Goal: Task Accomplishment & Management: Complete application form

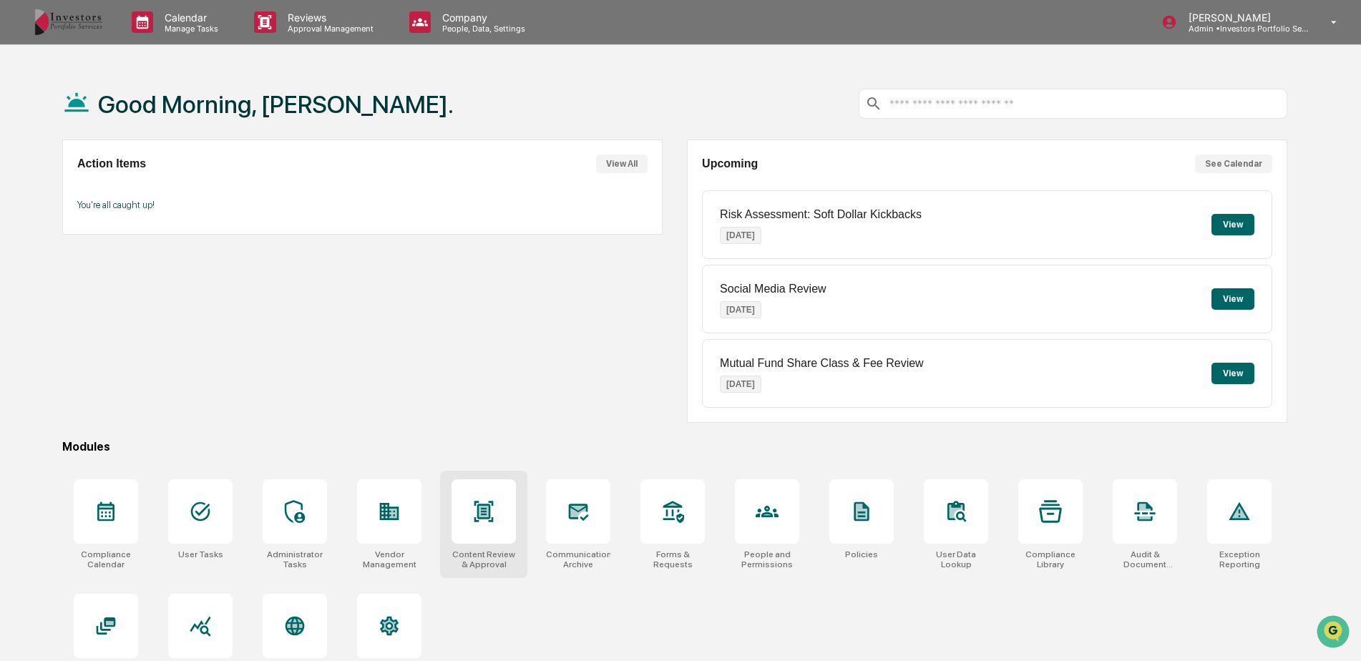
click at [465, 485] on div at bounding box center [484, 512] width 64 height 64
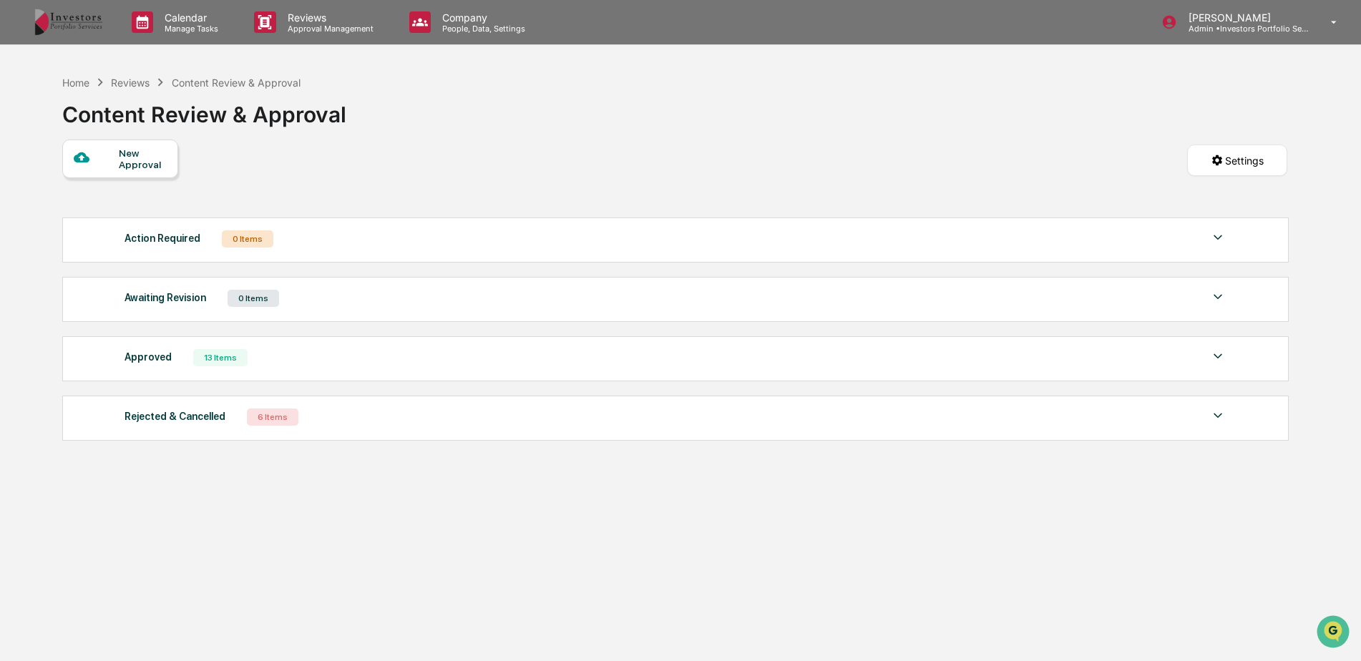
click at [127, 156] on div "New Approval" at bounding box center [143, 158] width 48 height 23
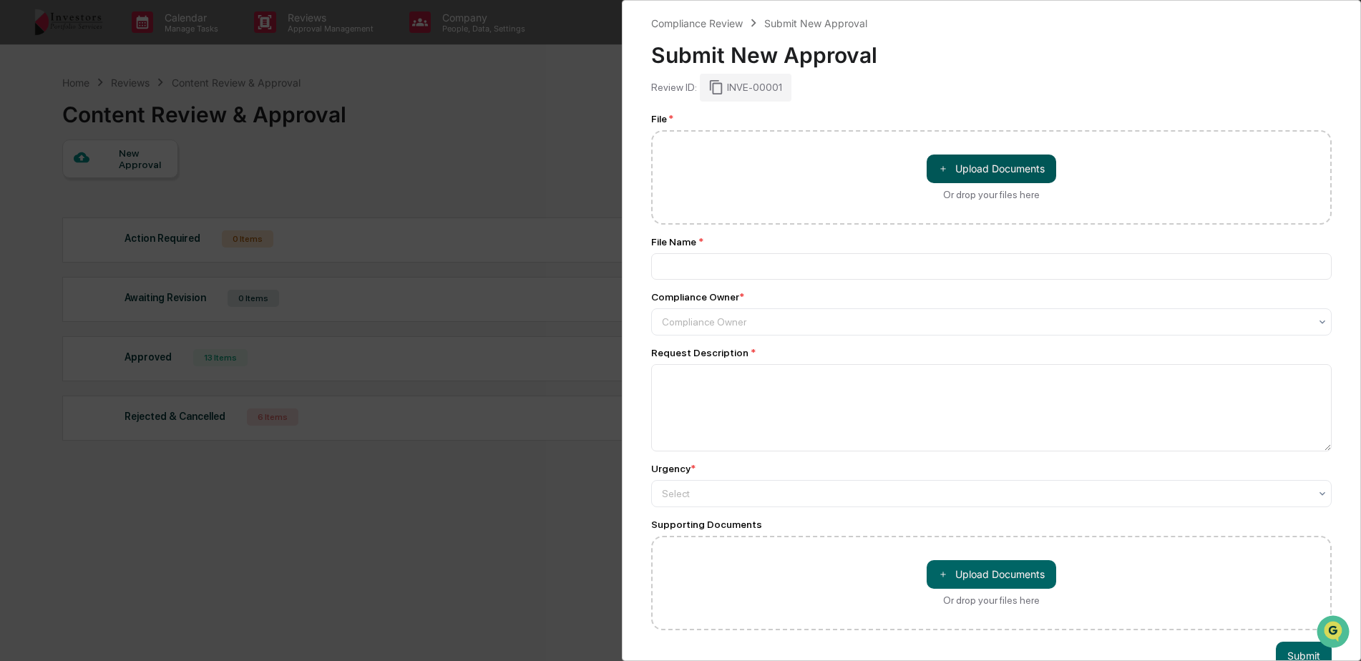
click at [958, 165] on button "＋ Upload Documents" at bounding box center [992, 169] width 130 height 29
click at [961, 171] on button "＋ Upload Documents" at bounding box center [992, 169] width 130 height 29
type input "**********"
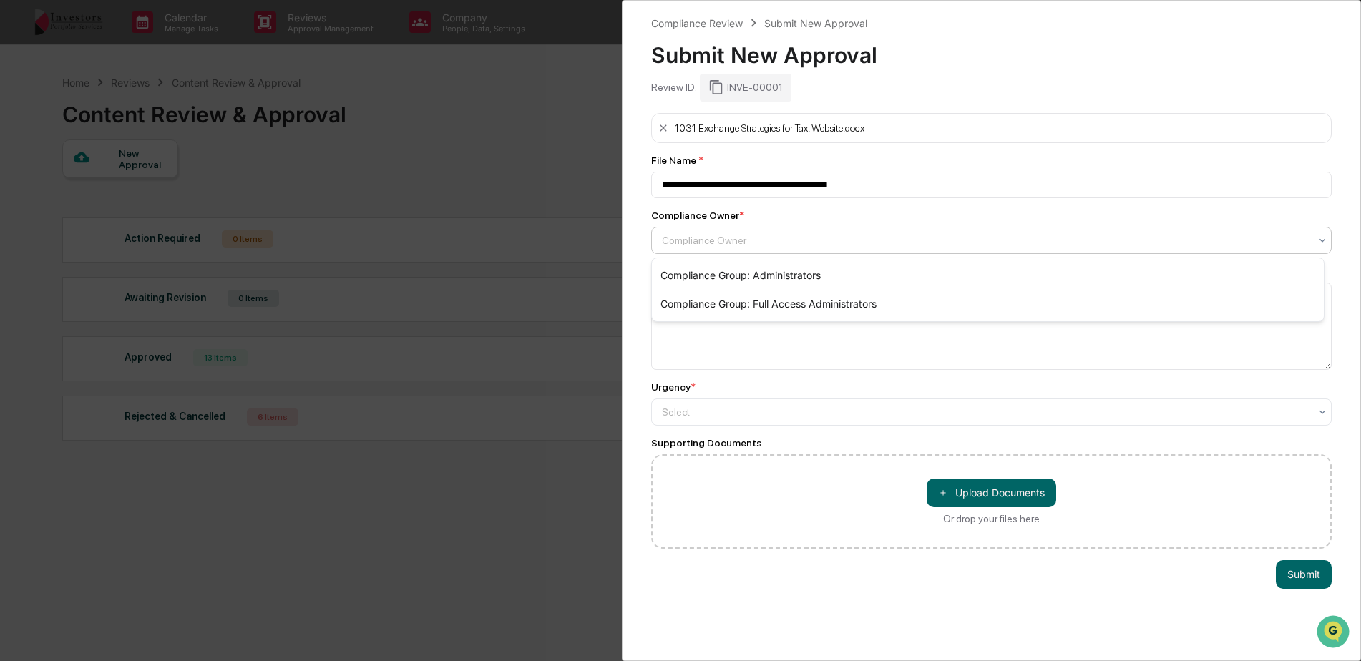
click at [739, 239] on div at bounding box center [986, 240] width 648 height 14
click at [733, 277] on div "Compliance Group: Administrators" at bounding box center [988, 275] width 672 height 29
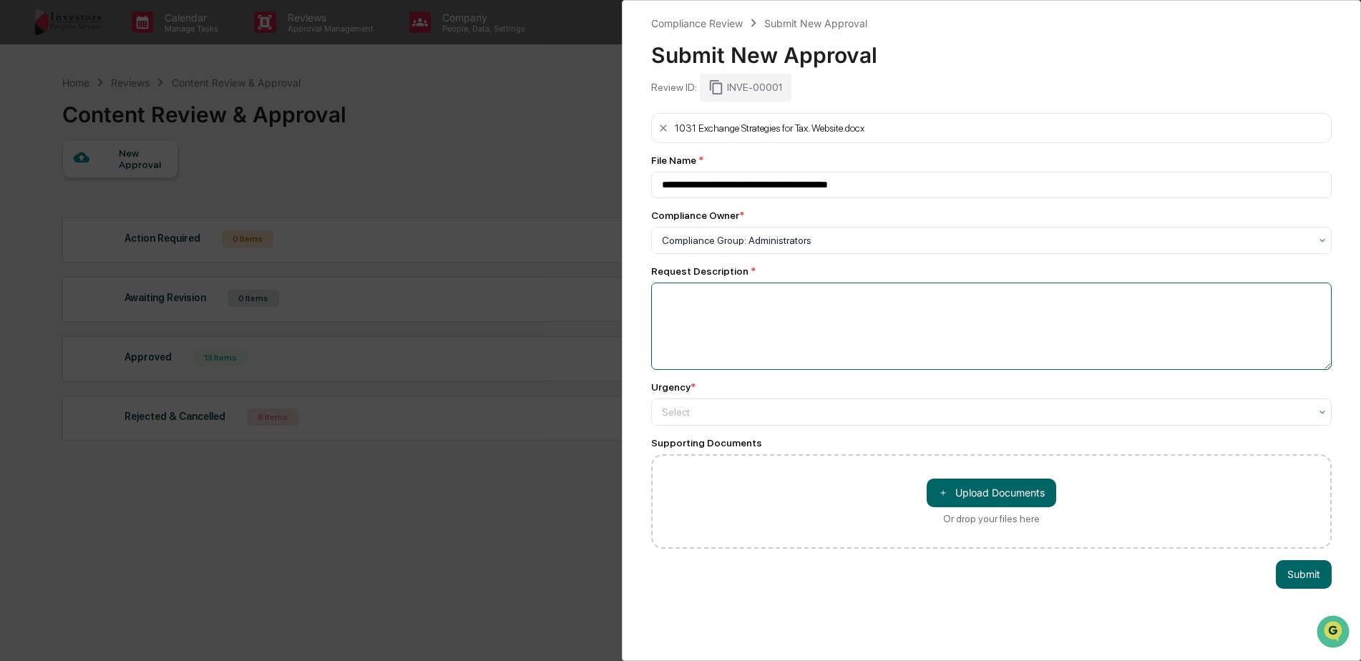
click at [750, 313] on textarea at bounding box center [991, 326] width 681 height 87
type textarea "**********"
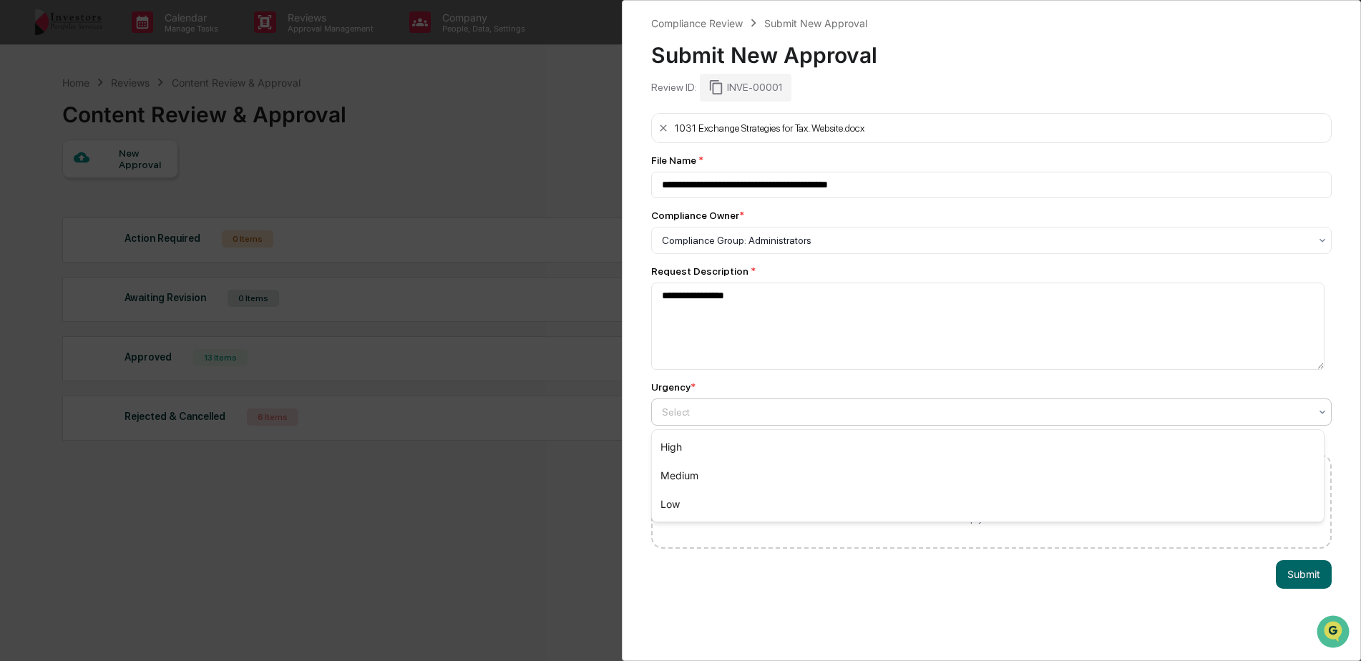
click at [763, 414] on div at bounding box center [986, 412] width 648 height 14
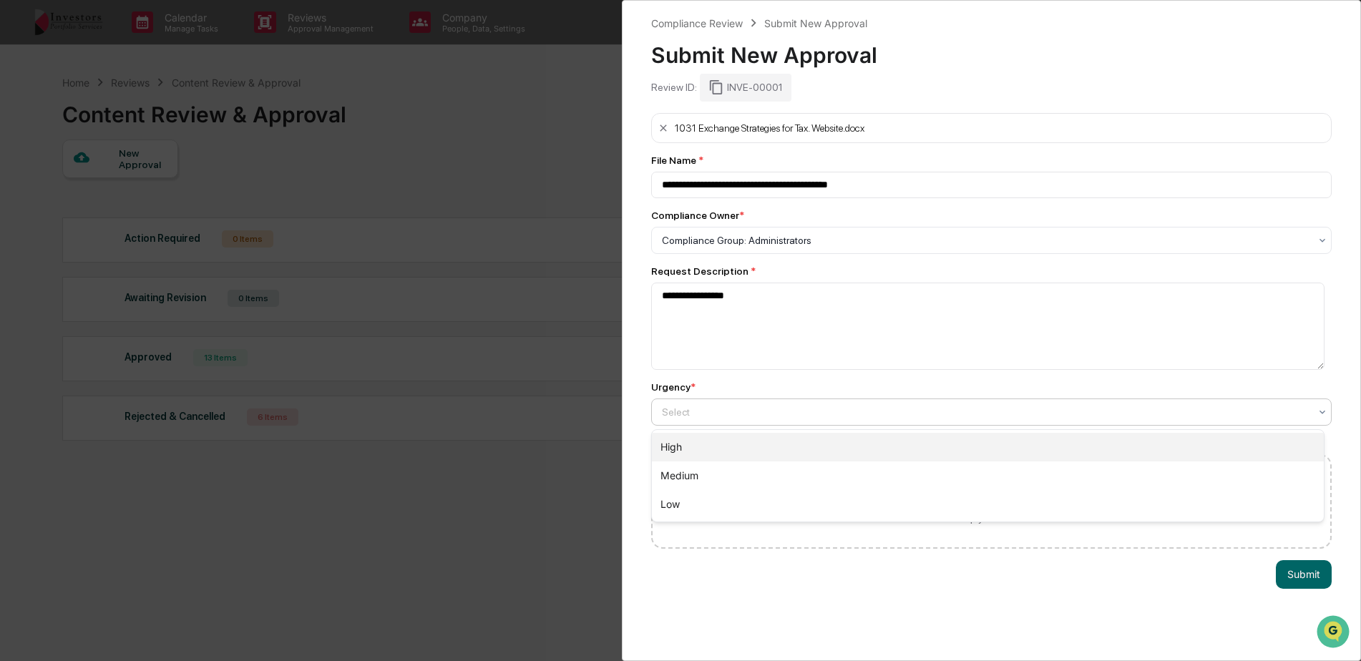
click at [754, 458] on div "High" at bounding box center [988, 447] width 672 height 29
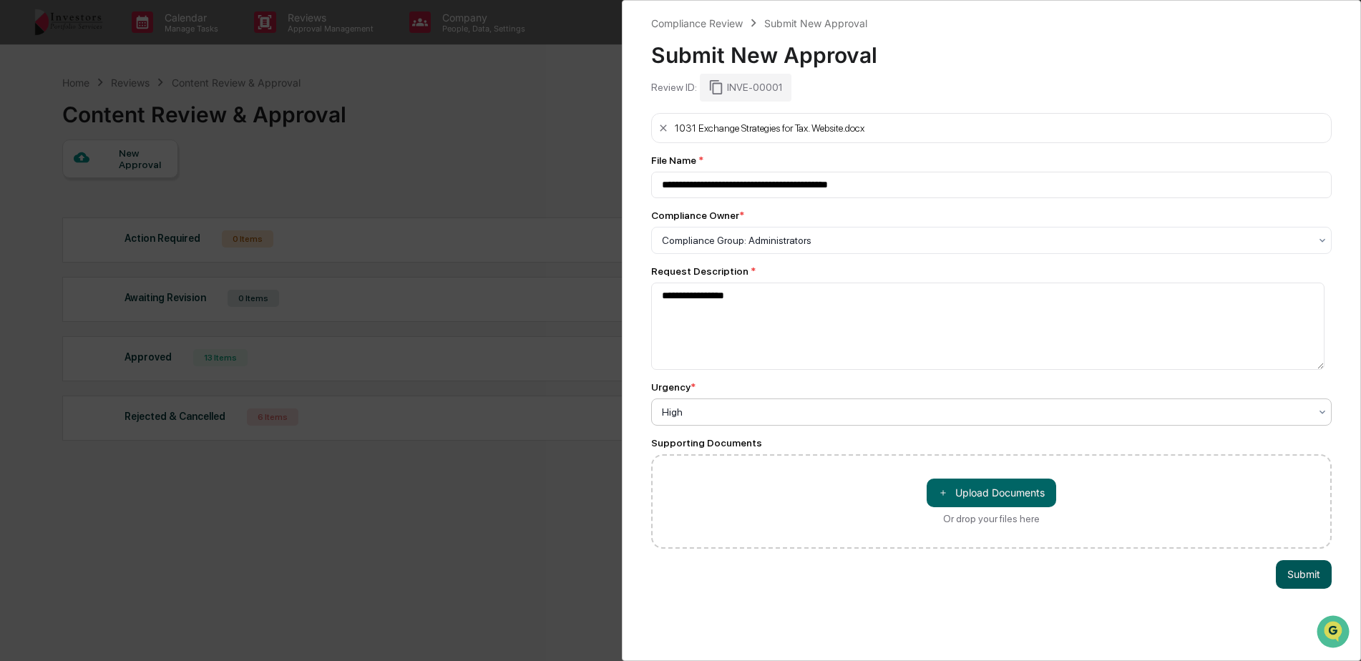
click at [1288, 571] on button "Submit" at bounding box center [1304, 574] width 56 height 29
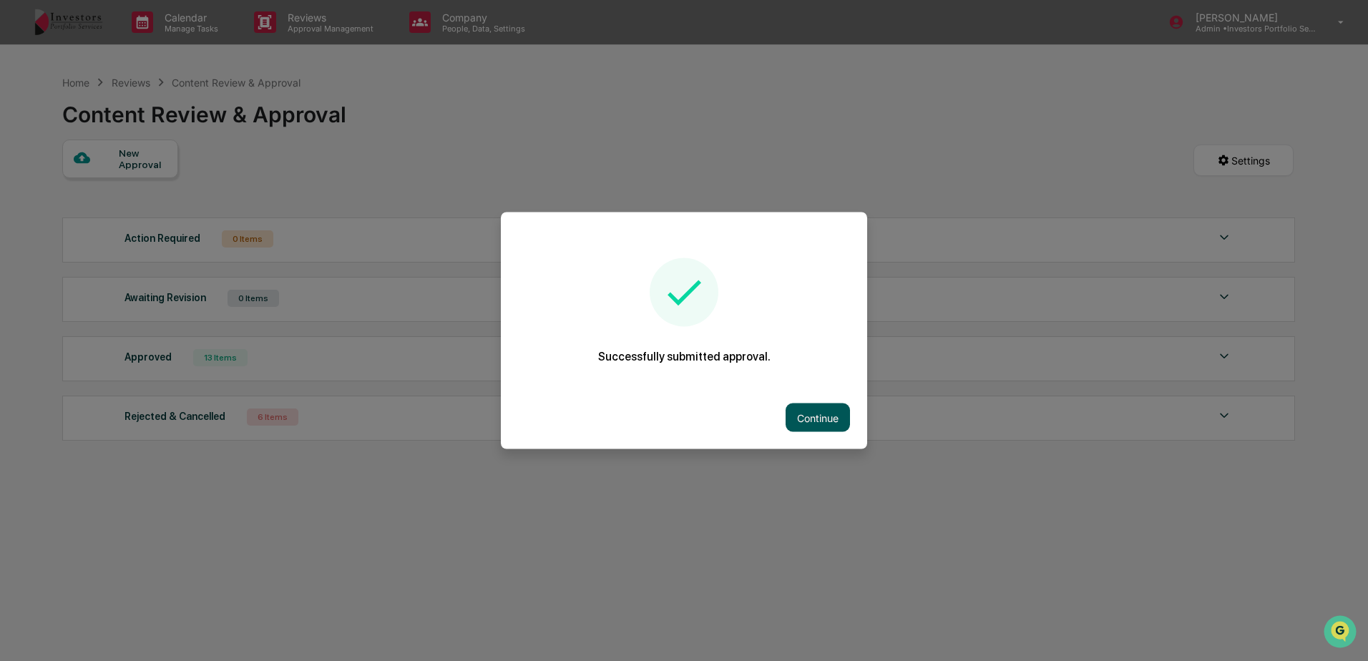
click at [835, 427] on button "Continue" at bounding box center [818, 418] width 64 height 29
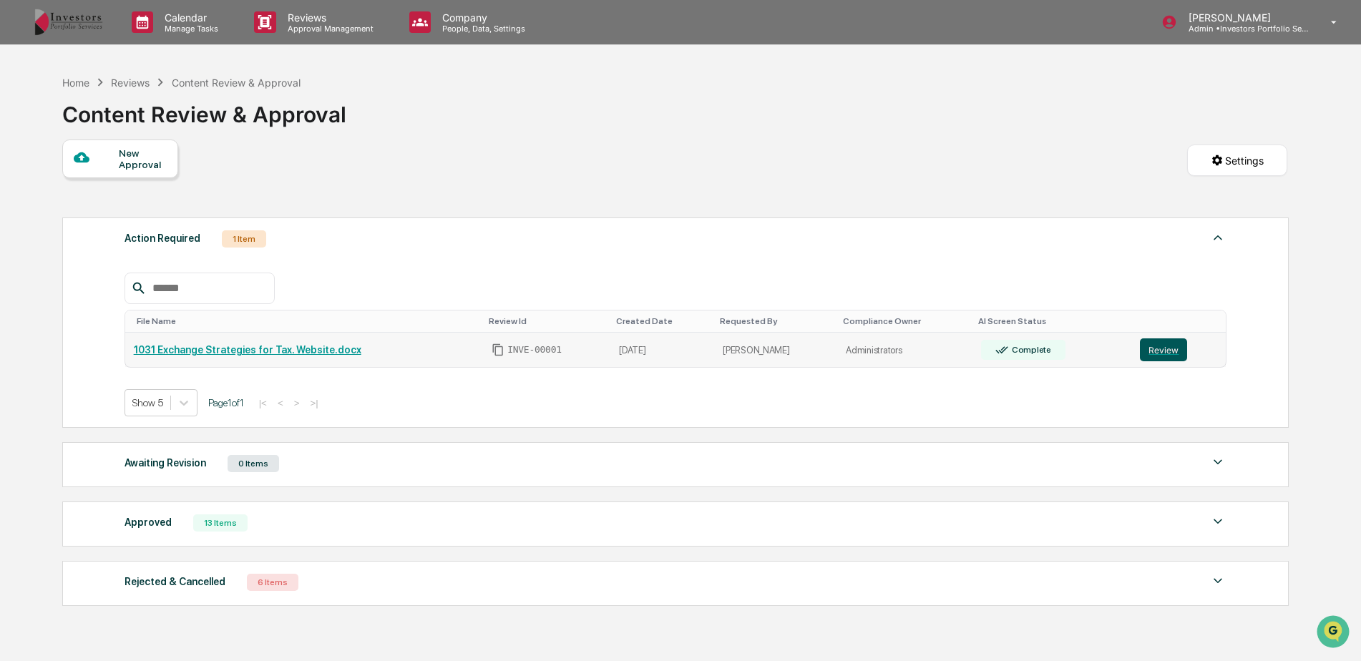
click at [1152, 346] on button "Review" at bounding box center [1163, 350] width 47 height 23
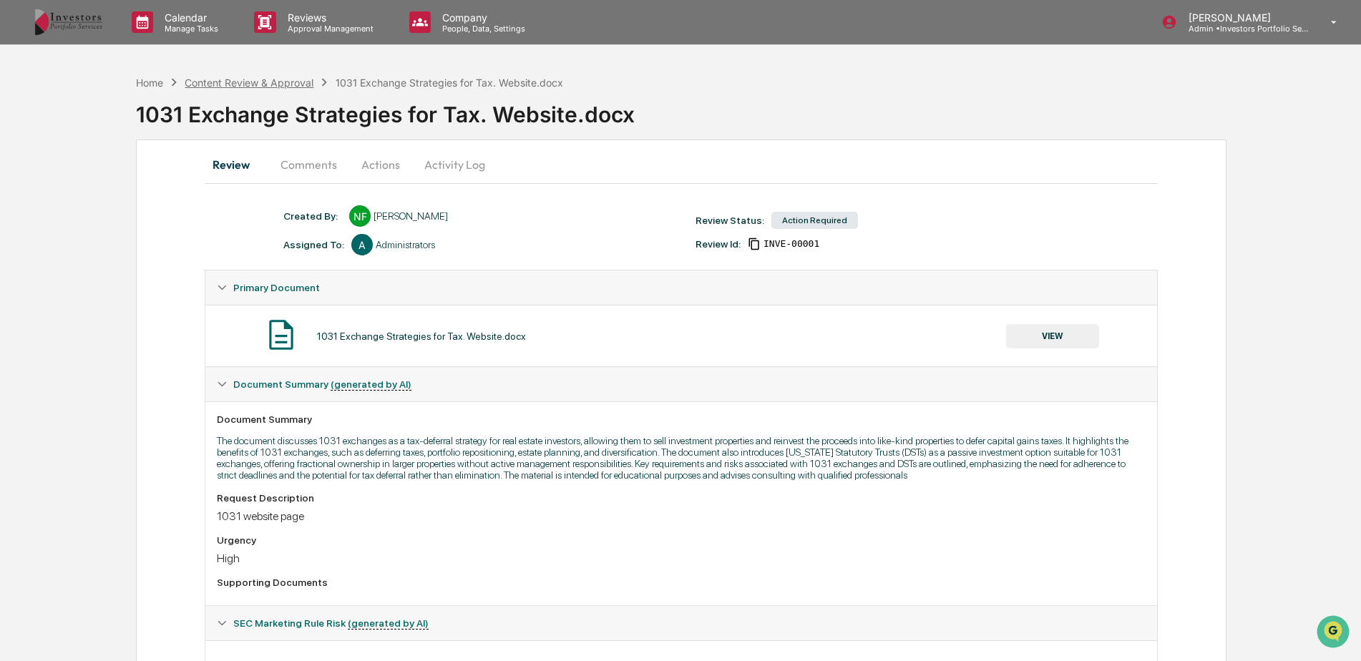
click at [233, 78] on div "Content Review & Approval" at bounding box center [249, 83] width 129 height 12
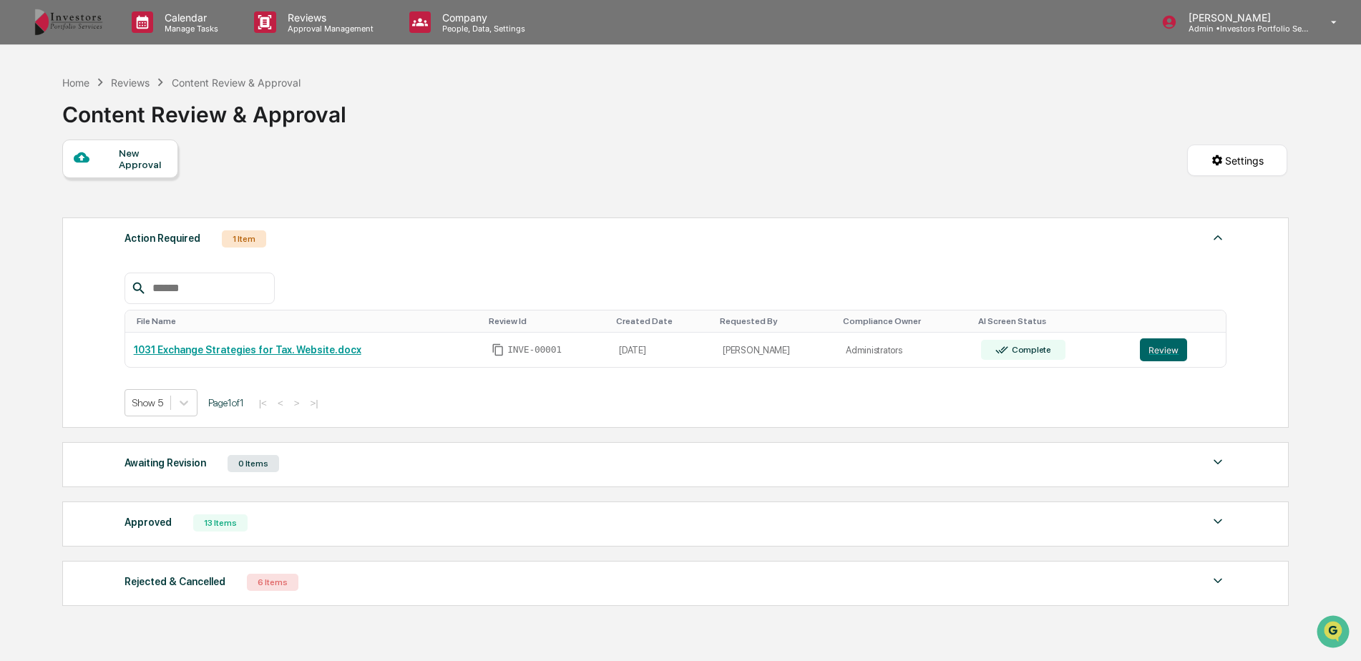
click at [162, 161] on div "New Approval" at bounding box center [143, 158] width 48 height 23
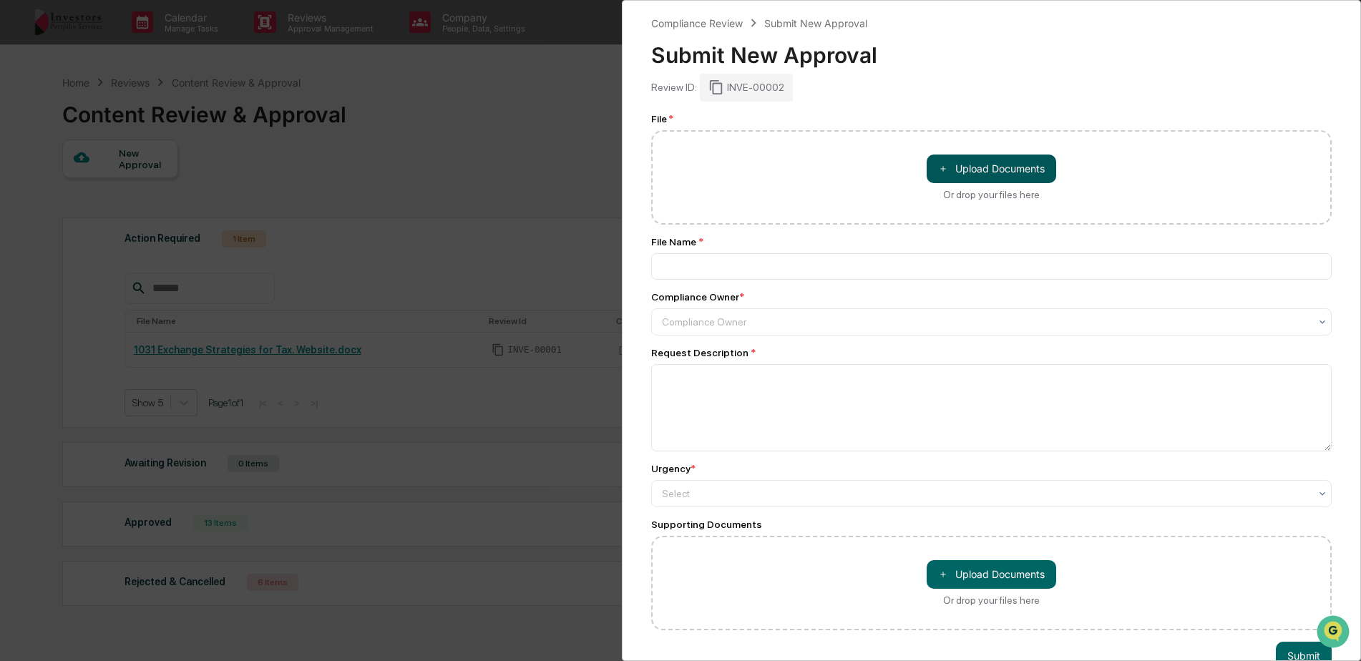
click at [968, 167] on button "＋ Upload Documents" at bounding box center [992, 169] width 130 height 29
type input "**********"
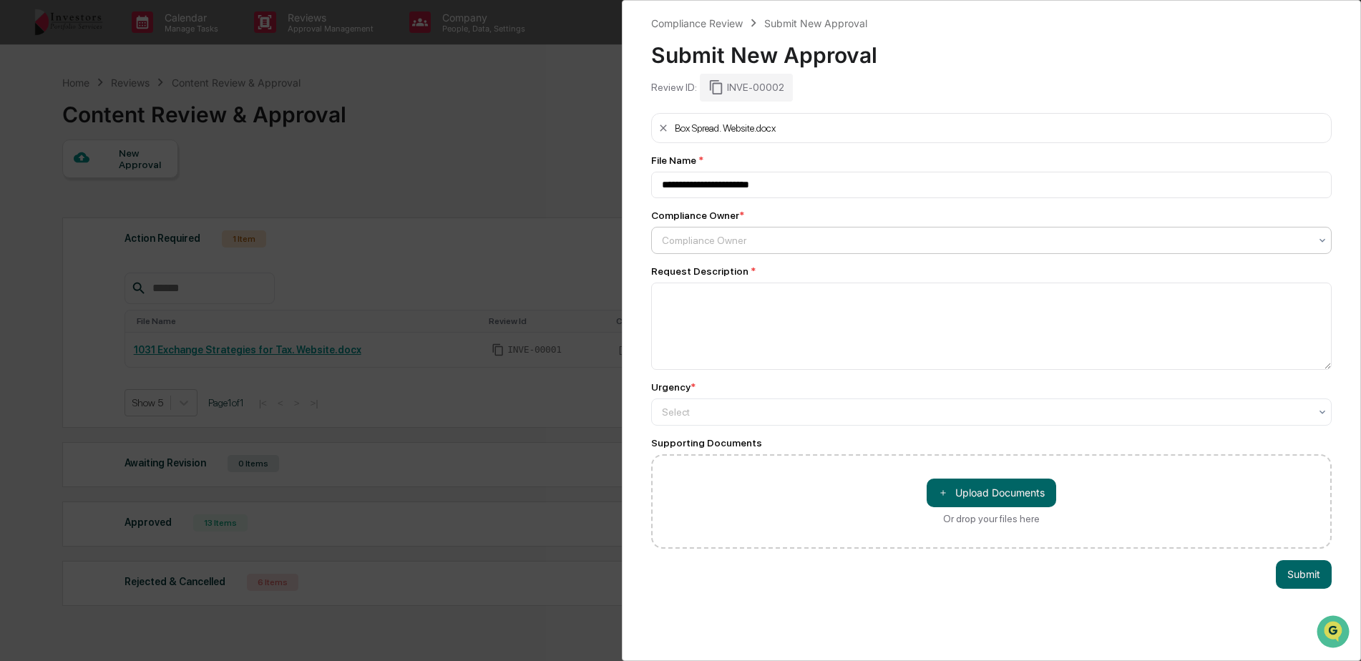
click at [736, 242] on div at bounding box center [986, 240] width 648 height 14
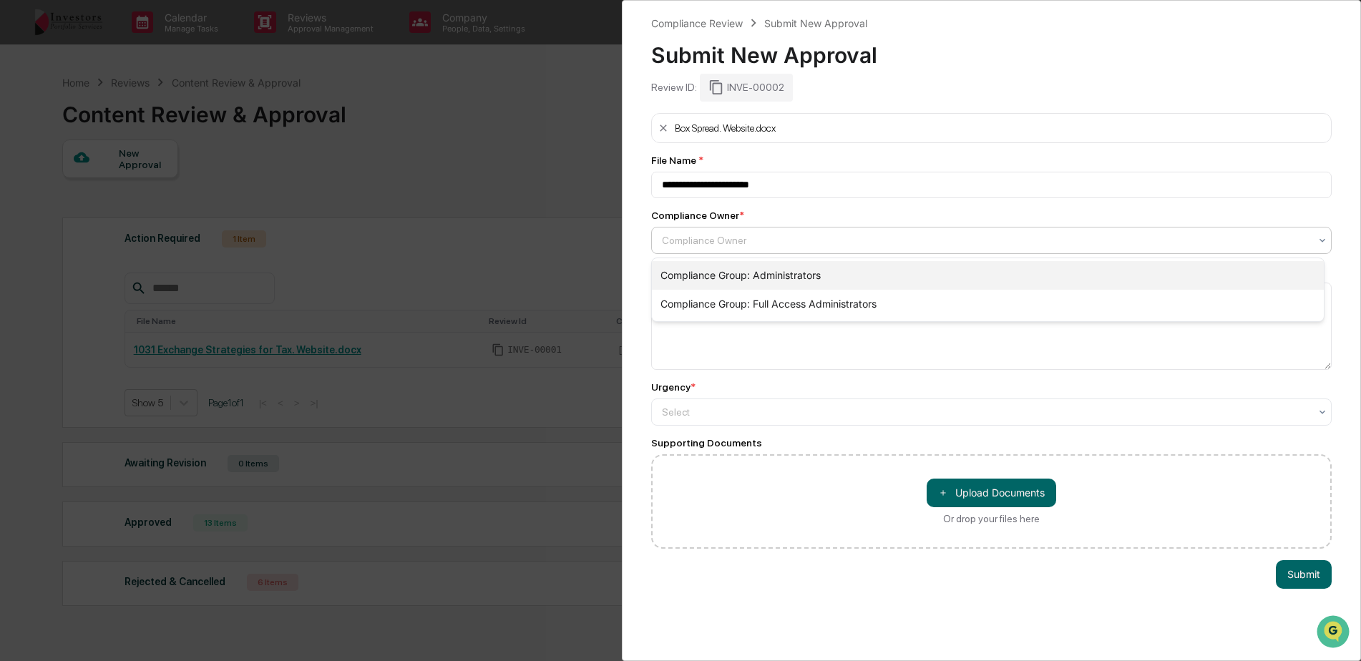
click at [736, 265] on div "Compliance Group: Administrators" at bounding box center [988, 275] width 672 height 29
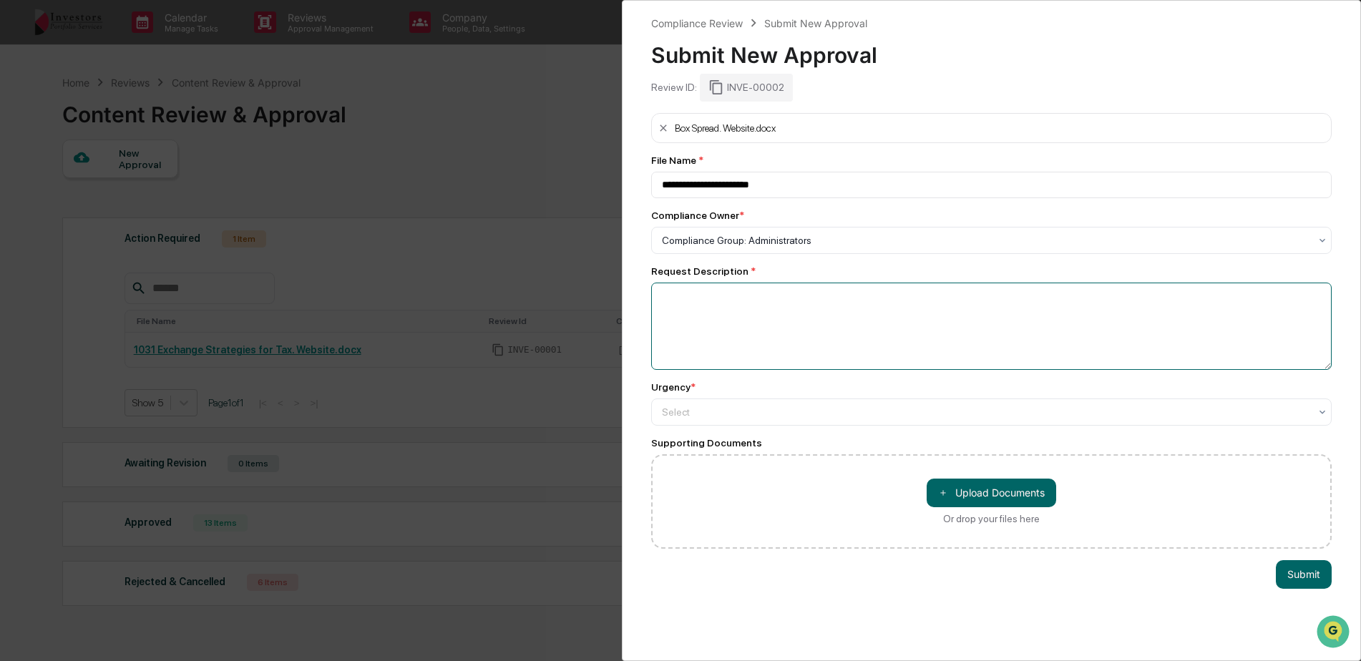
click at [815, 338] on textarea at bounding box center [991, 326] width 681 height 87
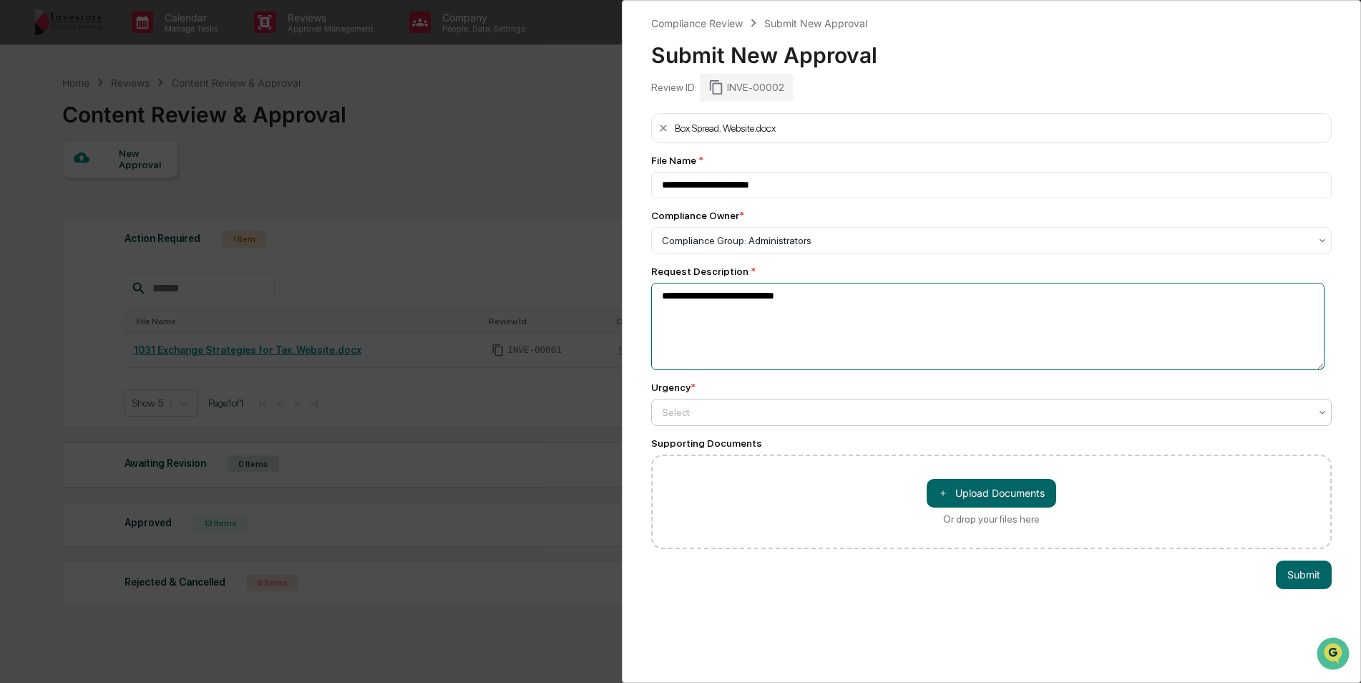
type textarea "**********"
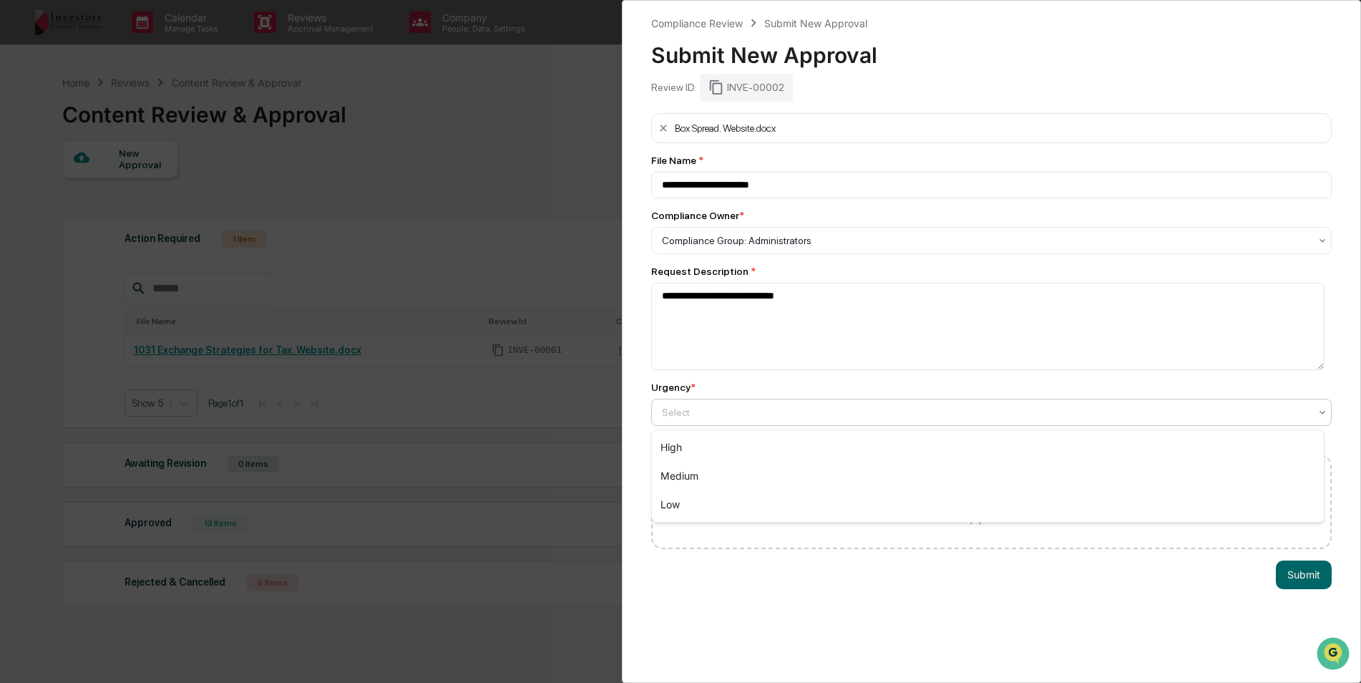
click at [1114, 417] on div at bounding box center [986, 412] width 648 height 14
click at [1099, 452] on div "High" at bounding box center [988, 447] width 672 height 29
click at [1308, 570] on button "Submit" at bounding box center [1304, 574] width 56 height 29
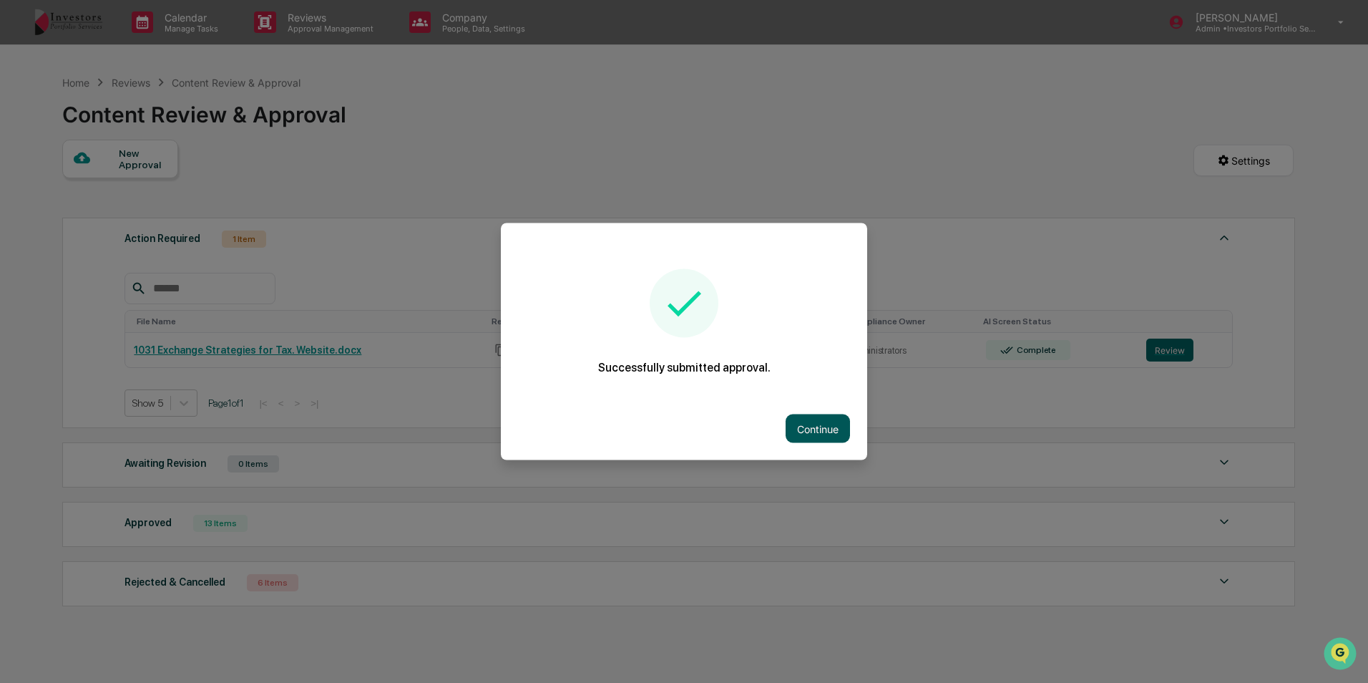
click at [827, 421] on button "Continue" at bounding box center [818, 428] width 64 height 29
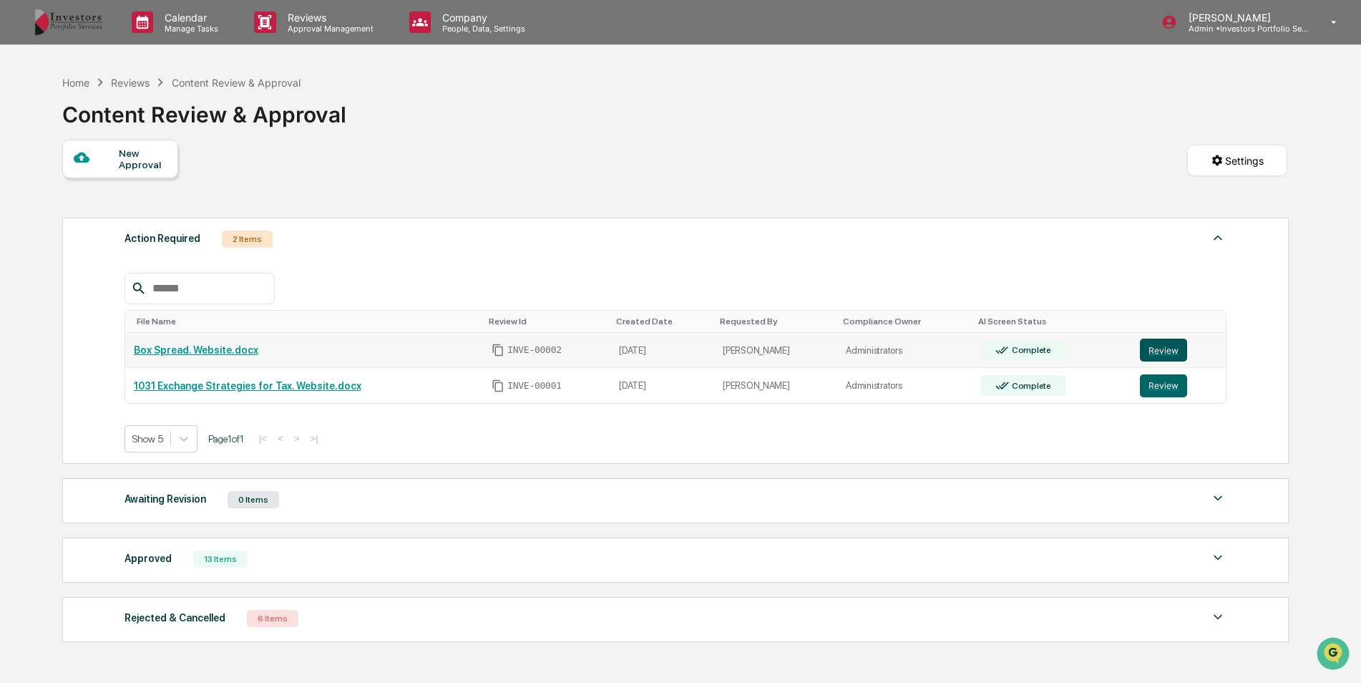
click at [1162, 354] on button "Review" at bounding box center [1163, 350] width 47 height 23
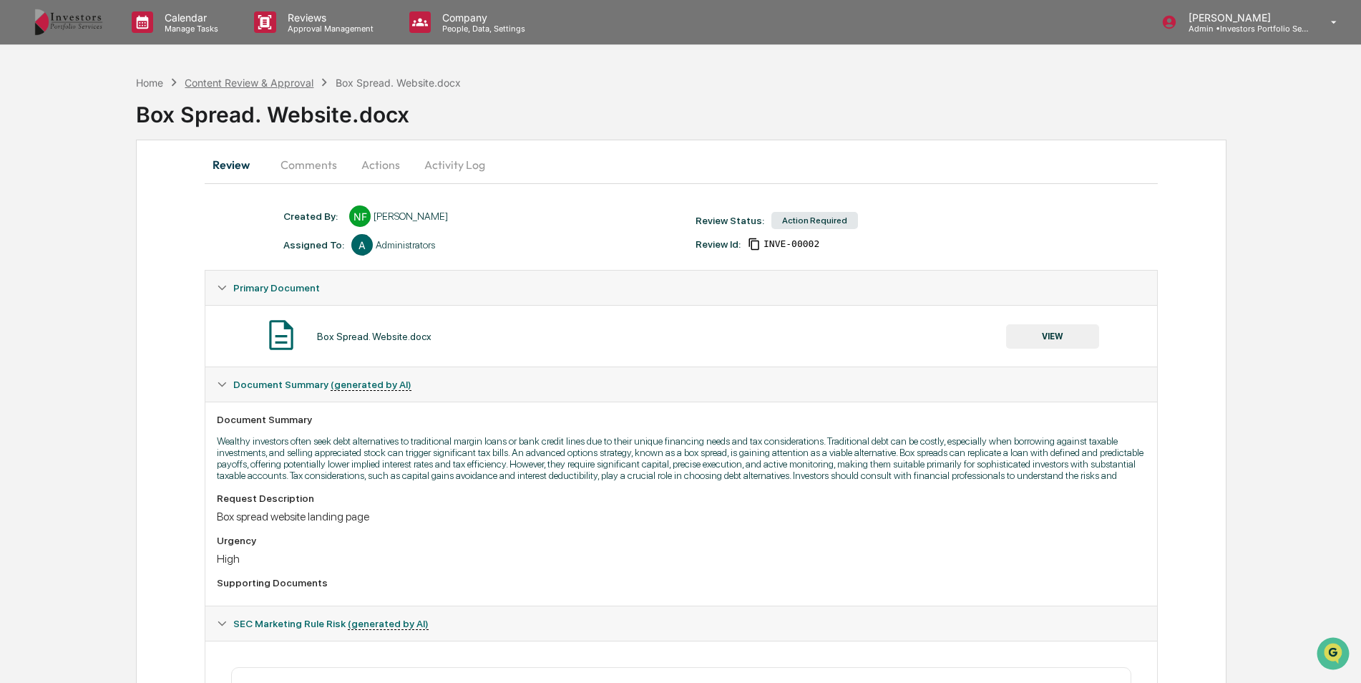
click at [250, 84] on div "Content Review & Approval" at bounding box center [249, 83] width 129 height 12
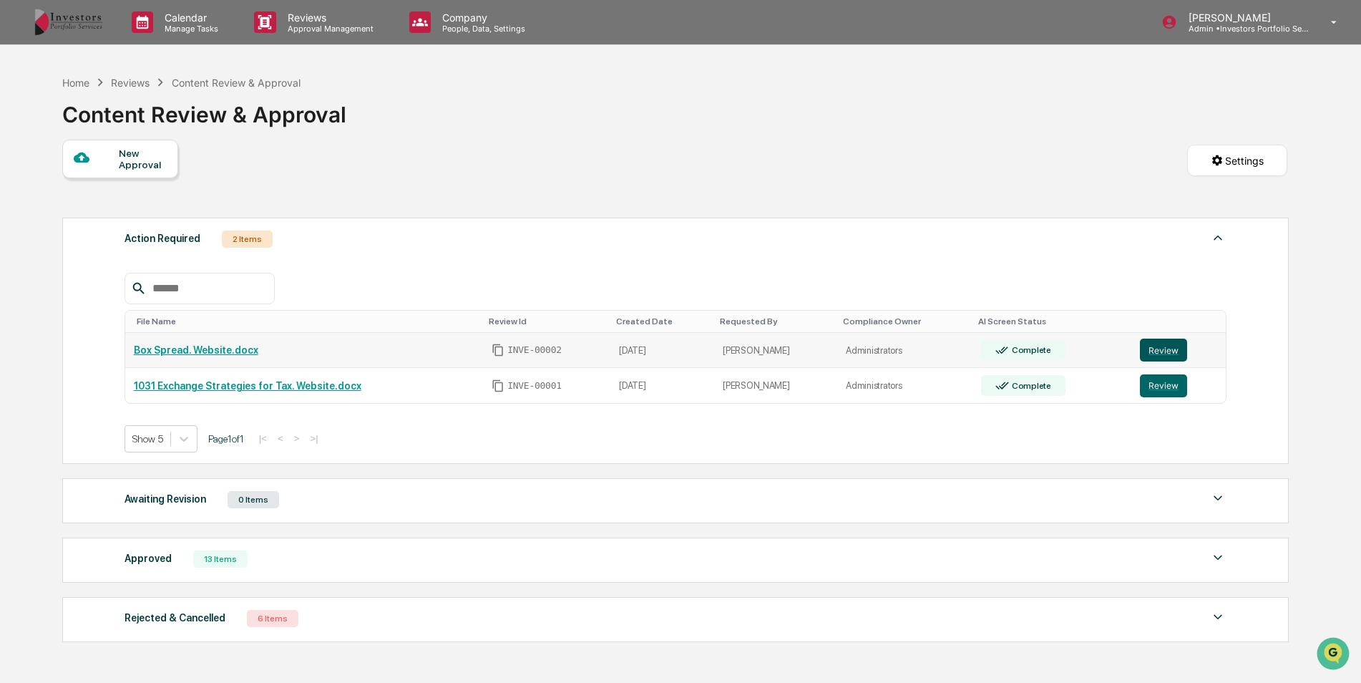
click at [1173, 344] on button "Review" at bounding box center [1163, 350] width 47 height 23
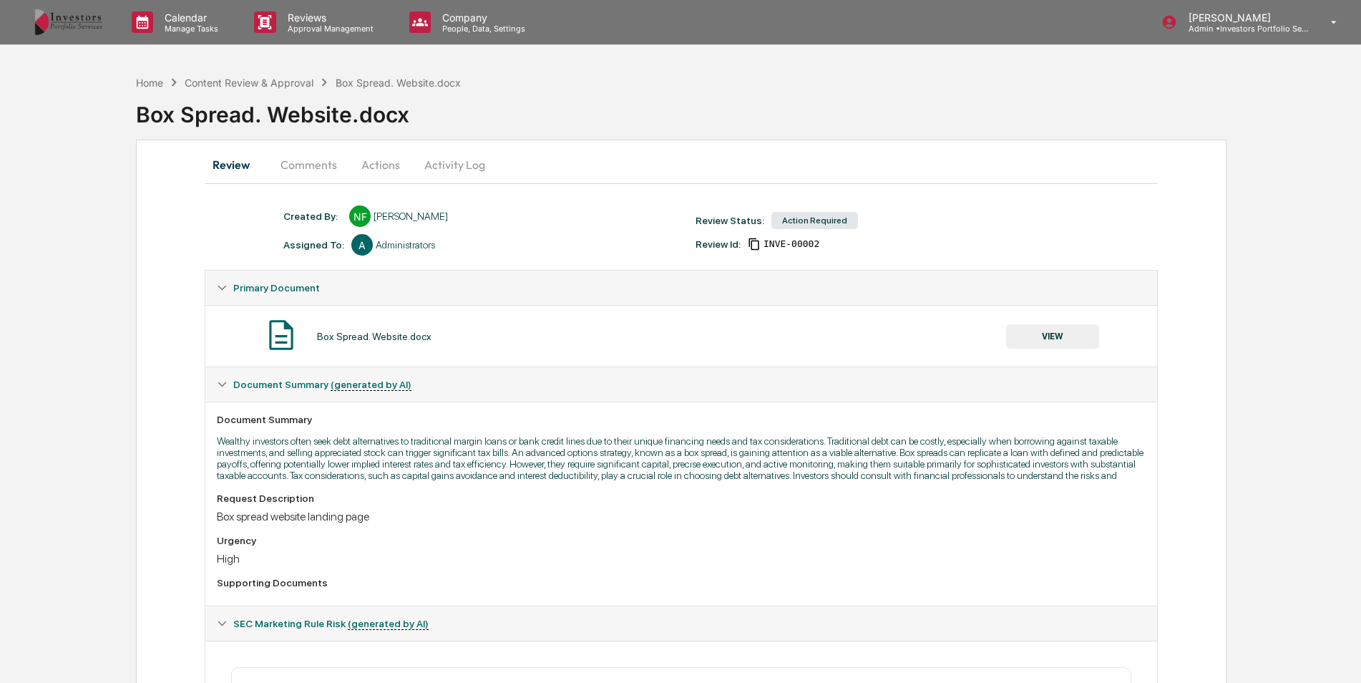
click at [383, 165] on button "Actions" at bounding box center [381, 164] width 64 height 34
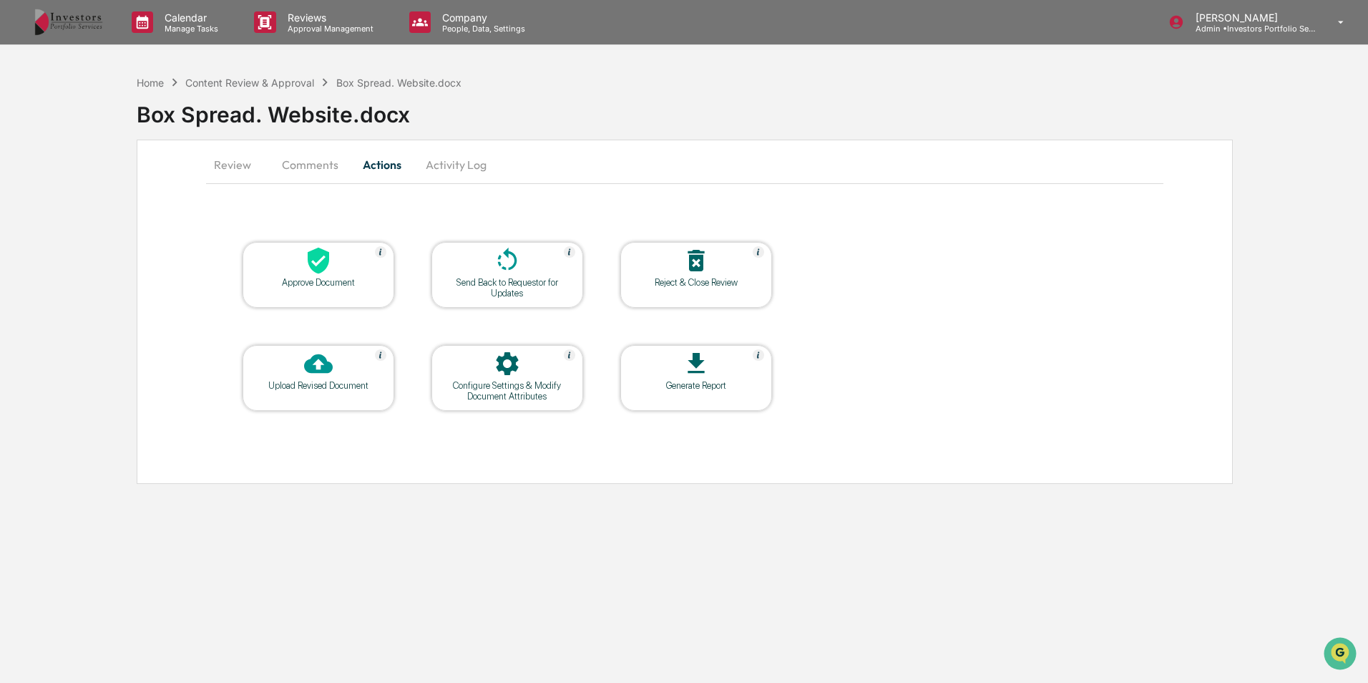
click at [321, 273] on icon at bounding box center [318, 261] width 21 height 26
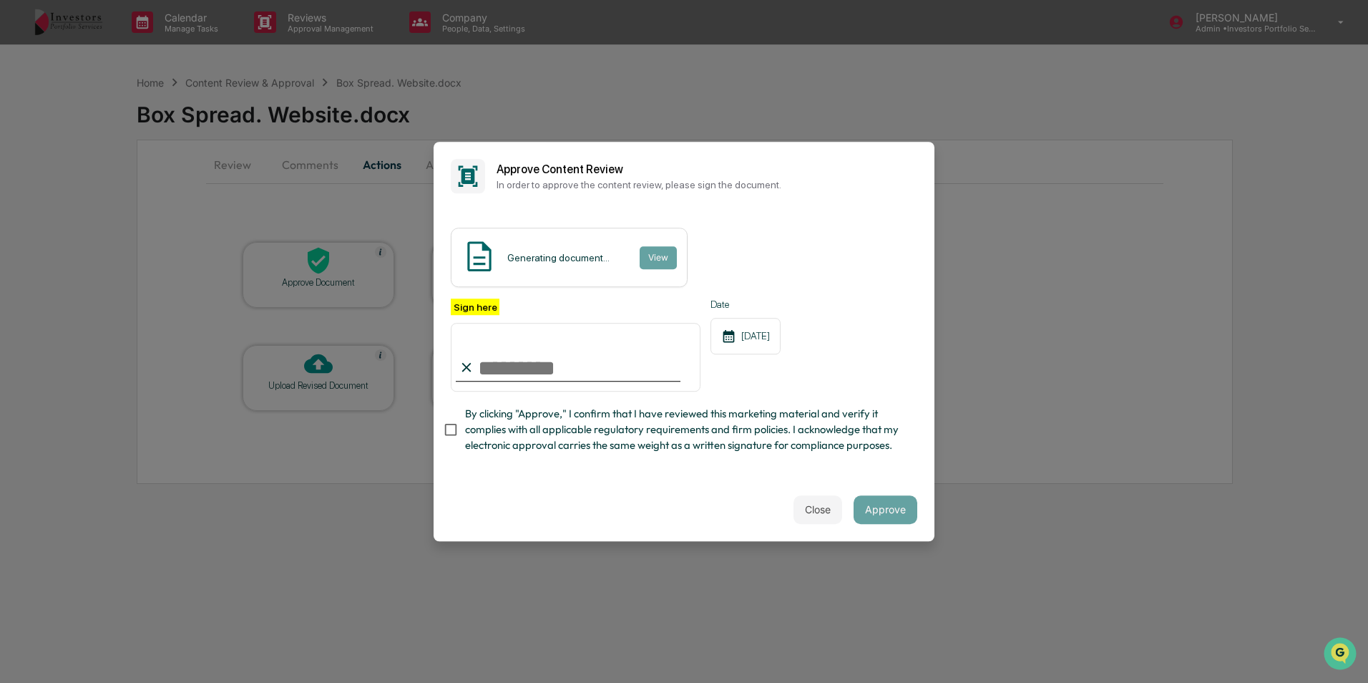
click at [563, 355] on input "Sign here" at bounding box center [576, 357] width 250 height 69
type input "*********"
click at [838, 254] on div "Content Review Report View" at bounding box center [684, 257] width 467 height 59
click at [883, 504] on button "Approve" at bounding box center [886, 509] width 64 height 29
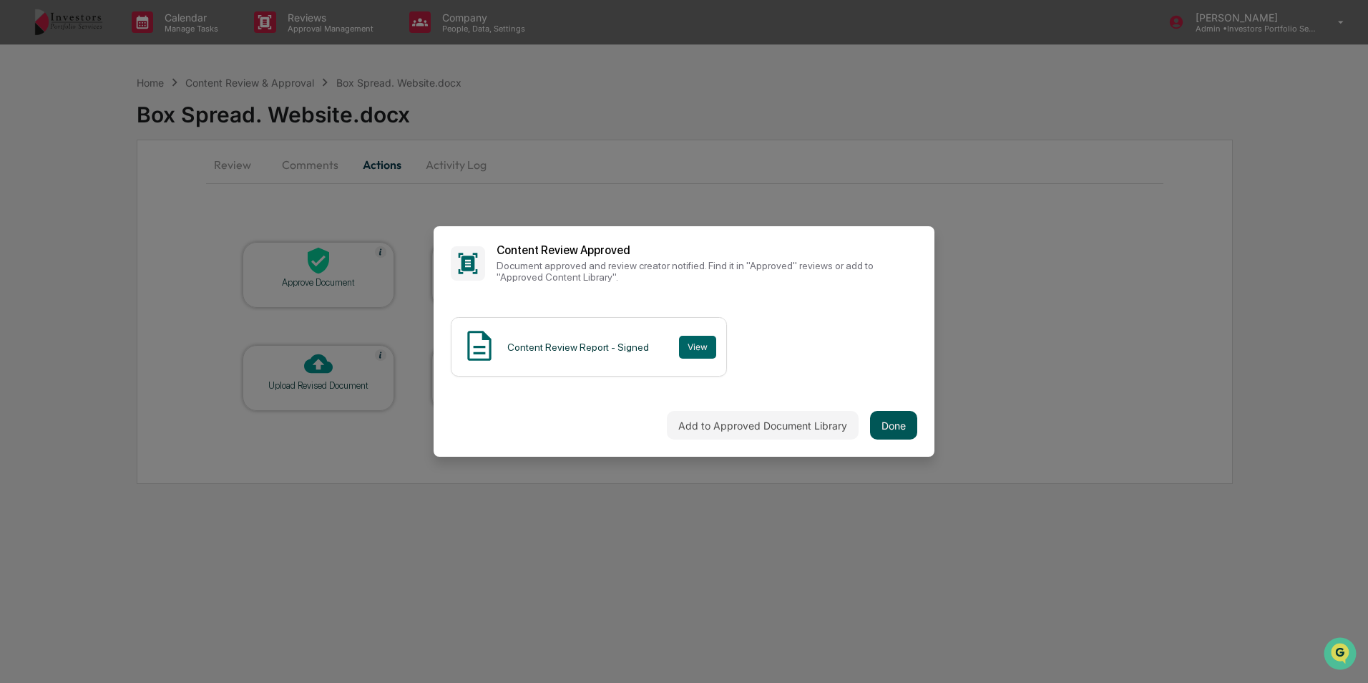
click at [892, 432] on button "Done" at bounding box center [893, 425] width 47 height 29
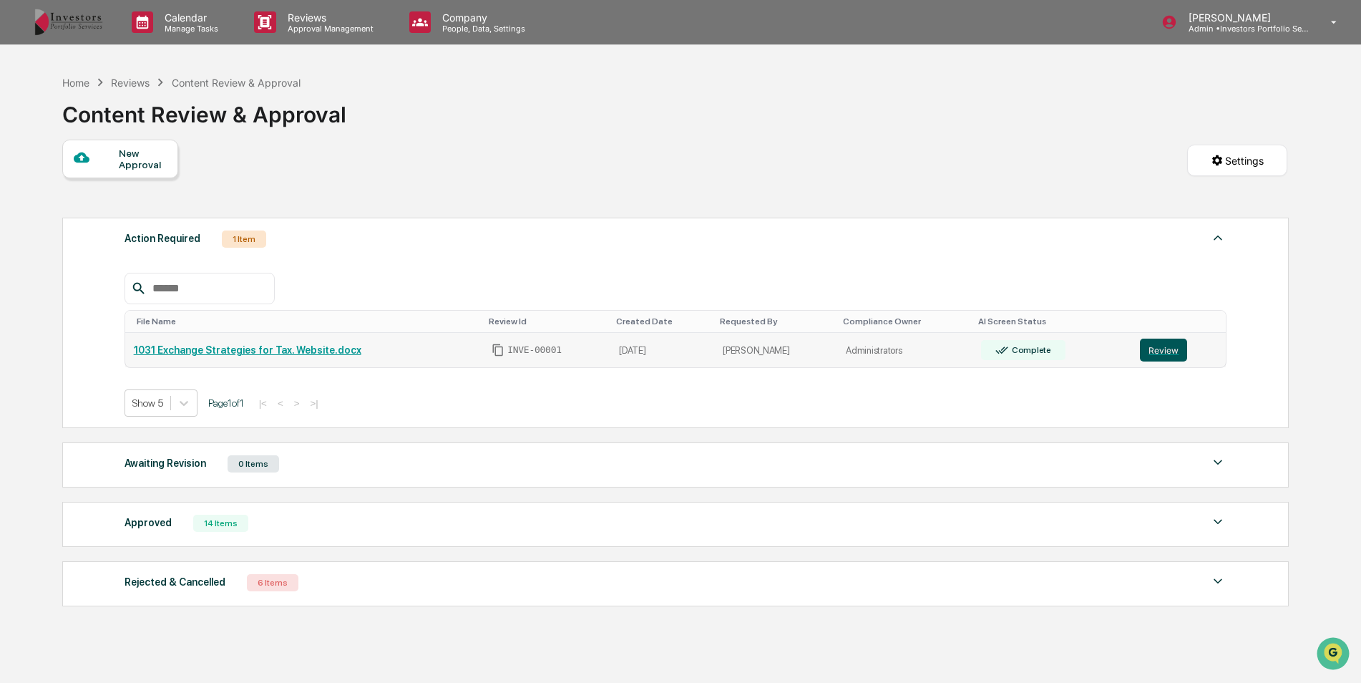
click at [1166, 352] on button "Review" at bounding box center [1163, 350] width 47 height 23
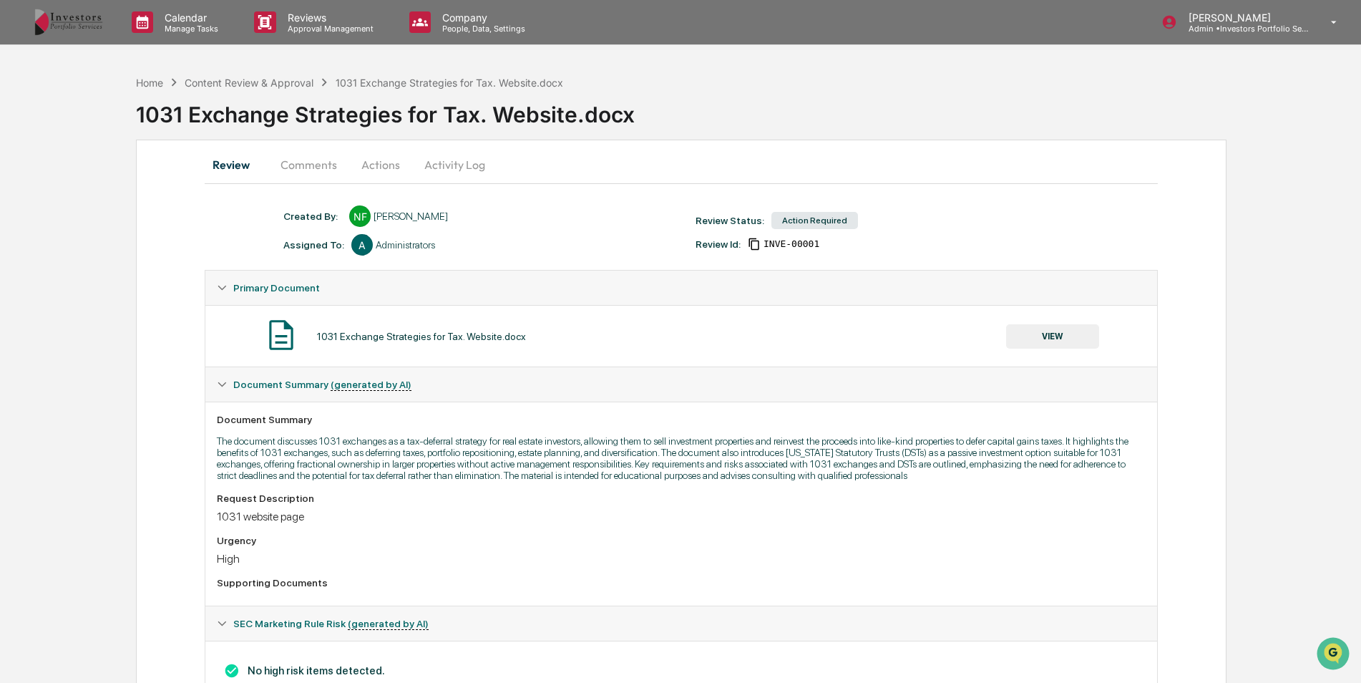
click at [391, 165] on button "Actions" at bounding box center [381, 164] width 64 height 34
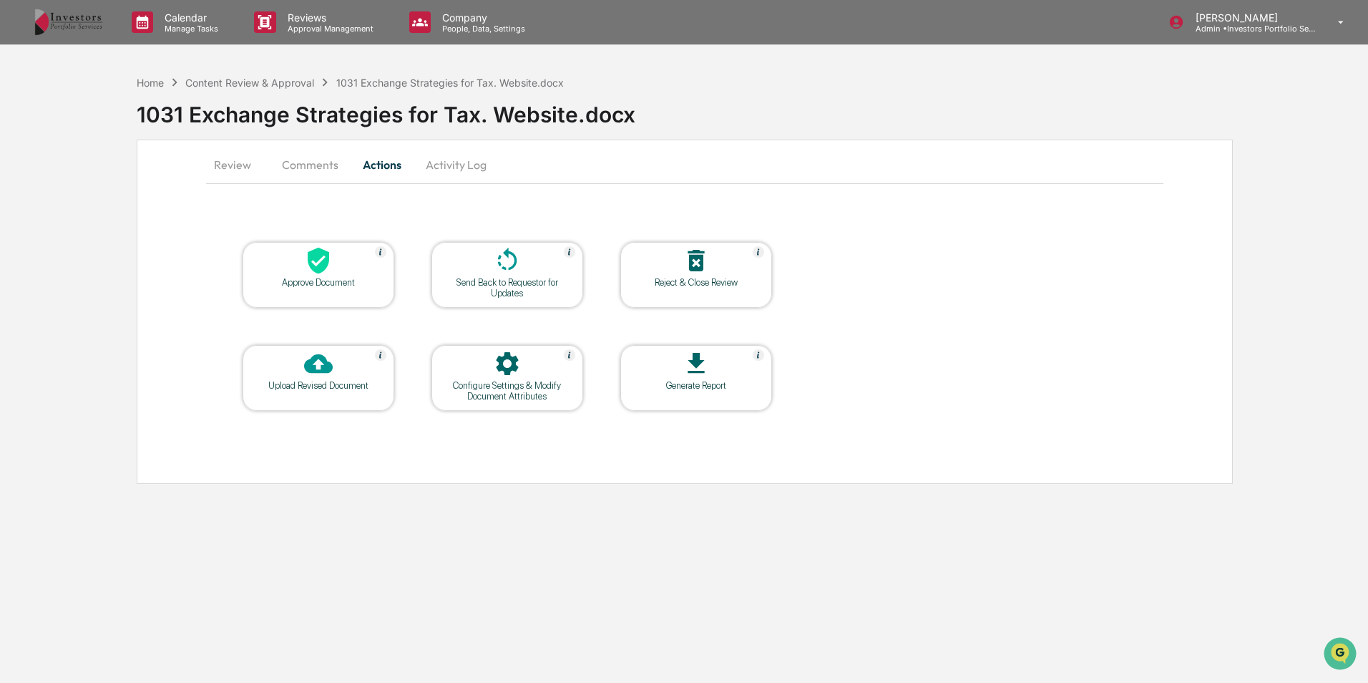
click at [337, 278] on div "Approve Document" at bounding box center [318, 282] width 129 height 11
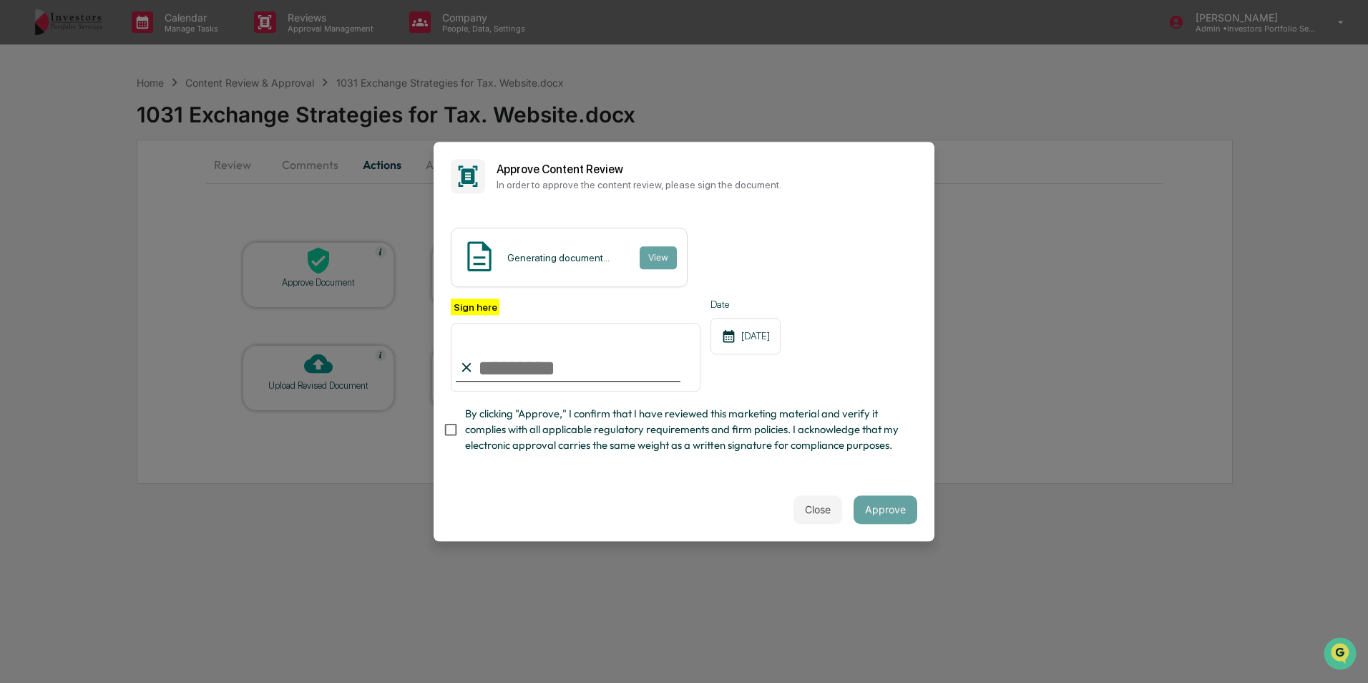
click at [487, 361] on input "Sign here" at bounding box center [576, 357] width 250 height 69
type input "*********"
click at [884, 508] on button "Approve" at bounding box center [886, 509] width 64 height 29
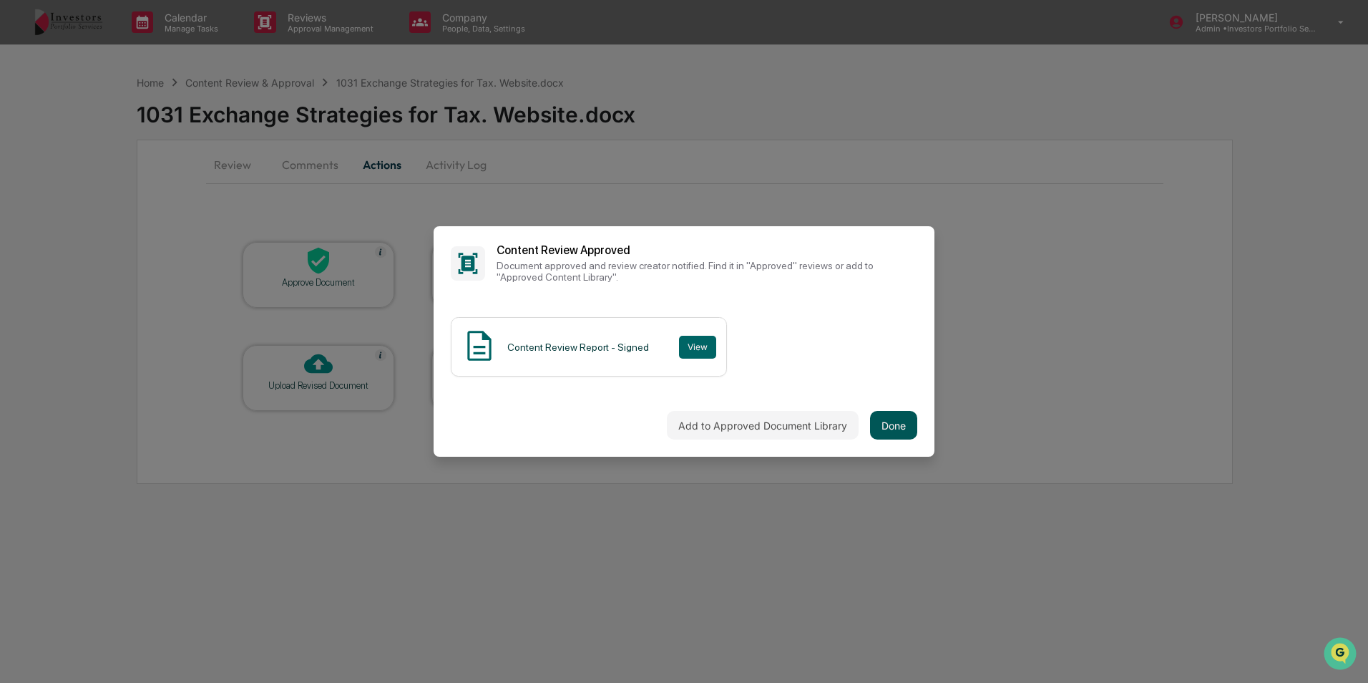
click at [904, 427] on button "Done" at bounding box center [893, 425] width 47 height 29
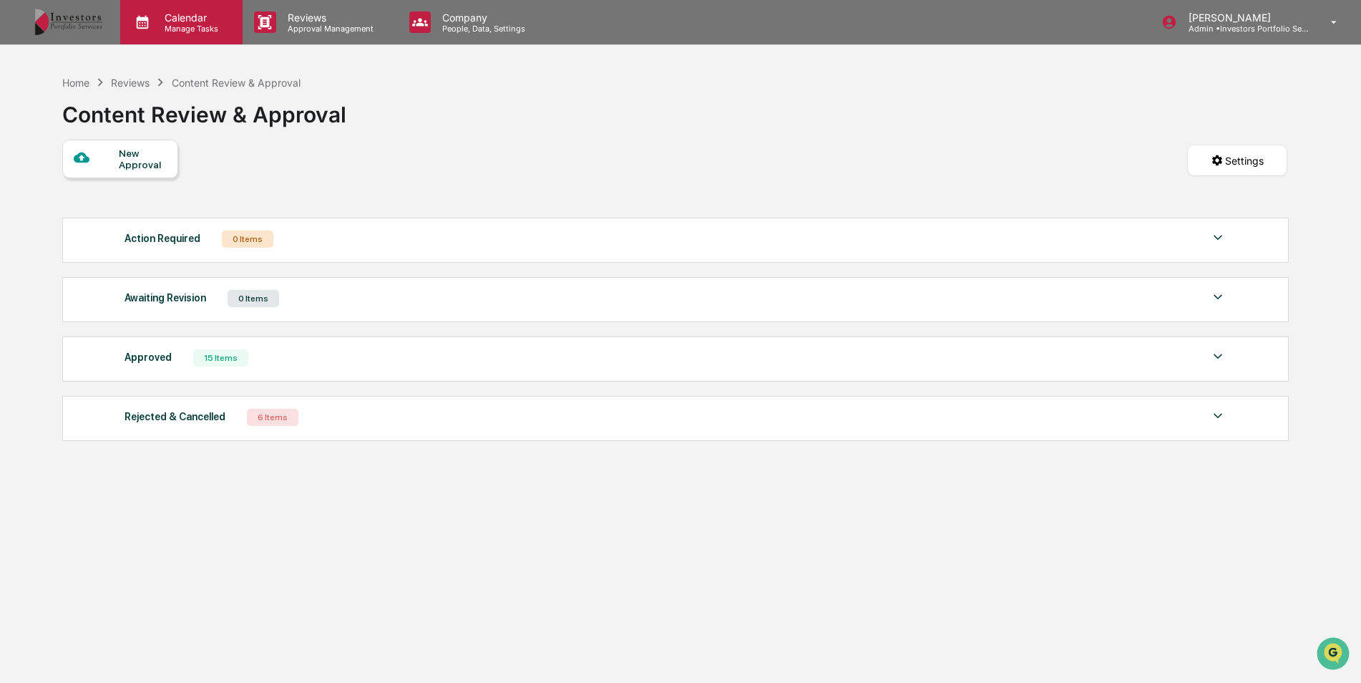
click at [190, 26] on p "Manage Tasks" at bounding box center [189, 29] width 72 height 10
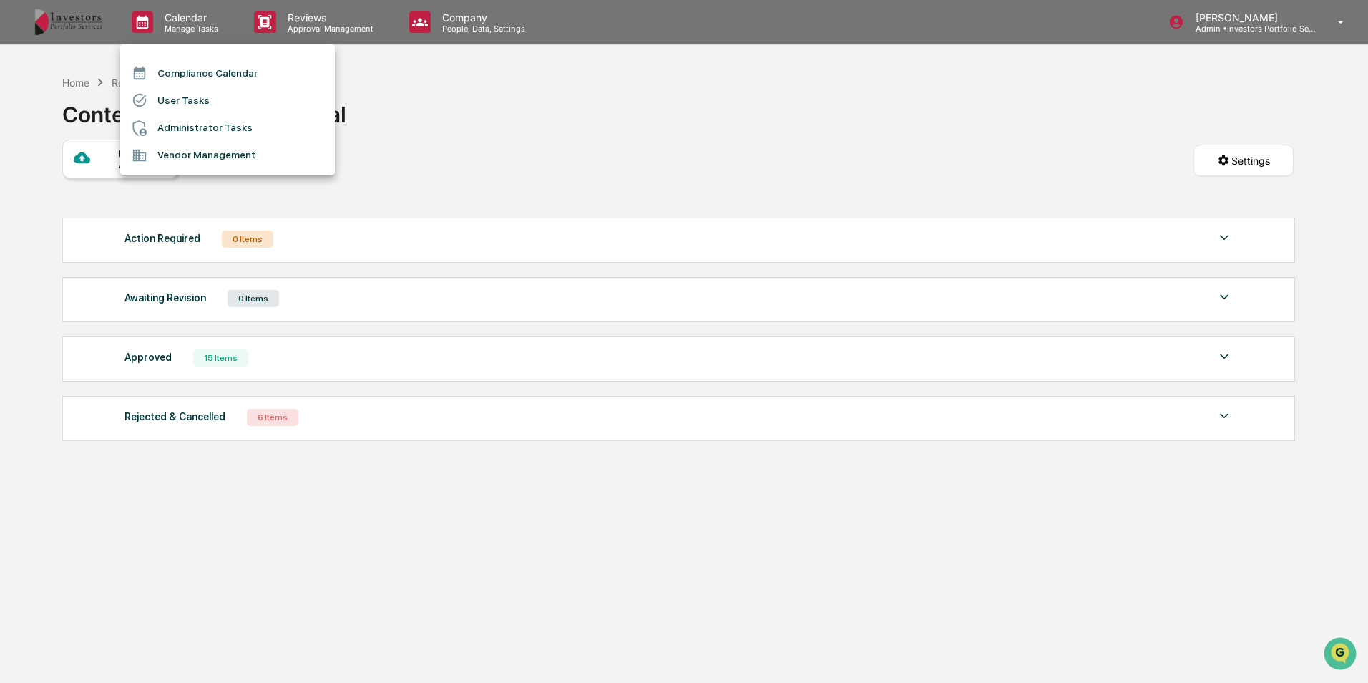
click at [193, 71] on li "Compliance Calendar" at bounding box center [227, 72] width 215 height 27
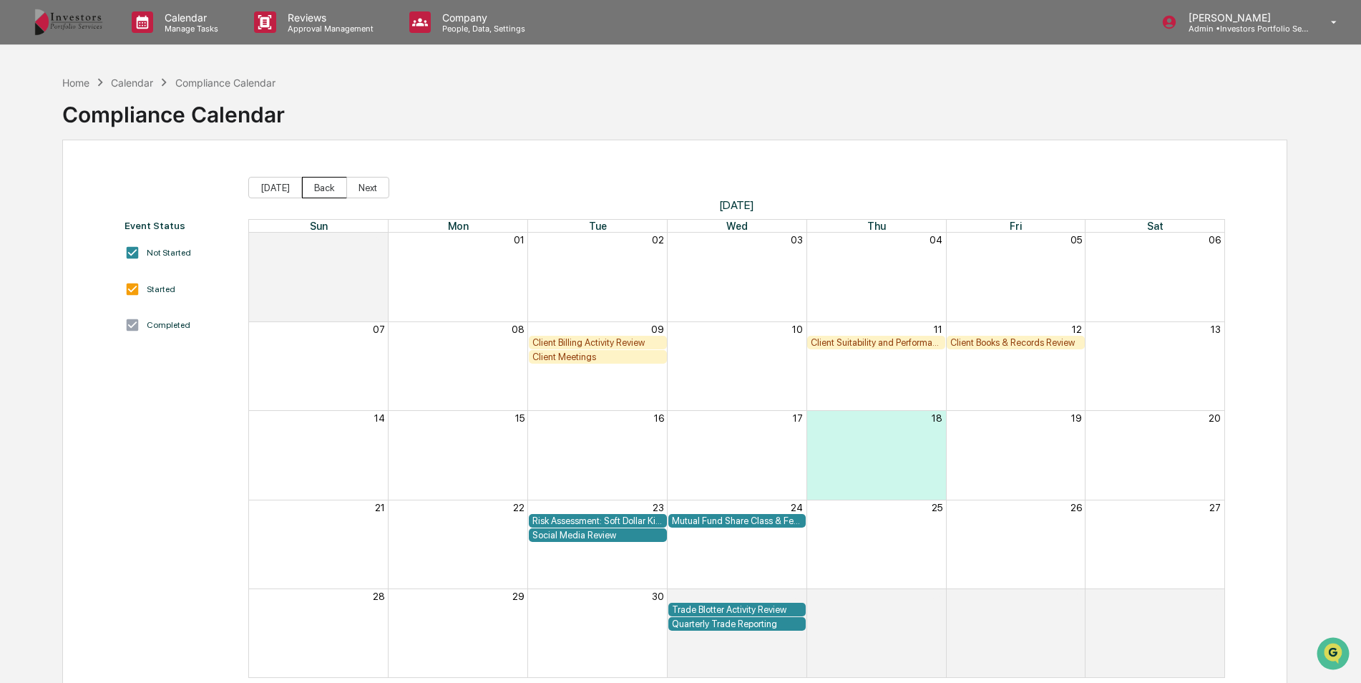
click at [314, 190] on button "Back" at bounding box center [324, 187] width 45 height 21
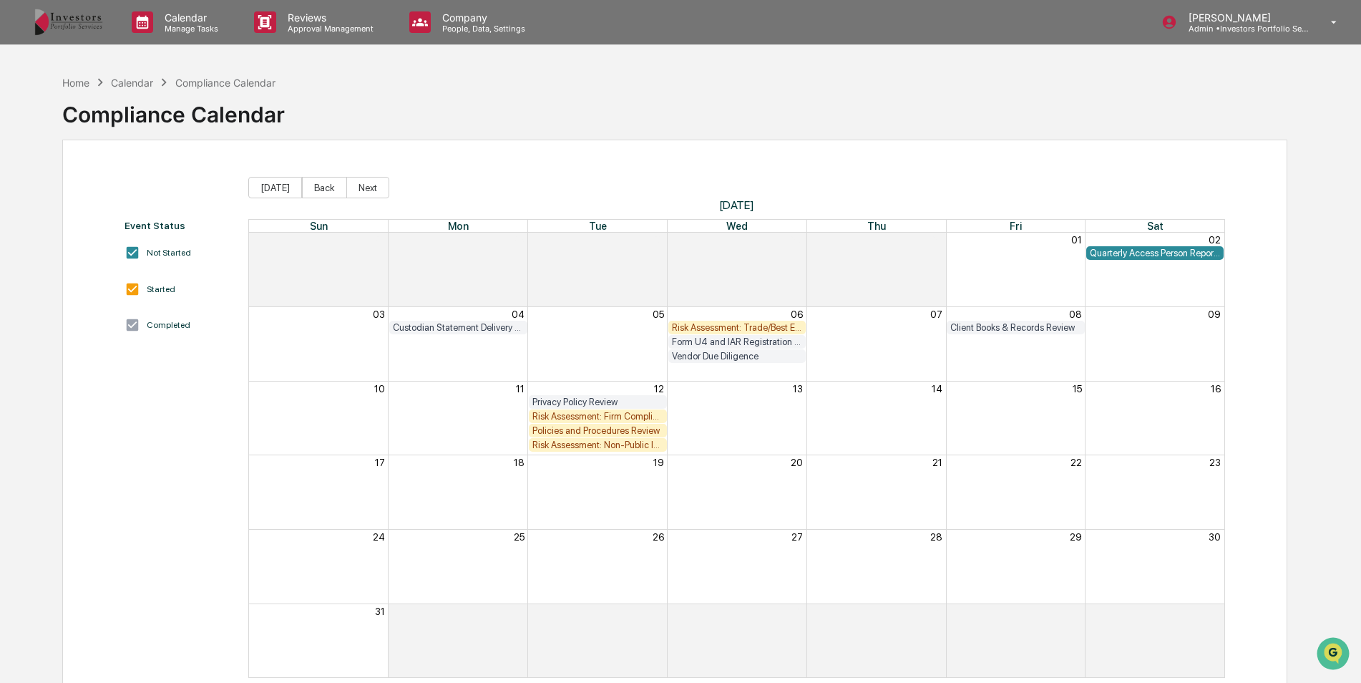
click at [714, 325] on div "Risk Assessment: Trade/Best Execution" at bounding box center [737, 327] width 131 height 11
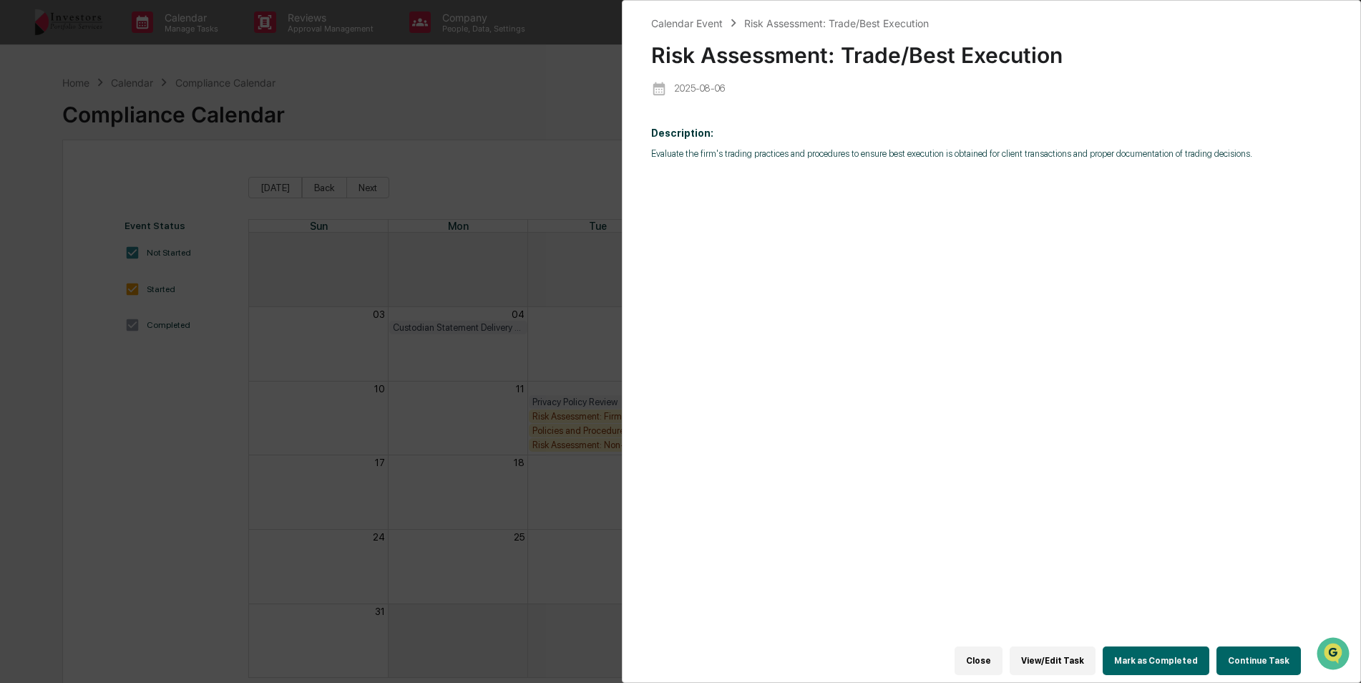
click at [1273, 646] on button "Continue Task" at bounding box center [1259, 660] width 84 height 29
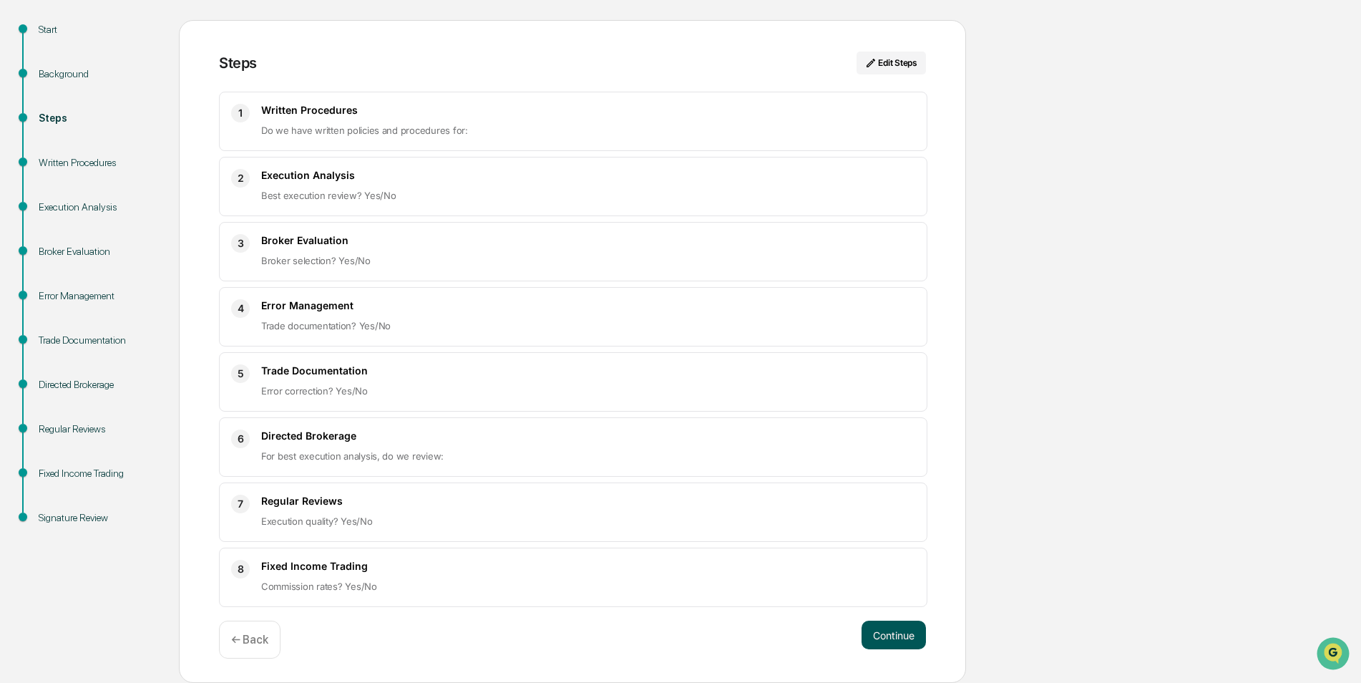
click at [894, 630] on button "Continue" at bounding box center [894, 635] width 64 height 29
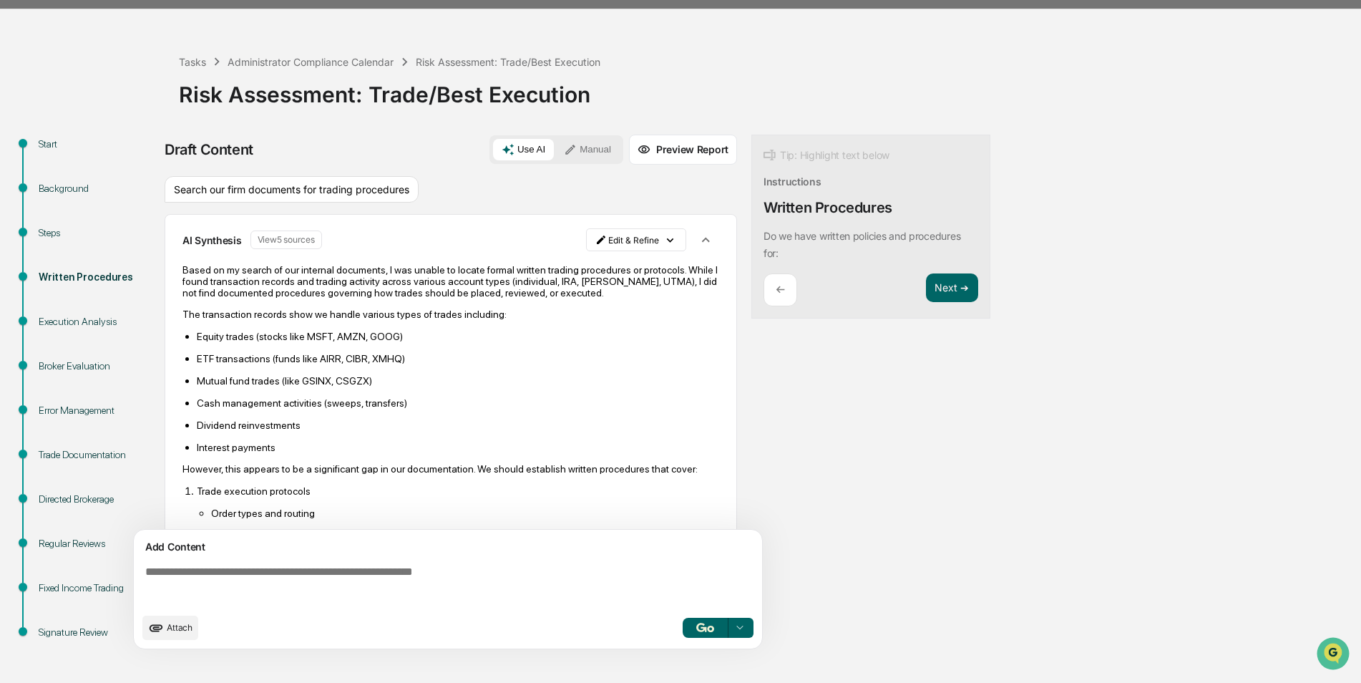
click at [467, 588] on textarea at bounding box center [451, 586] width 623 height 52
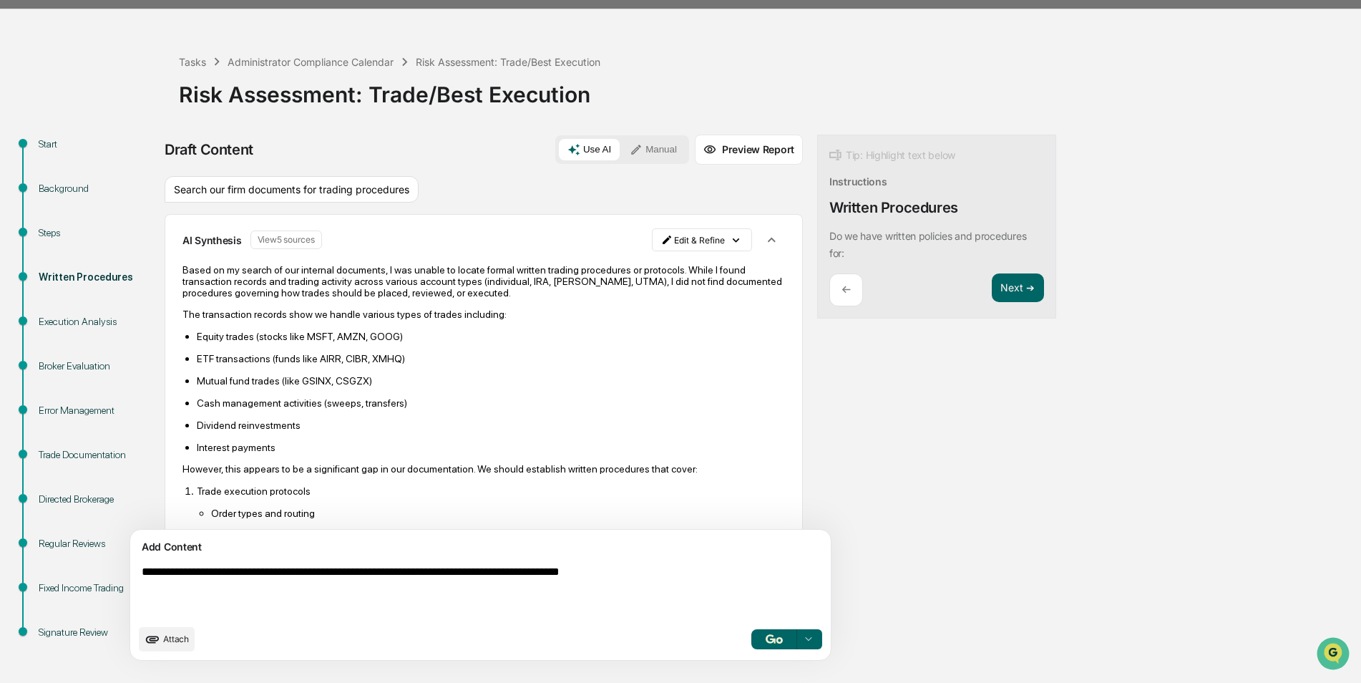
type textarea "**********"
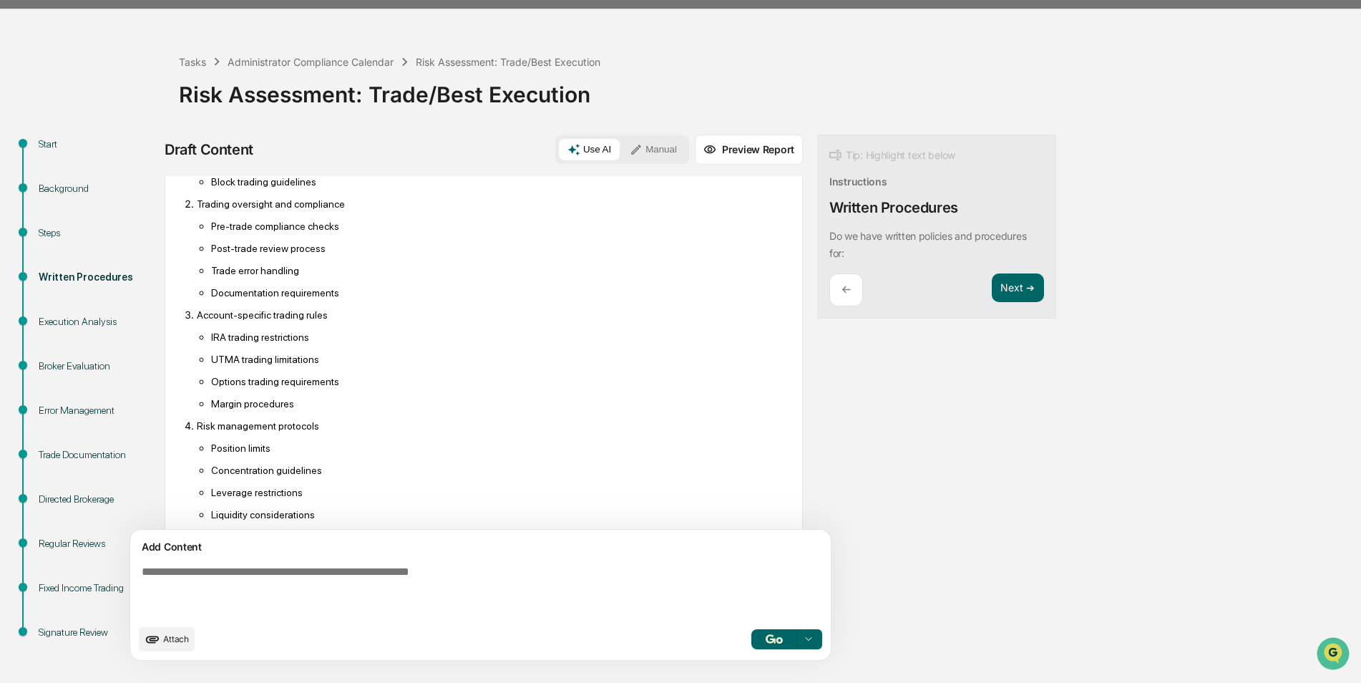
scroll to position [507, 0]
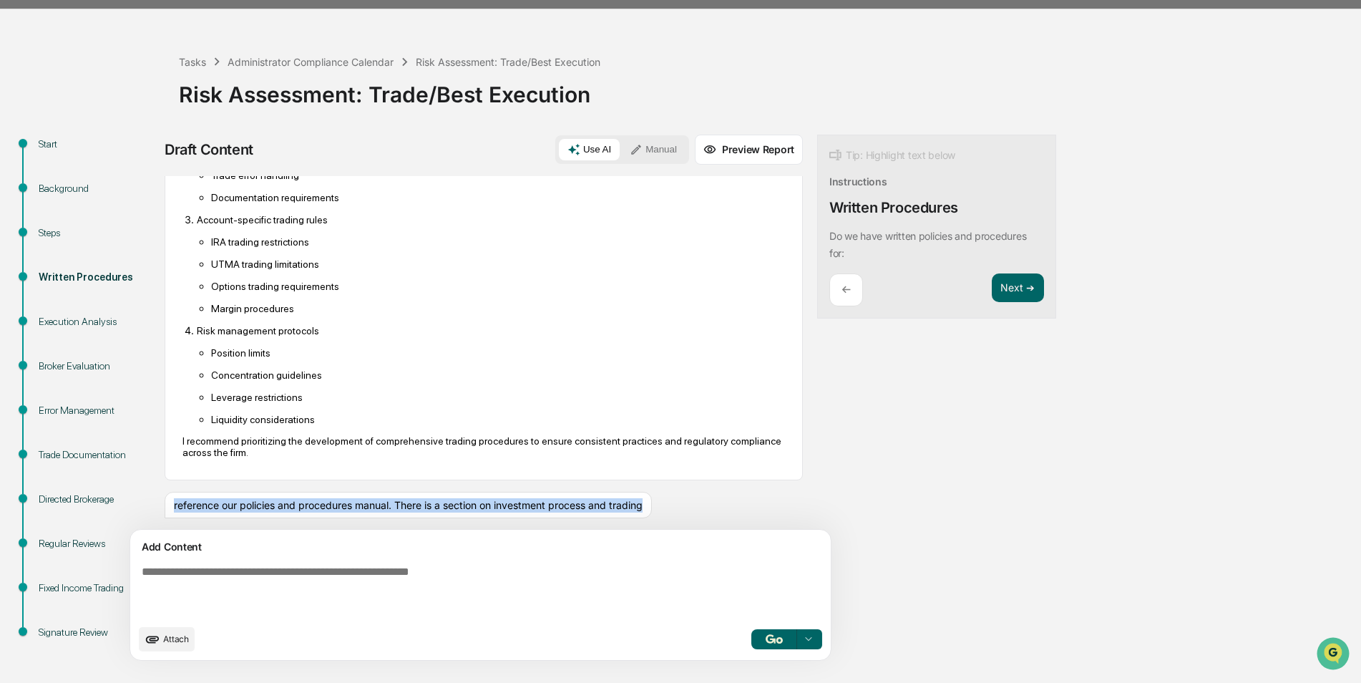
drag, startPoint x: 209, startPoint y: 505, endPoint x: 171, endPoint y: 492, distance: 39.8
click at [171, 492] on div "reference our policies and procedures manual. There is a section on investment …" at bounding box center [408, 505] width 487 height 27
copy div "reference our policies and procedures manual. There is a section on investment …"
click at [193, 595] on textarea at bounding box center [447, 591] width 623 height 63
paste textarea "**********"
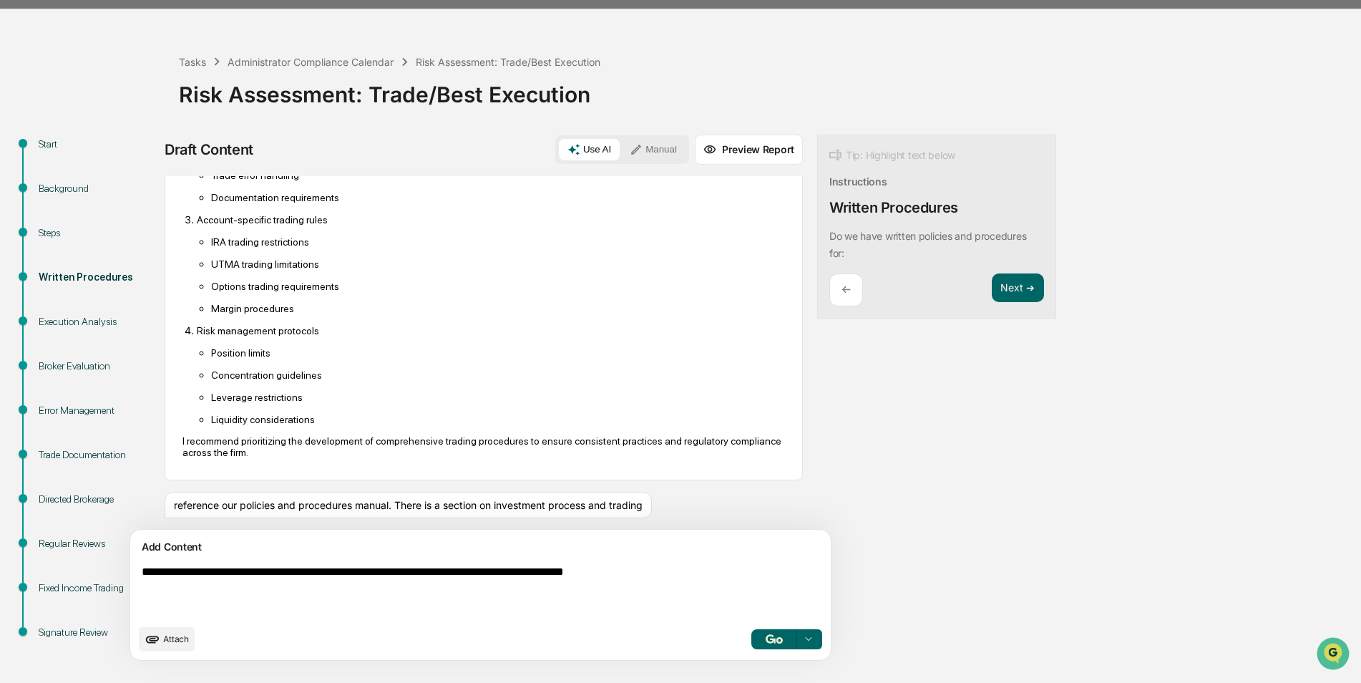
type textarea "**********"
click at [797, 631] on div at bounding box center [808, 639] width 23 height 23
click at [766, 642] on img "button" at bounding box center [774, 638] width 17 height 9
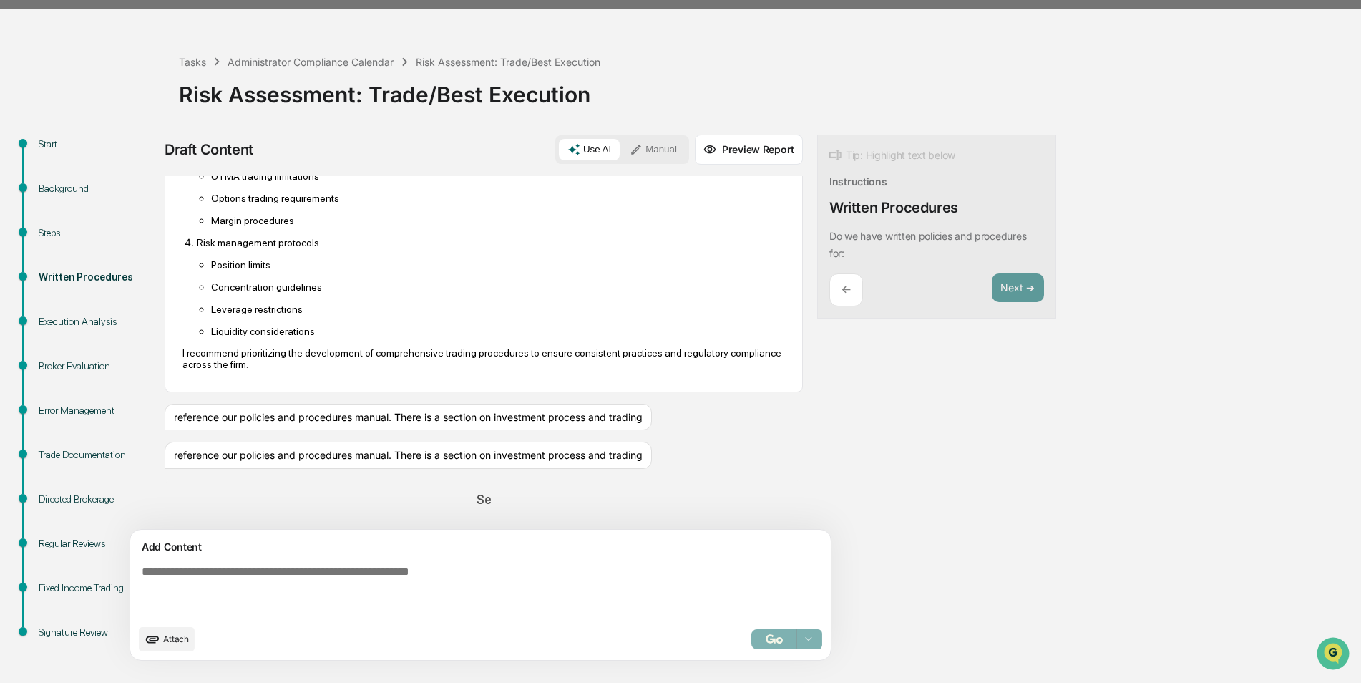
scroll to position [560, 0]
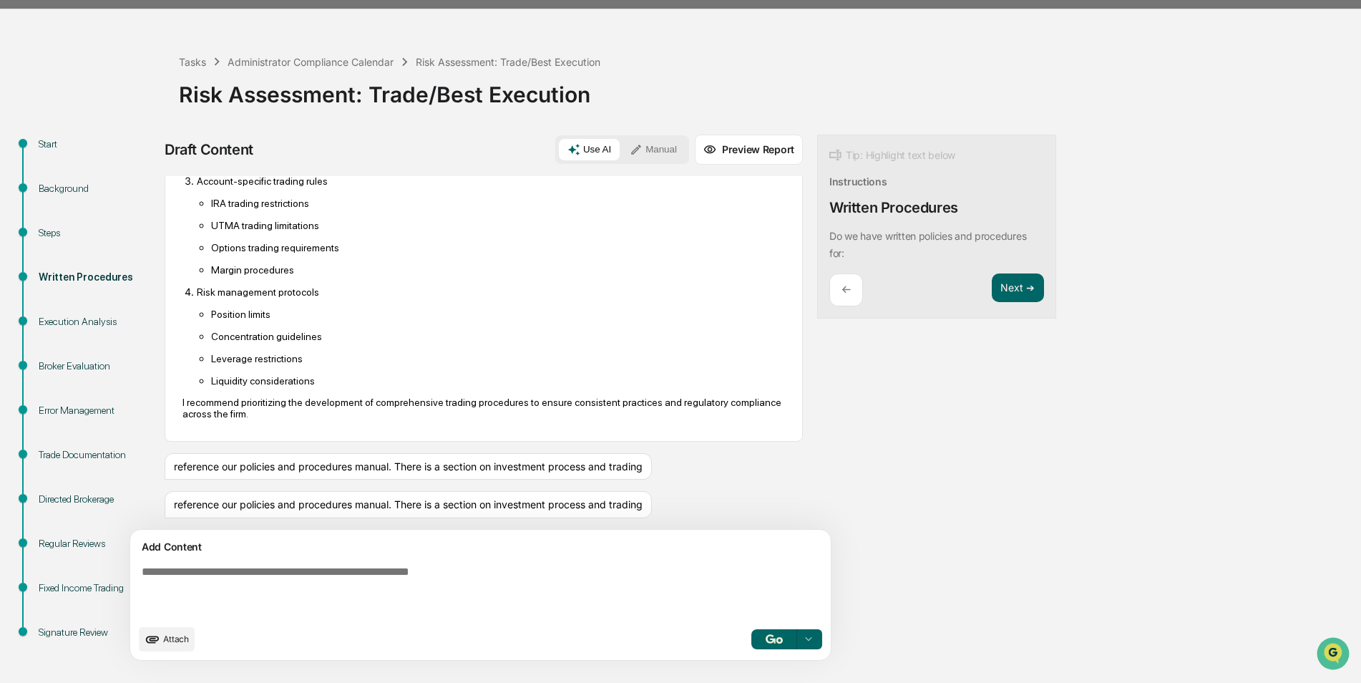
click at [172, 636] on span "Attach" at bounding box center [176, 638] width 26 height 11
click at [41, 142] on div "Start" at bounding box center [97, 144] width 117 height 15
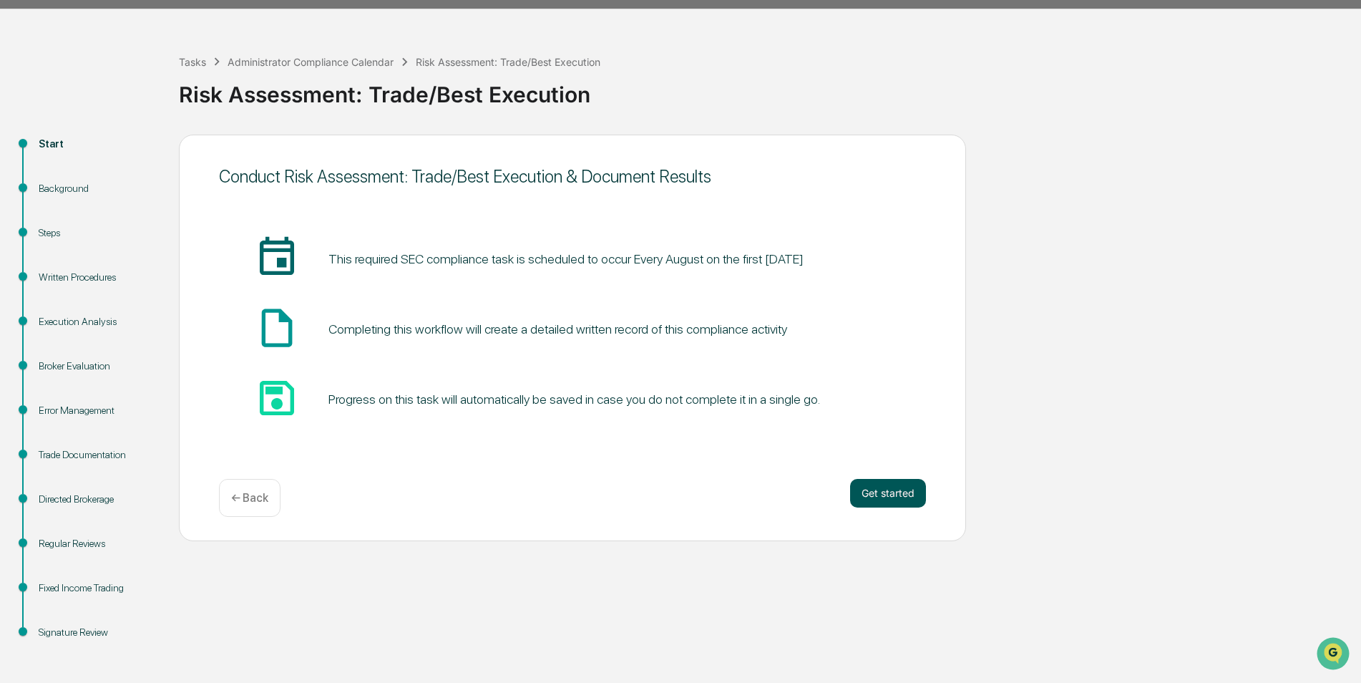
click at [876, 482] on button "Get started" at bounding box center [888, 493] width 76 height 29
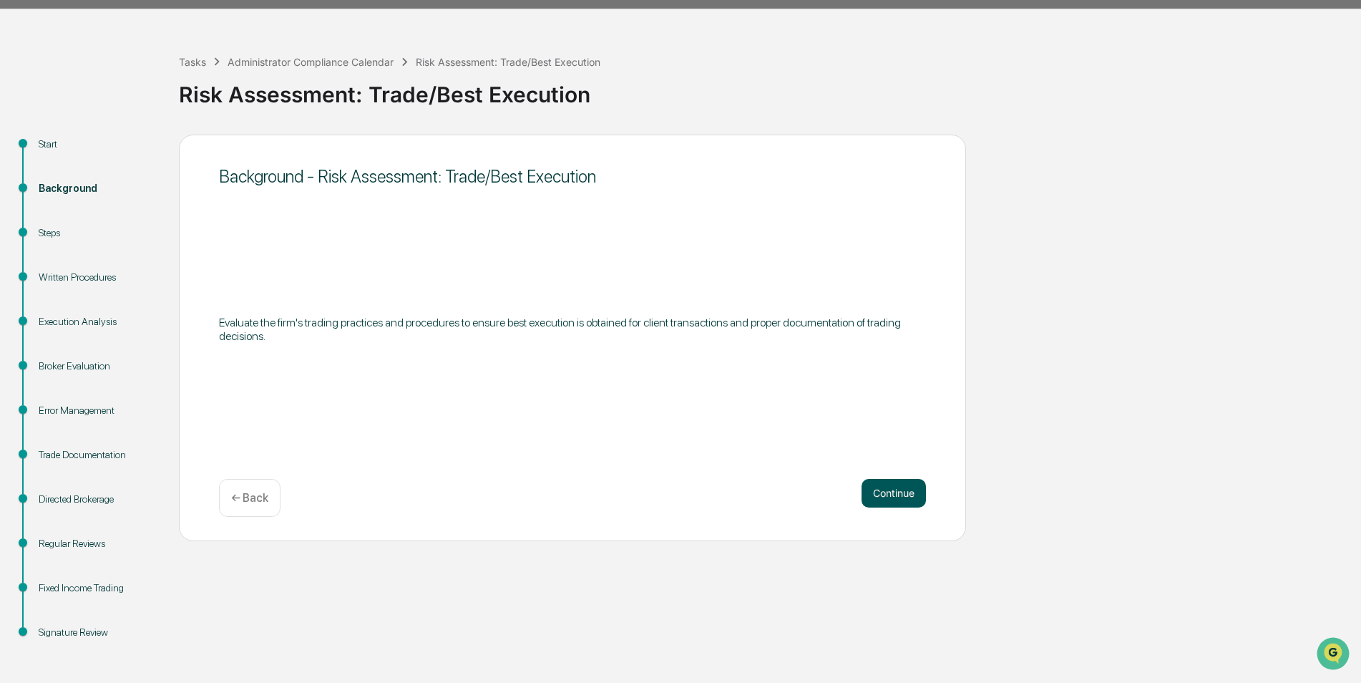
click at [880, 479] on button "Continue" at bounding box center [894, 493] width 64 height 29
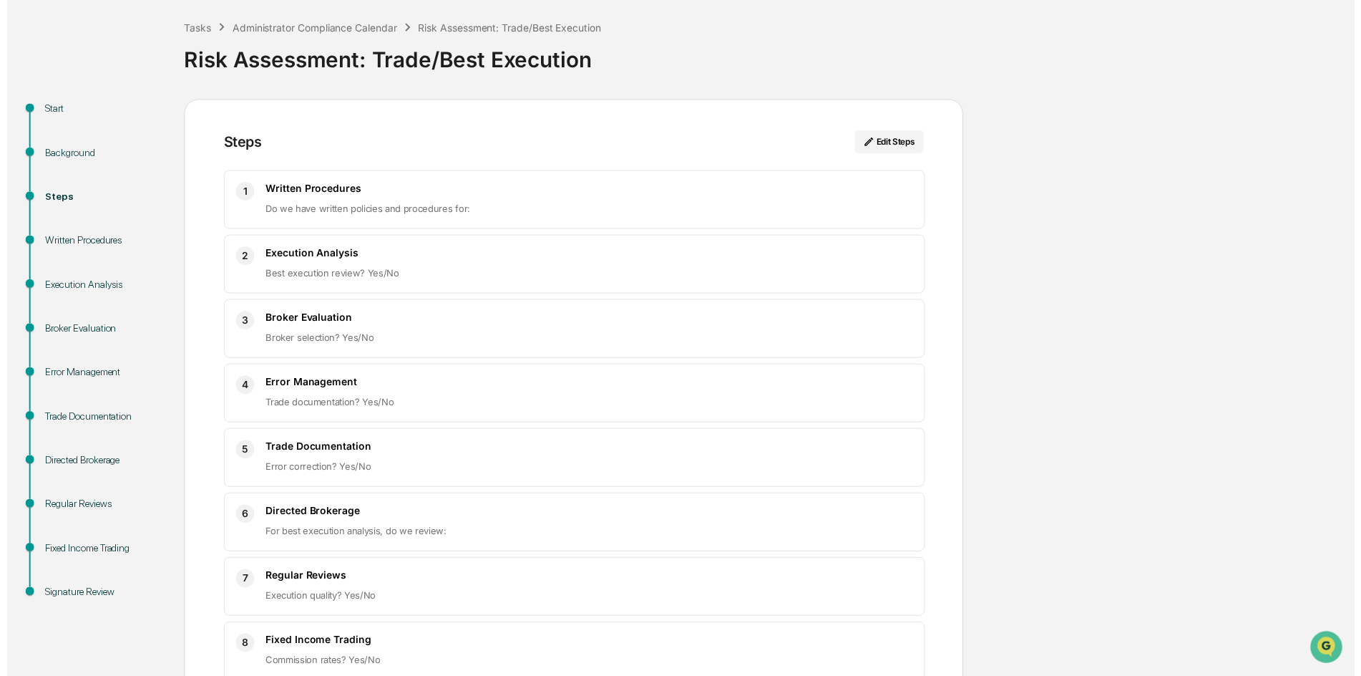
scroll to position [150, 0]
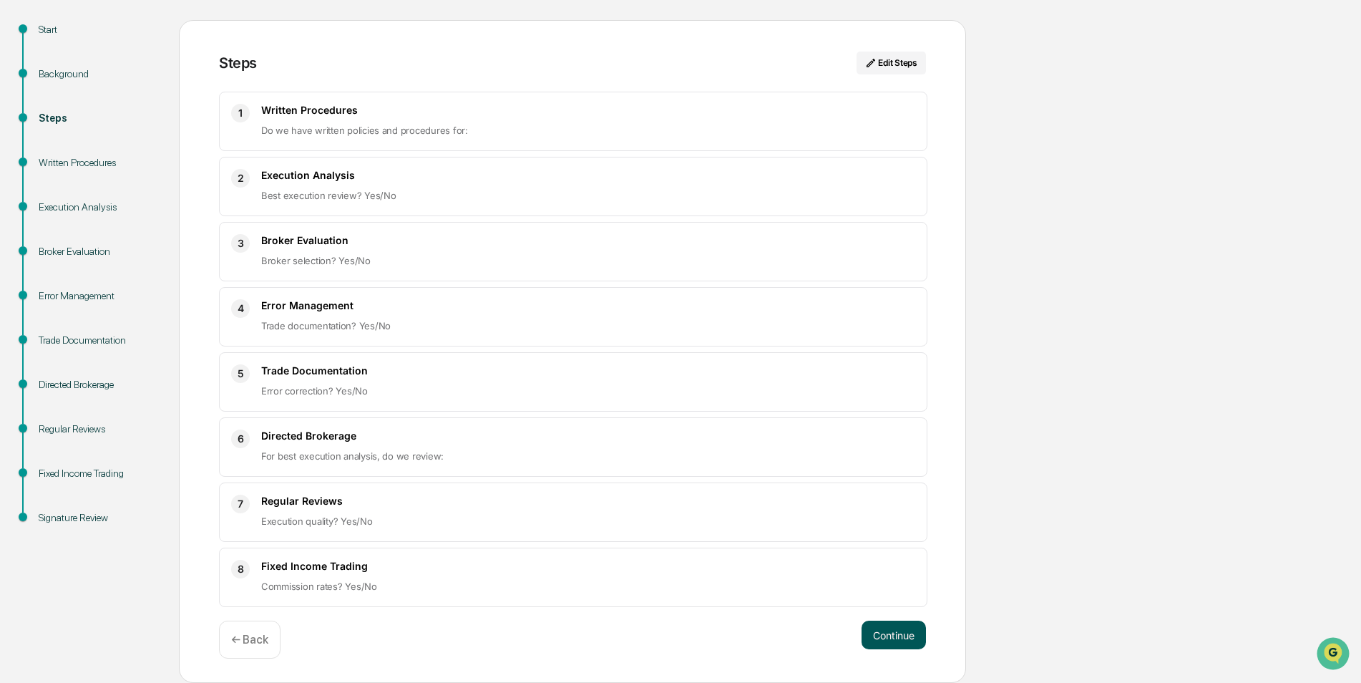
click at [880, 638] on button "Continue" at bounding box center [894, 635] width 64 height 29
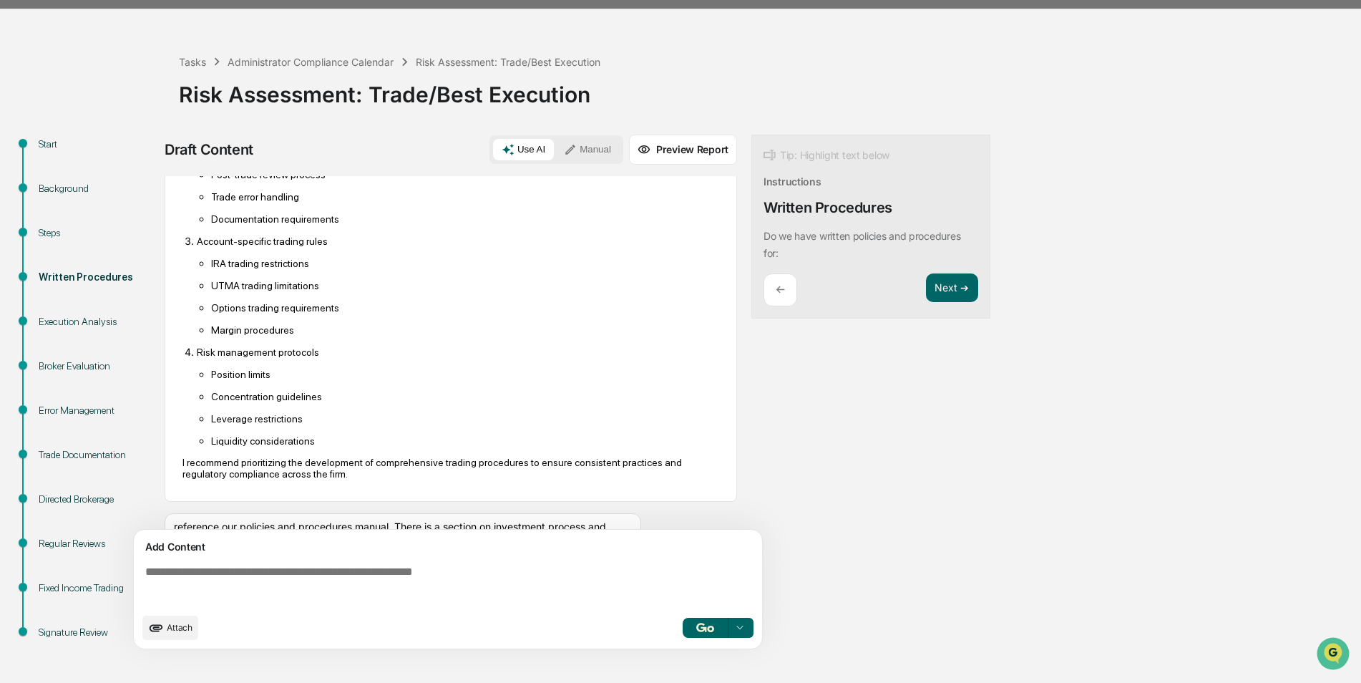
scroll to position [688, 0]
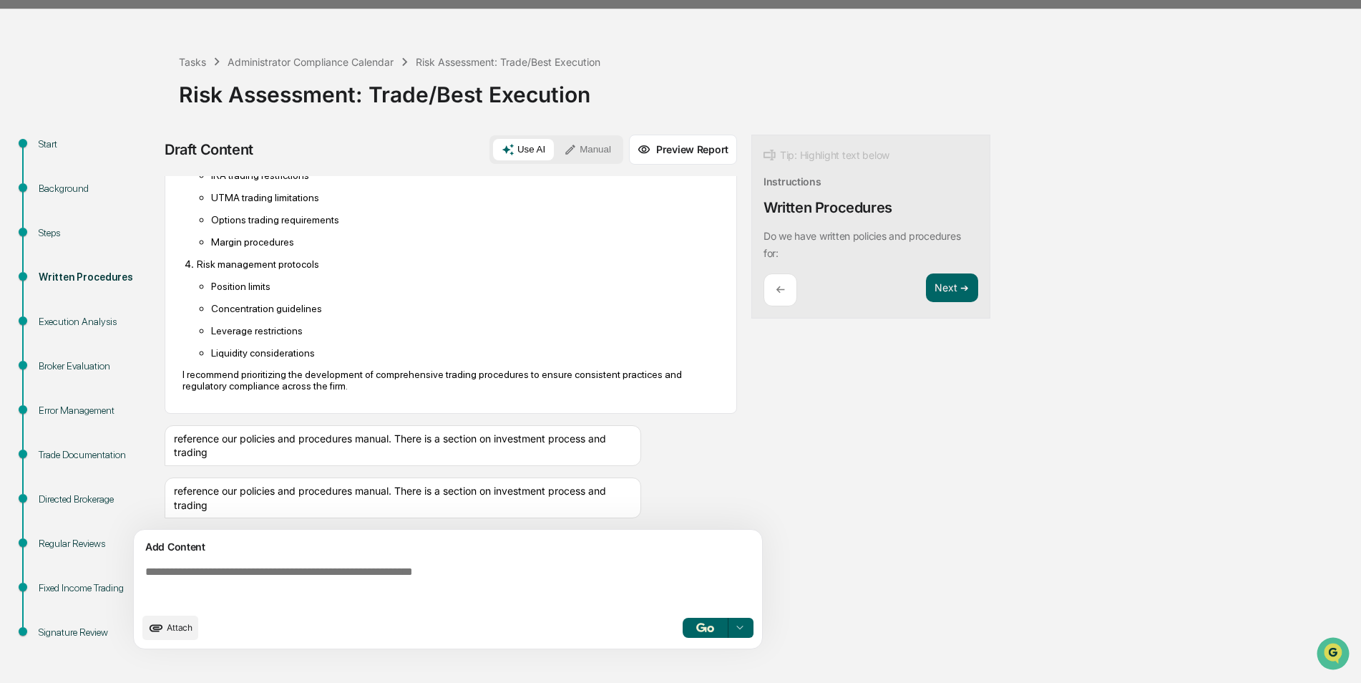
click at [447, 580] on textarea at bounding box center [451, 586] width 623 height 52
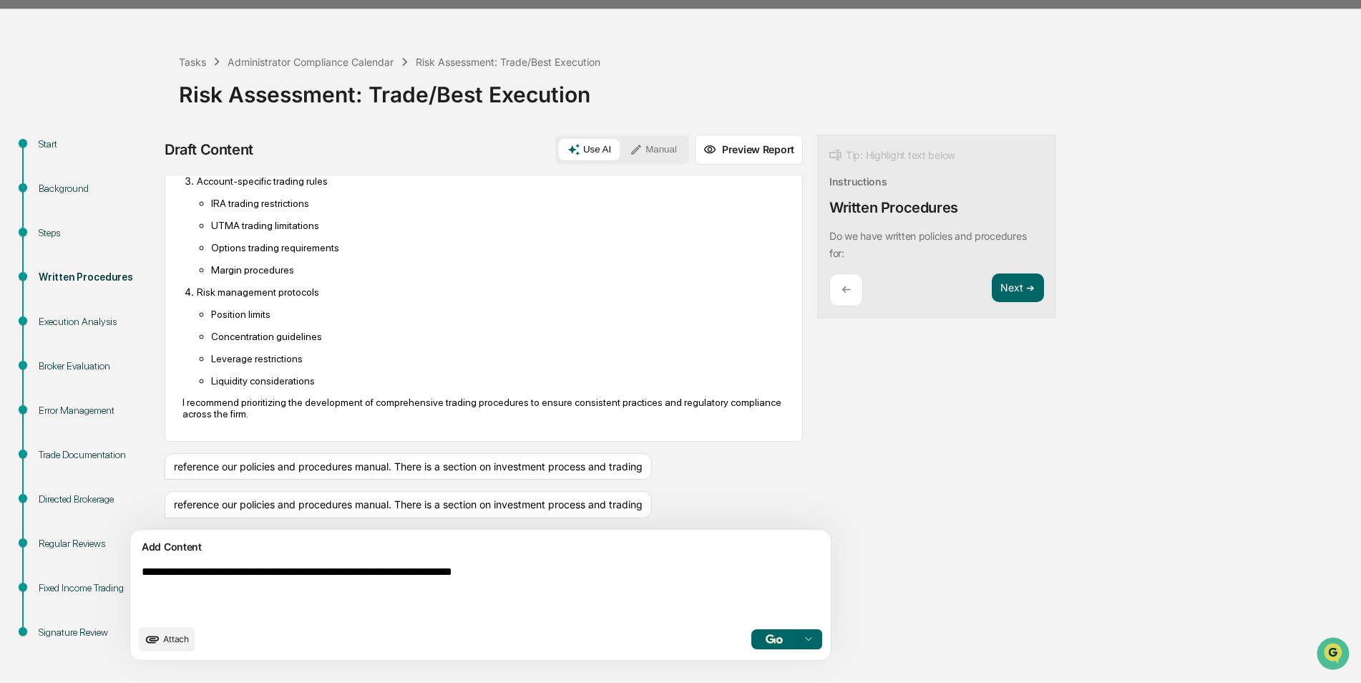
type textarea "**********"
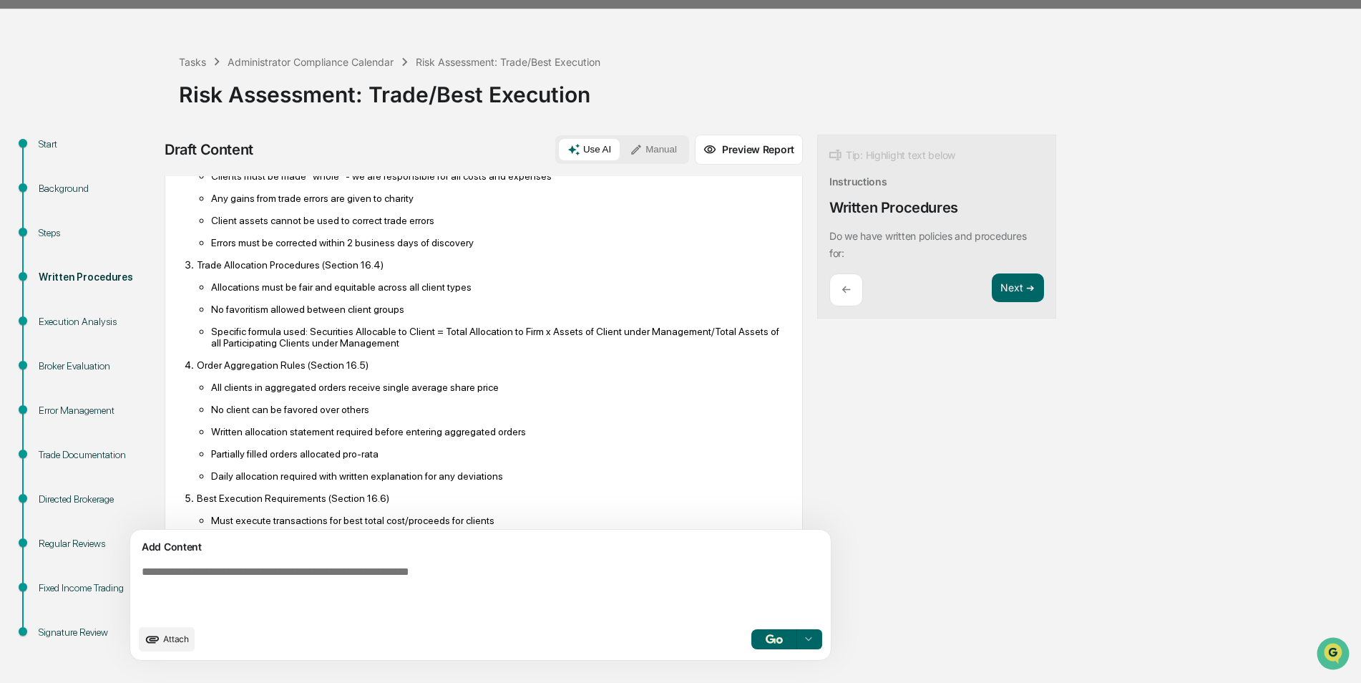
scroll to position [1609, 0]
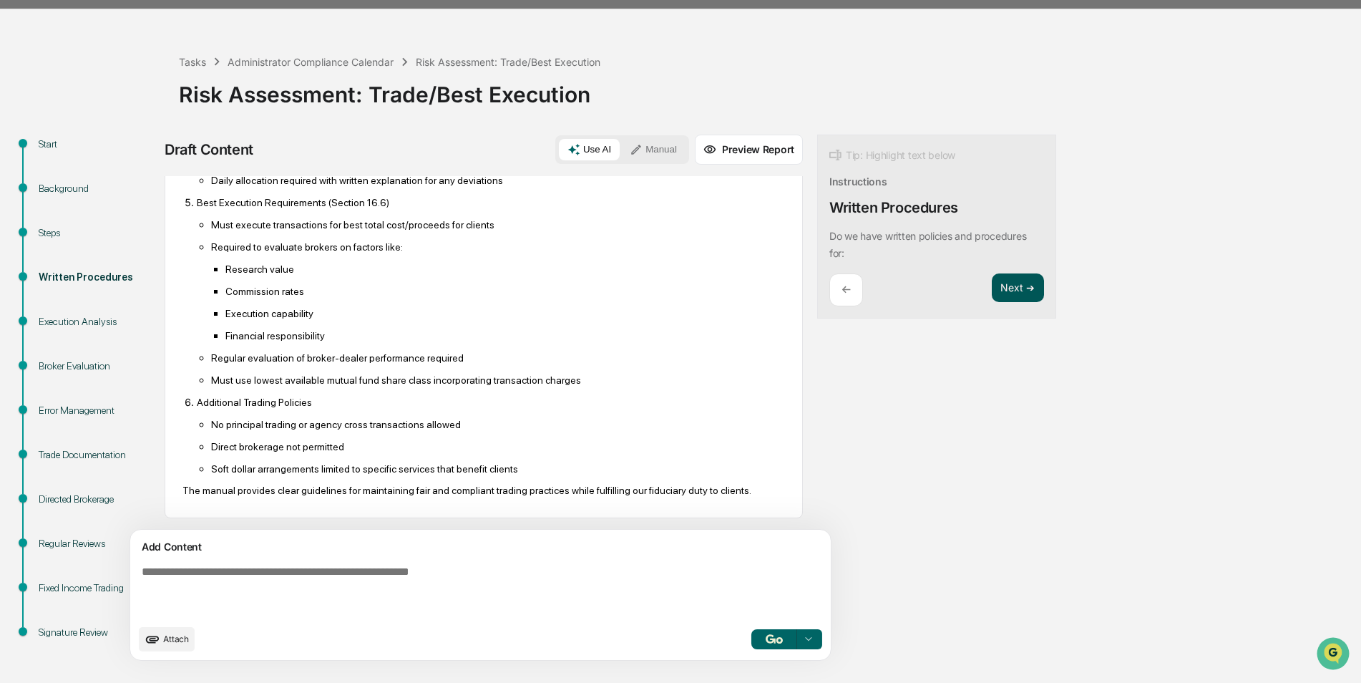
click at [992, 283] on button "Next ➔" at bounding box center [1018, 287] width 52 height 29
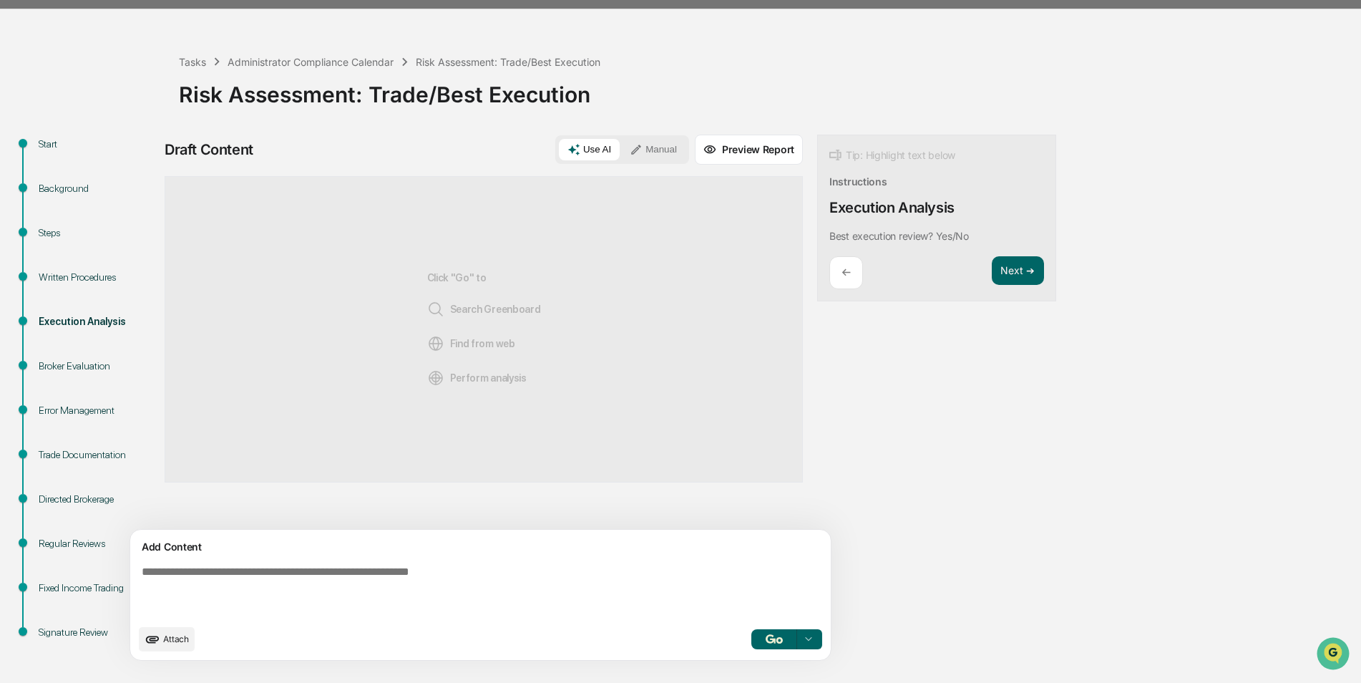
click at [457, 573] on textarea at bounding box center [447, 591] width 623 height 63
type textarea "**********"
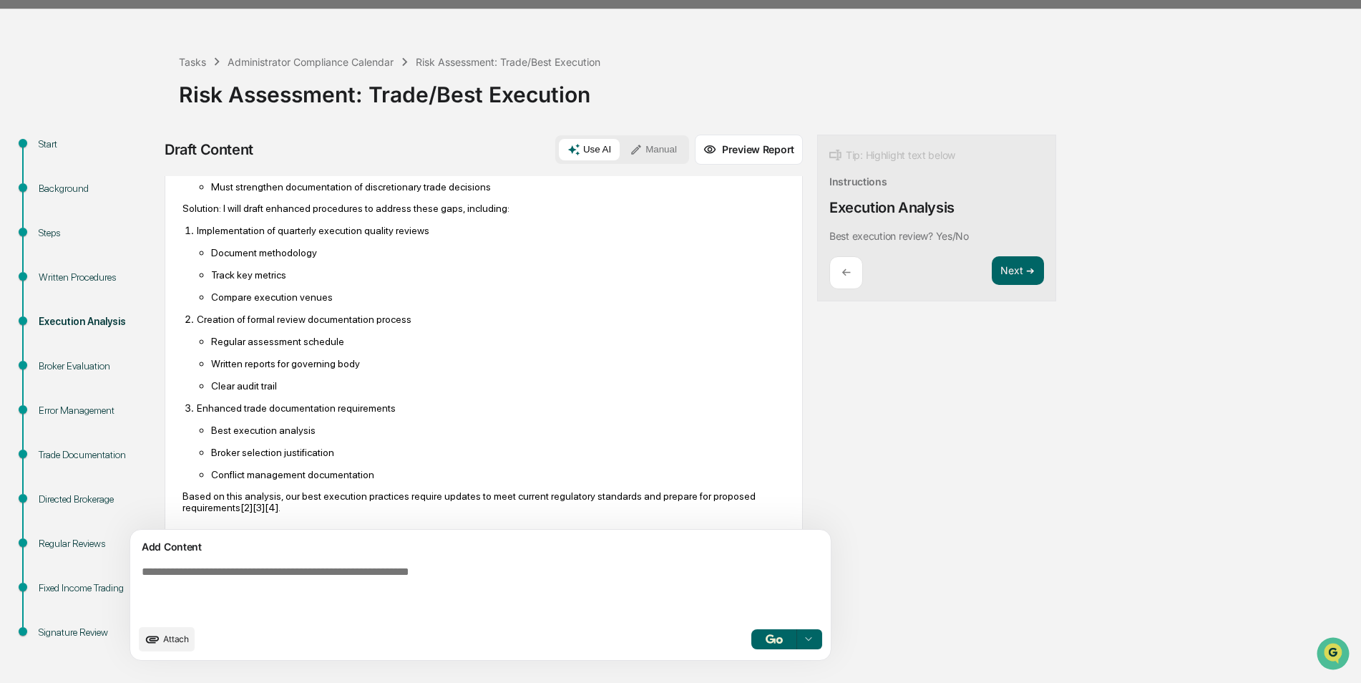
scroll to position [842, 0]
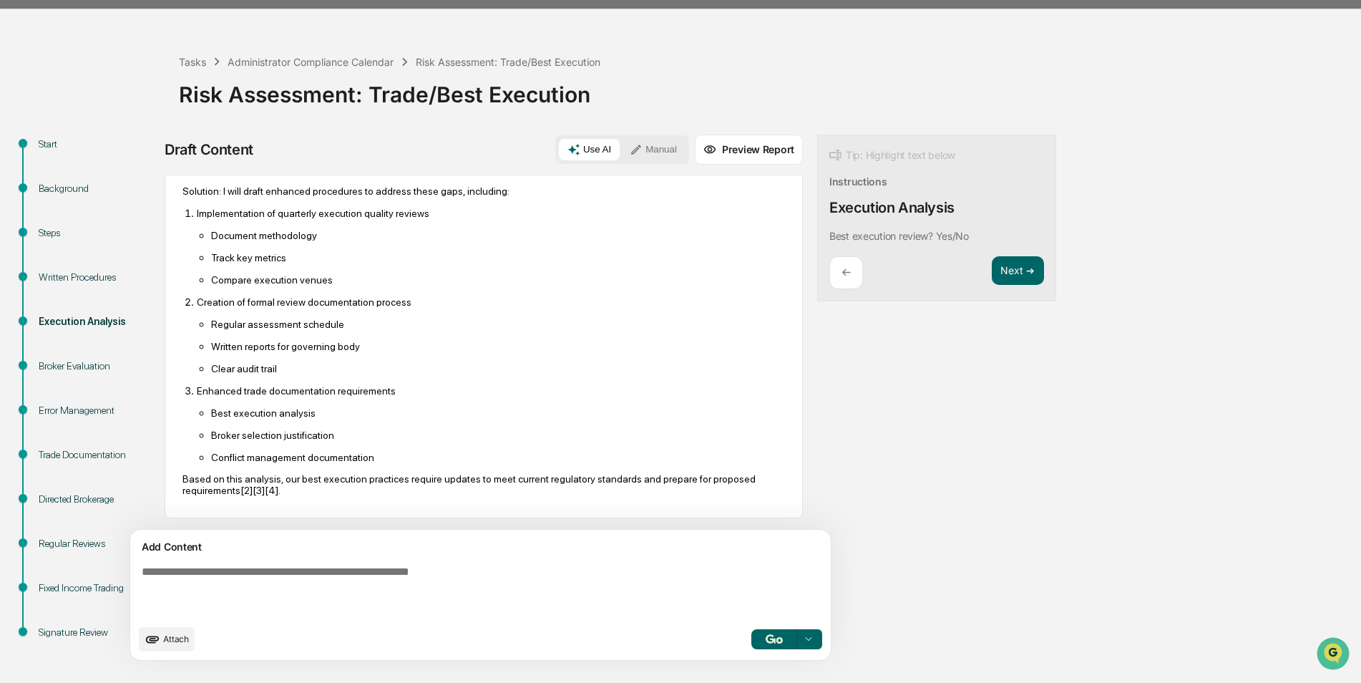
click at [41, 228] on div "Steps" at bounding box center [97, 232] width 117 height 15
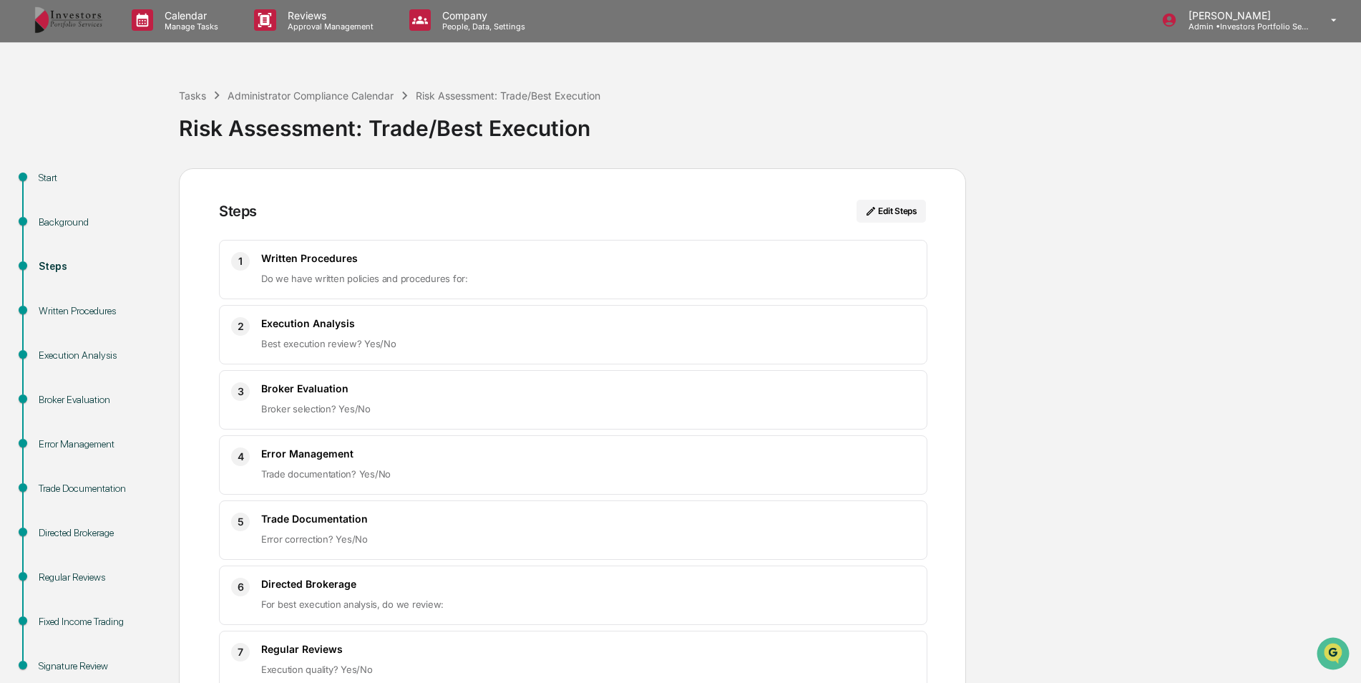
scroll to position [0, 0]
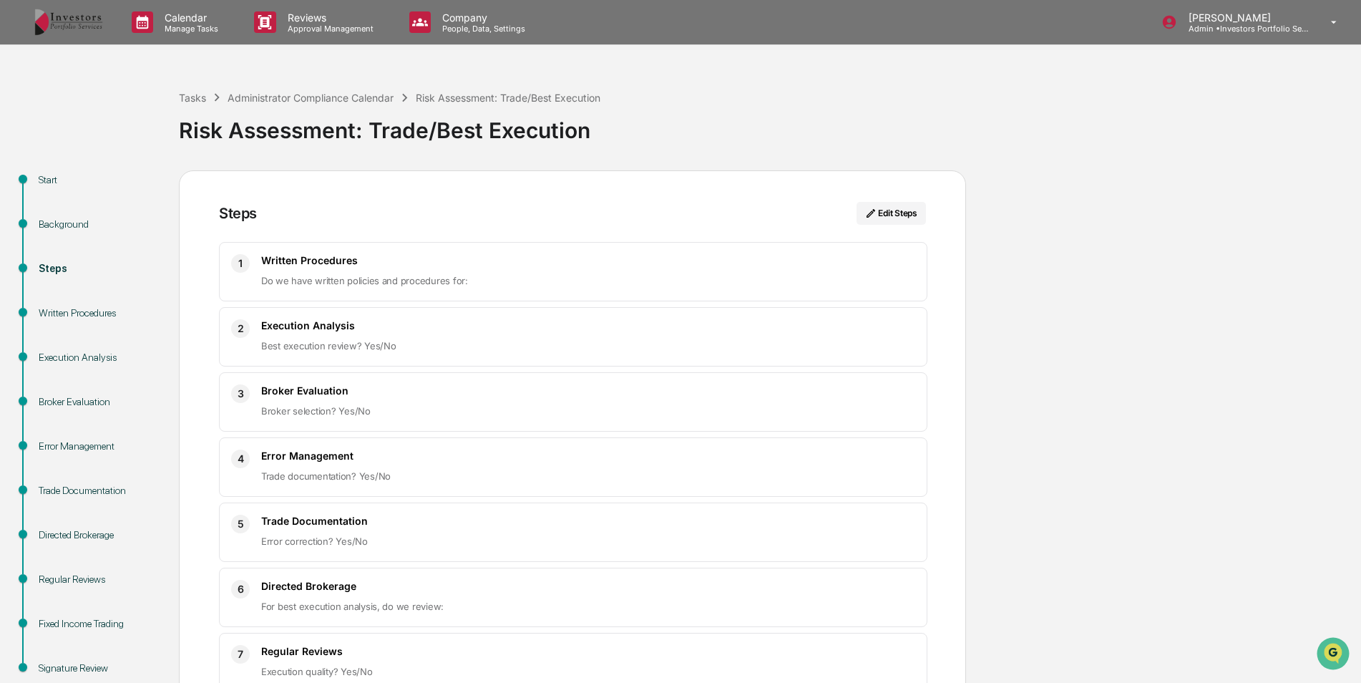
click at [95, 354] on div "Execution Analysis" at bounding box center [97, 357] width 117 height 15
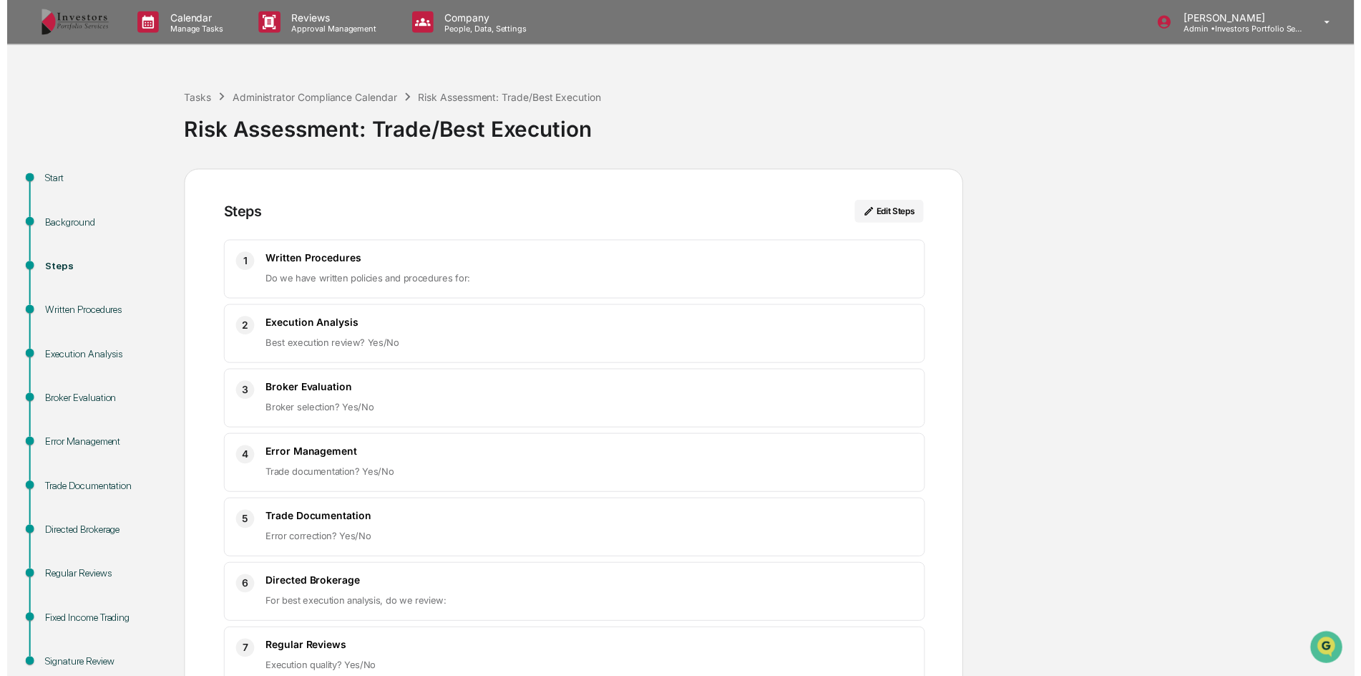
scroll to position [150, 0]
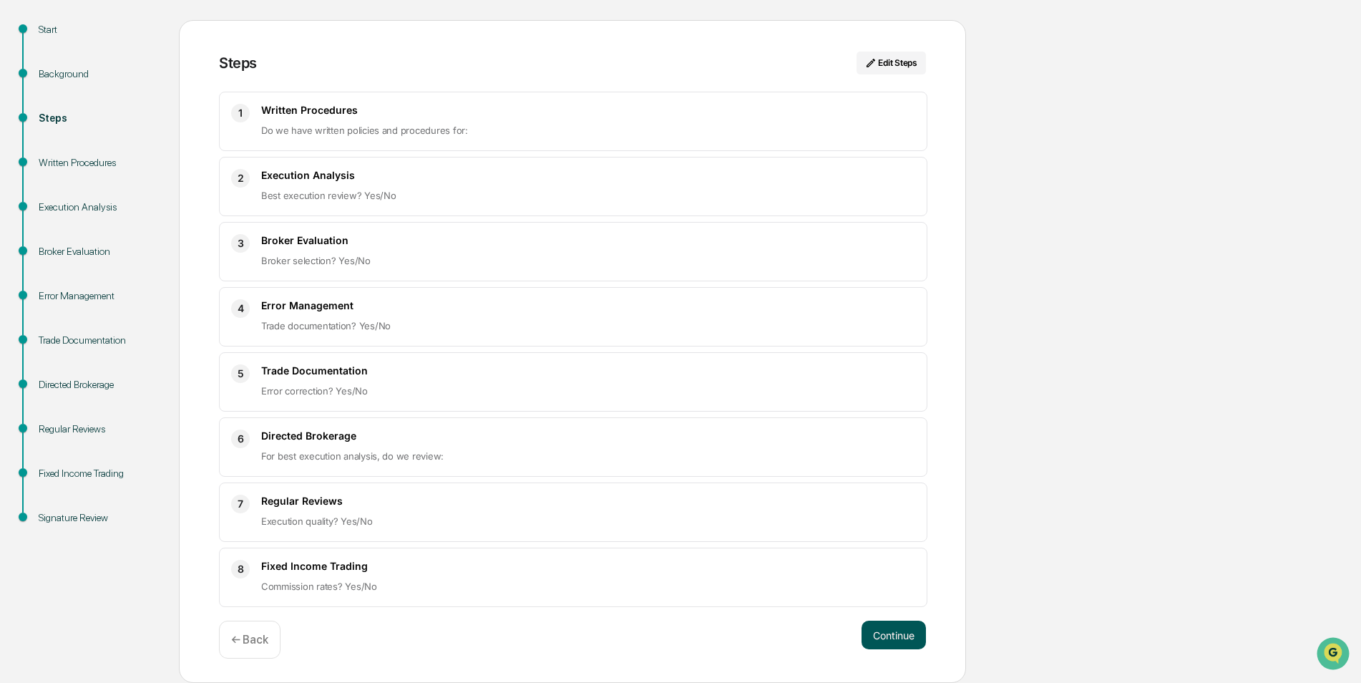
click at [908, 635] on button "Continue" at bounding box center [894, 635] width 64 height 29
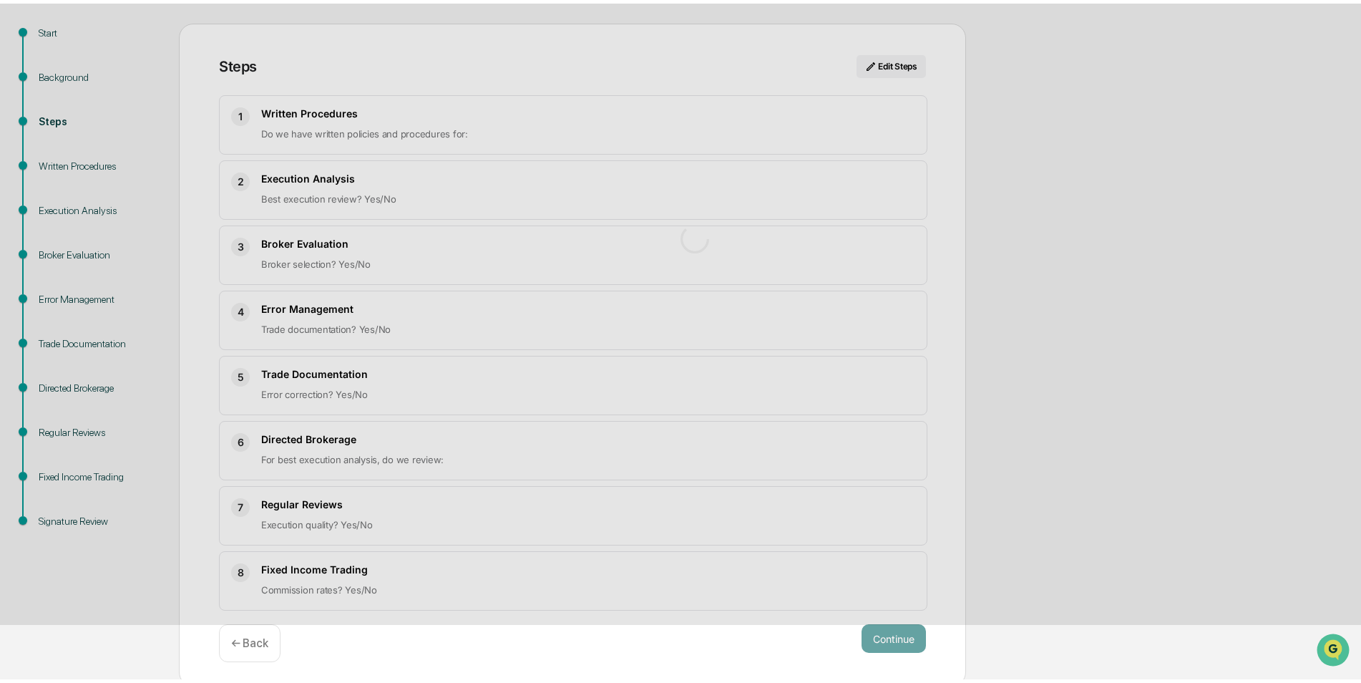
scroll to position [36, 0]
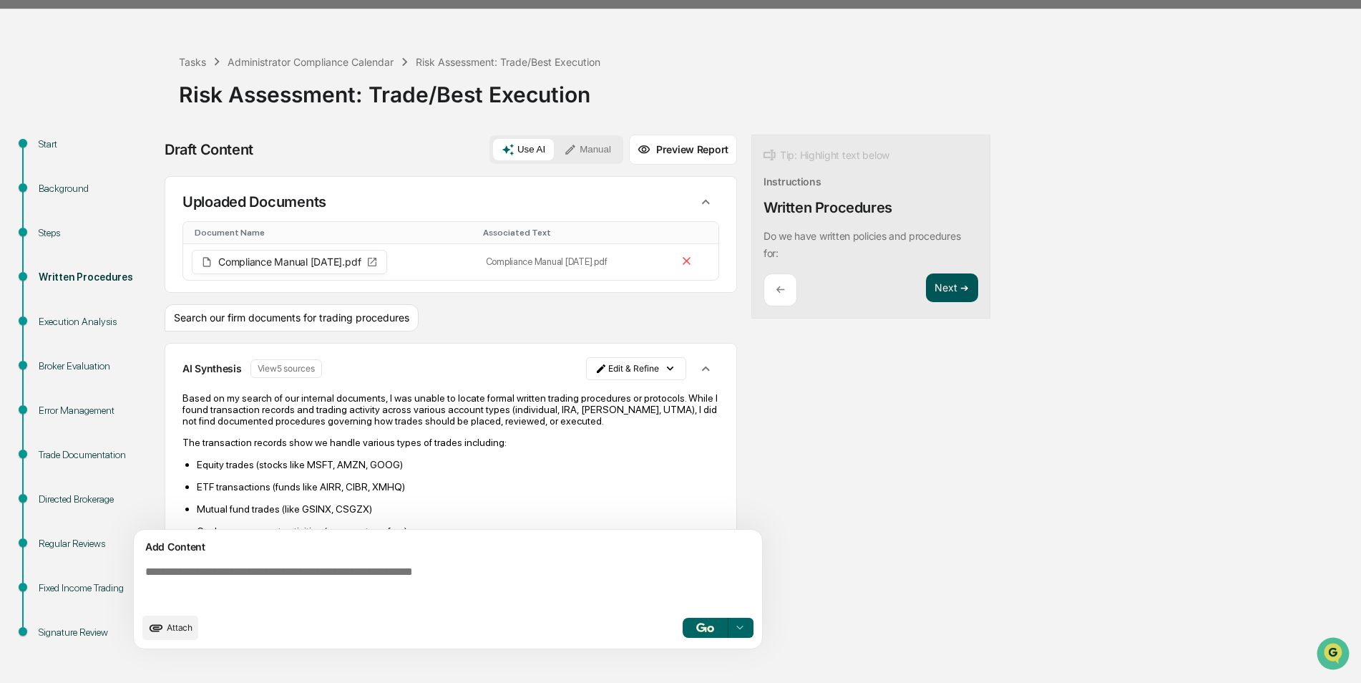
click at [963, 278] on button "Next ➔" at bounding box center [952, 287] width 52 height 29
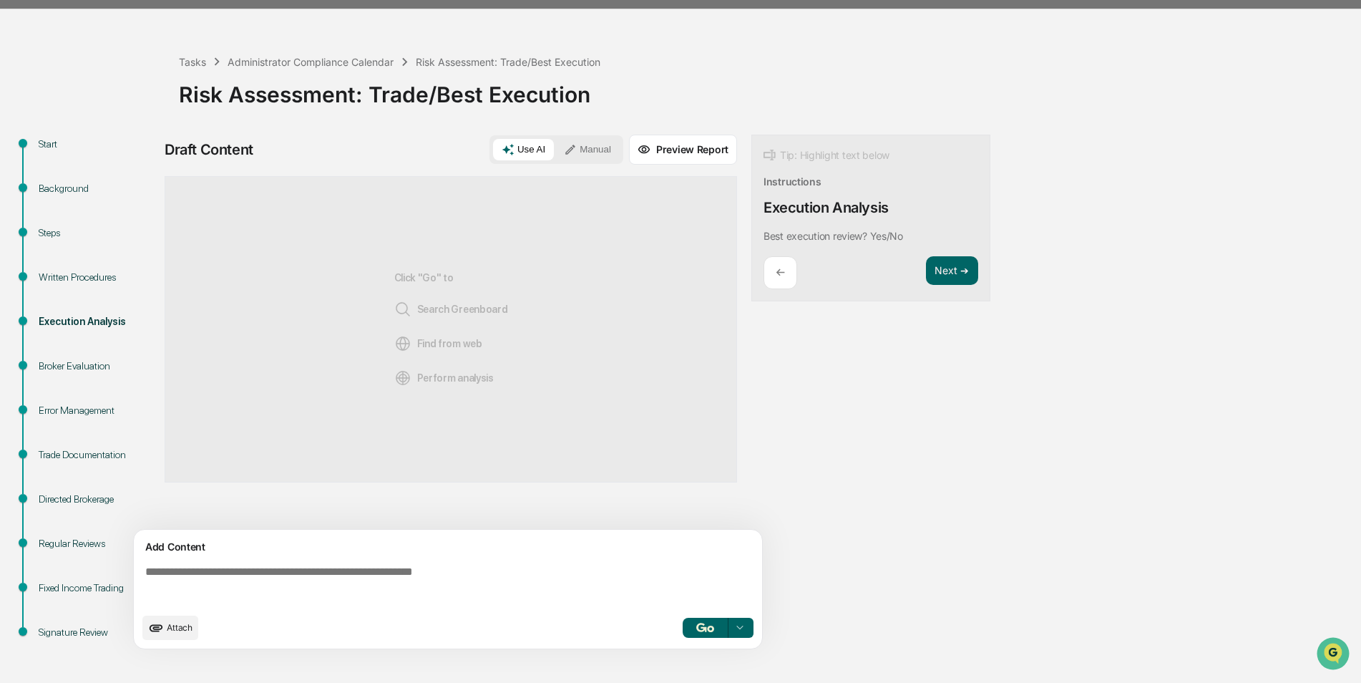
click at [69, 366] on div "Broker Evaluation" at bounding box center [97, 366] width 117 height 15
click at [84, 362] on div "Broker Evaluation" at bounding box center [97, 366] width 117 height 15
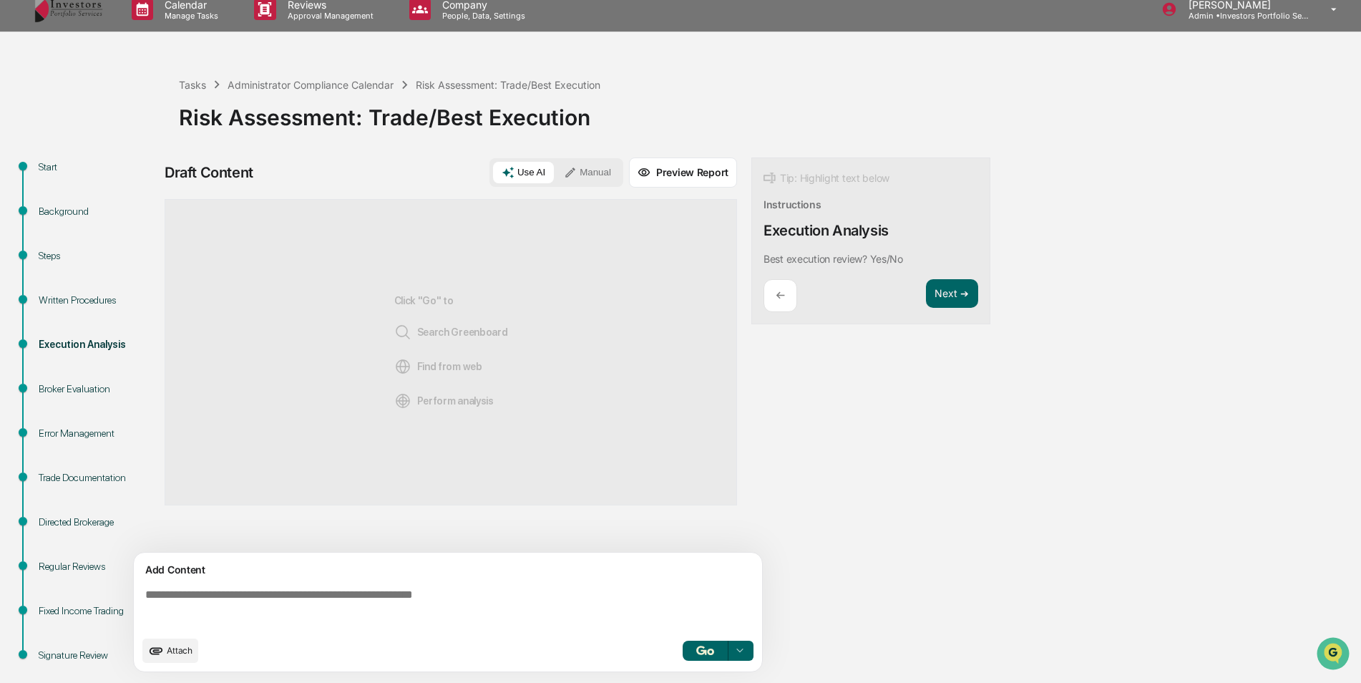
scroll to position [0, 0]
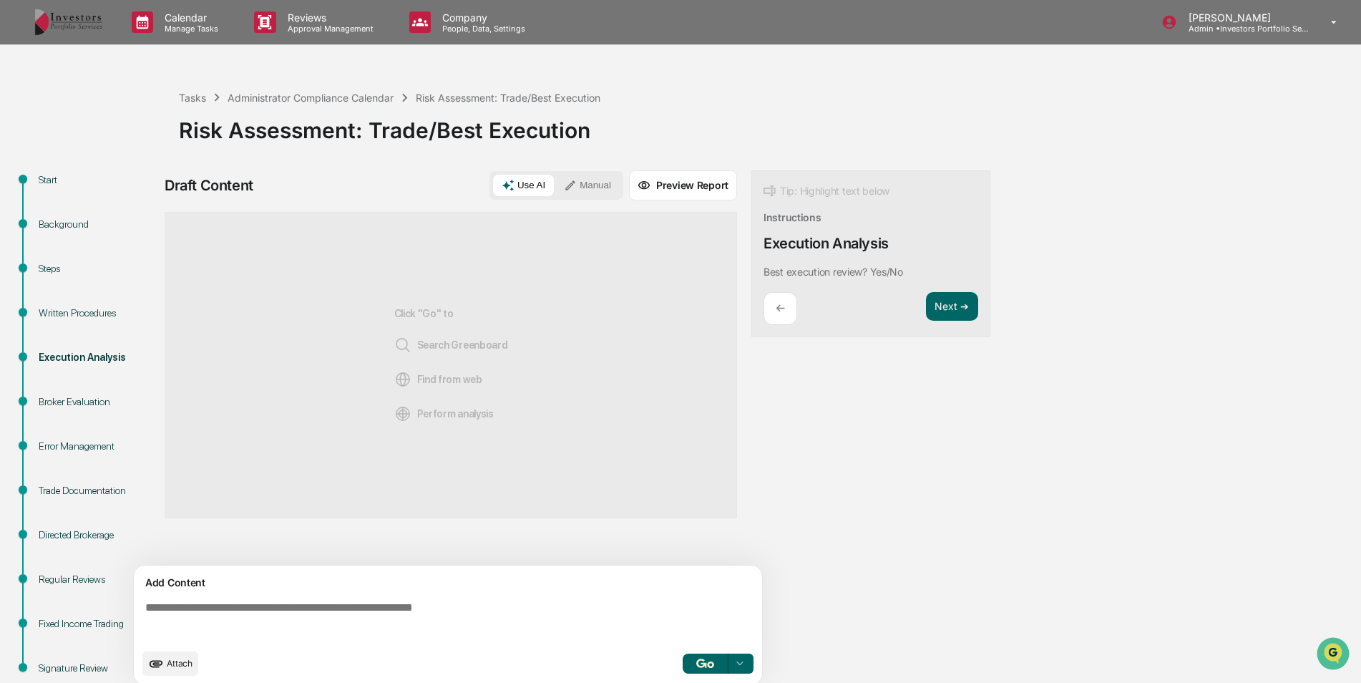
click at [90, 306] on div "Written Procedures" at bounding box center [97, 313] width 117 height 15
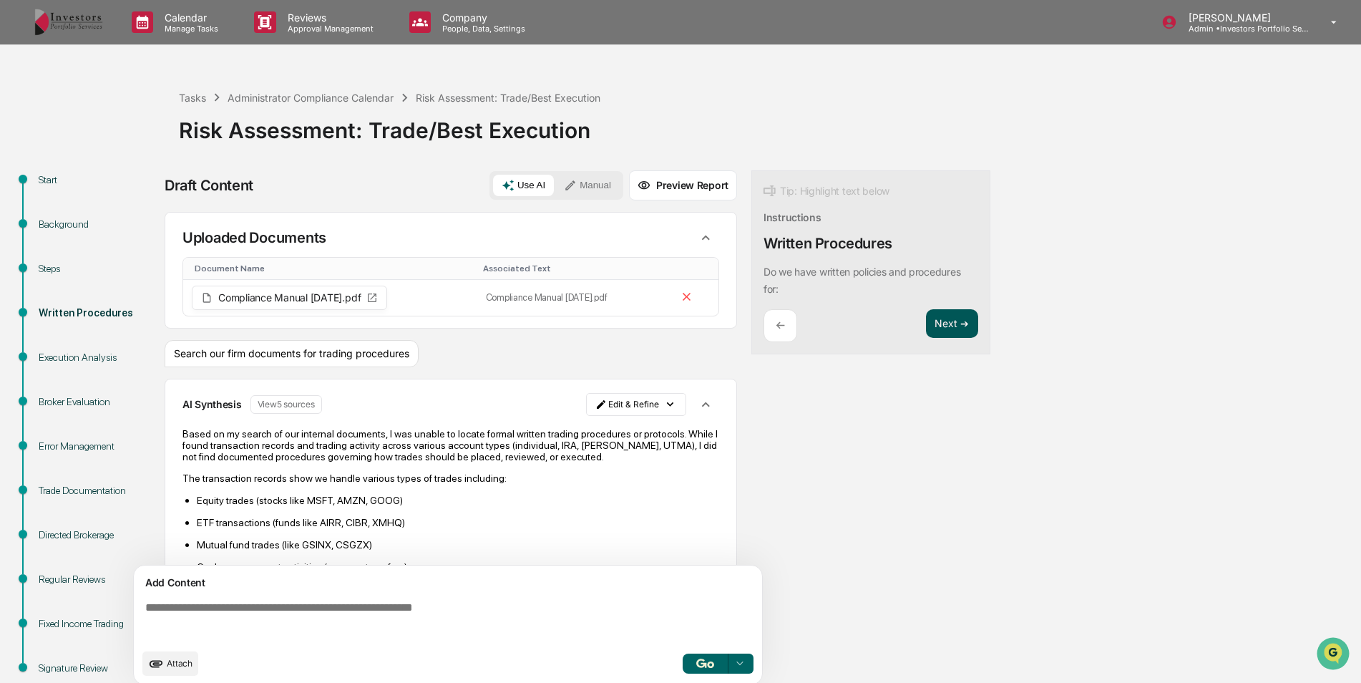
click at [958, 325] on button "Next ➔" at bounding box center [952, 323] width 52 height 29
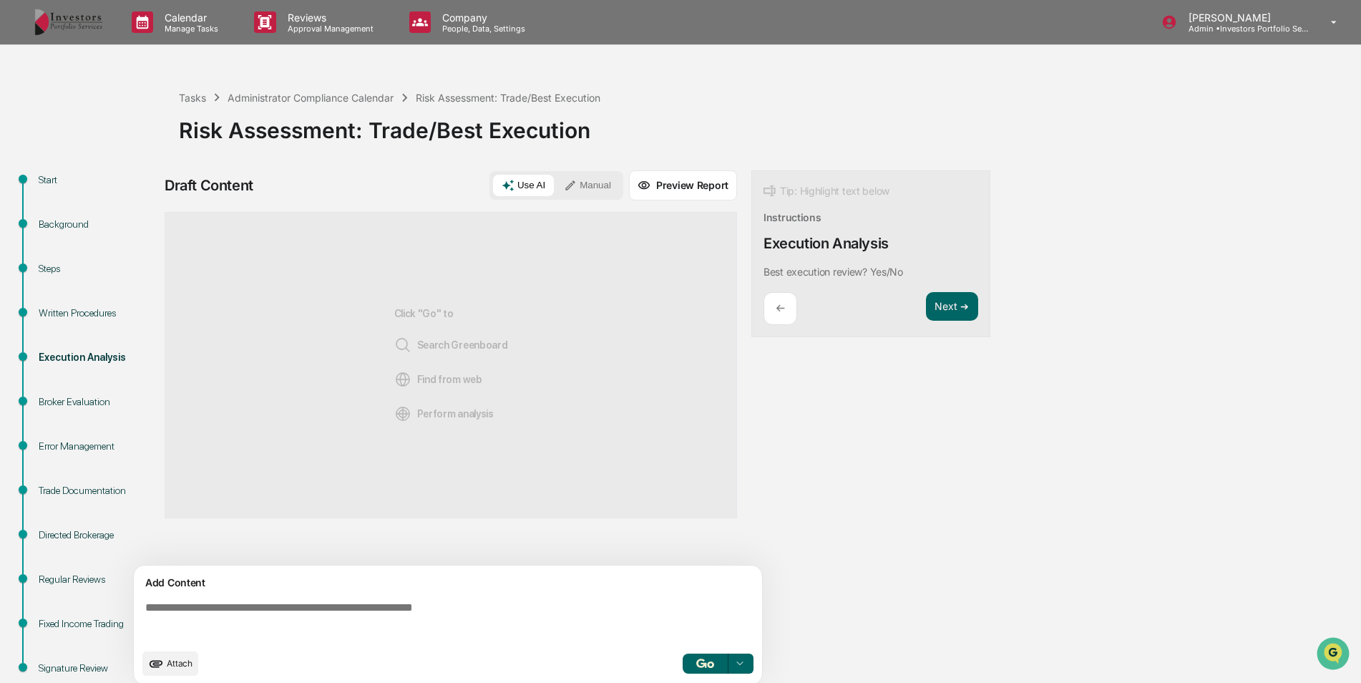
click at [404, 613] on textarea at bounding box center [451, 621] width 623 height 52
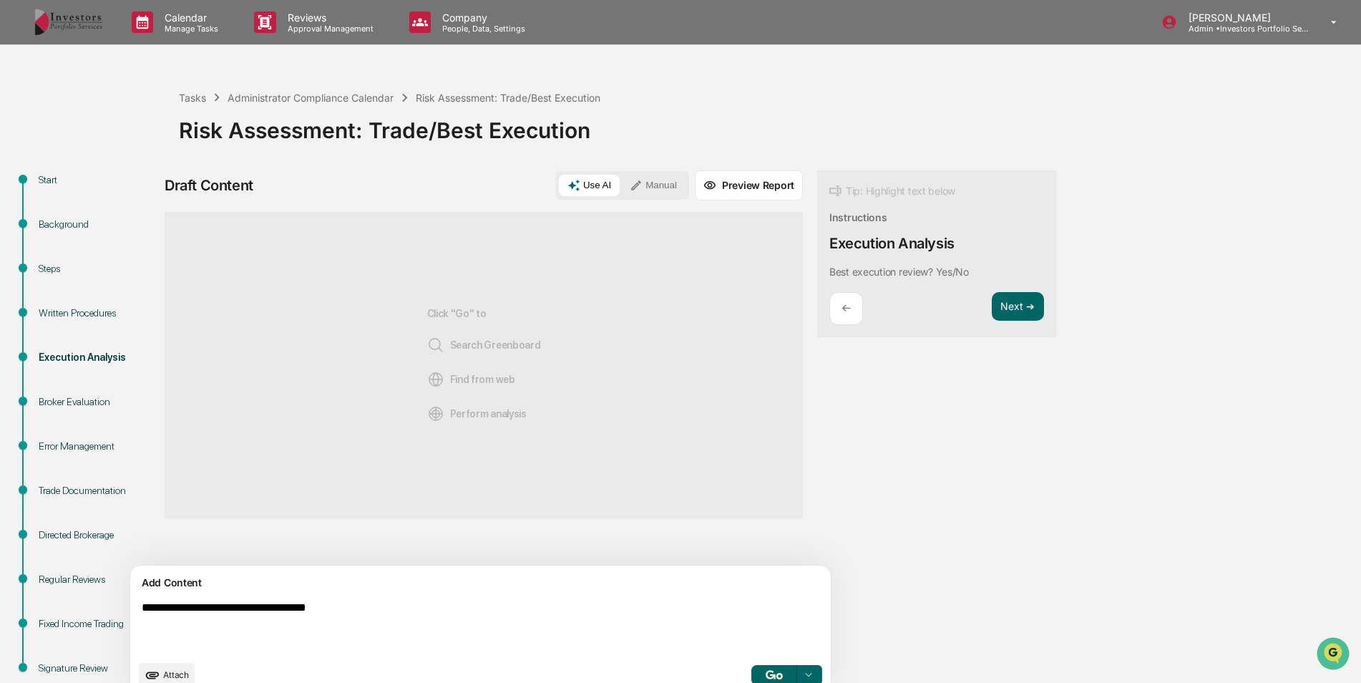
type textarea "**********"
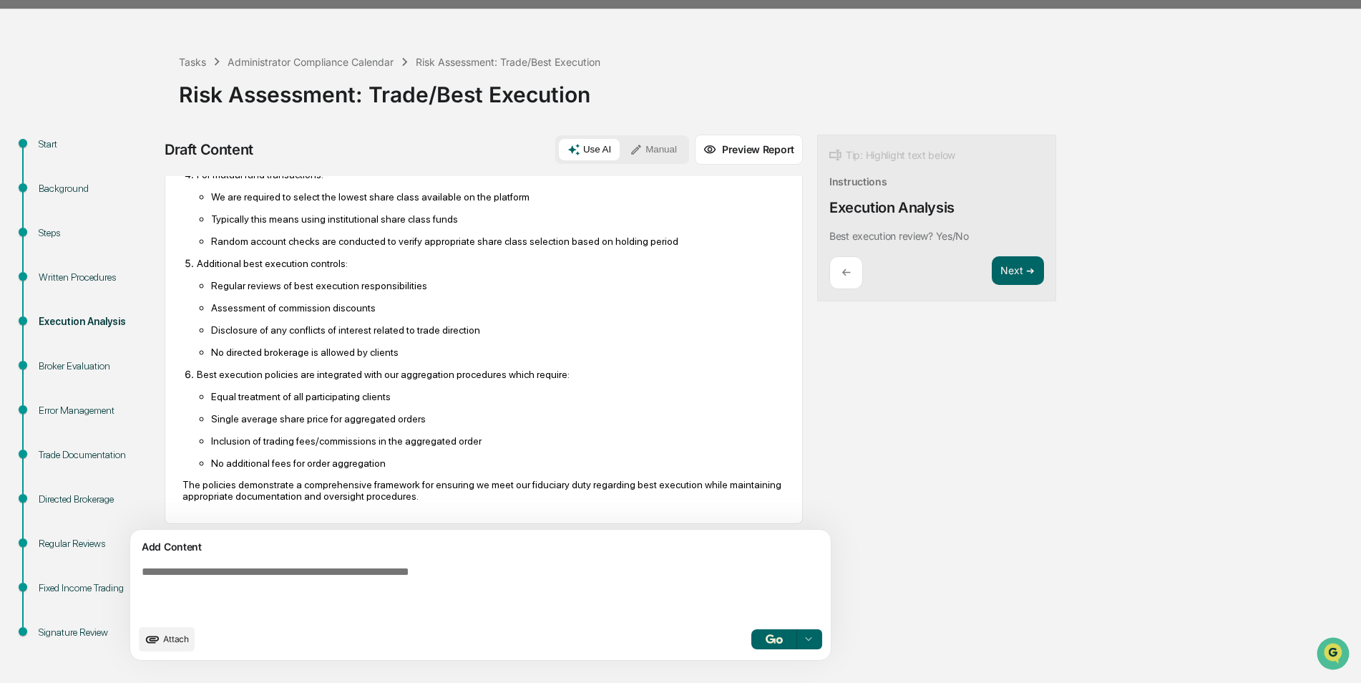
scroll to position [379, 0]
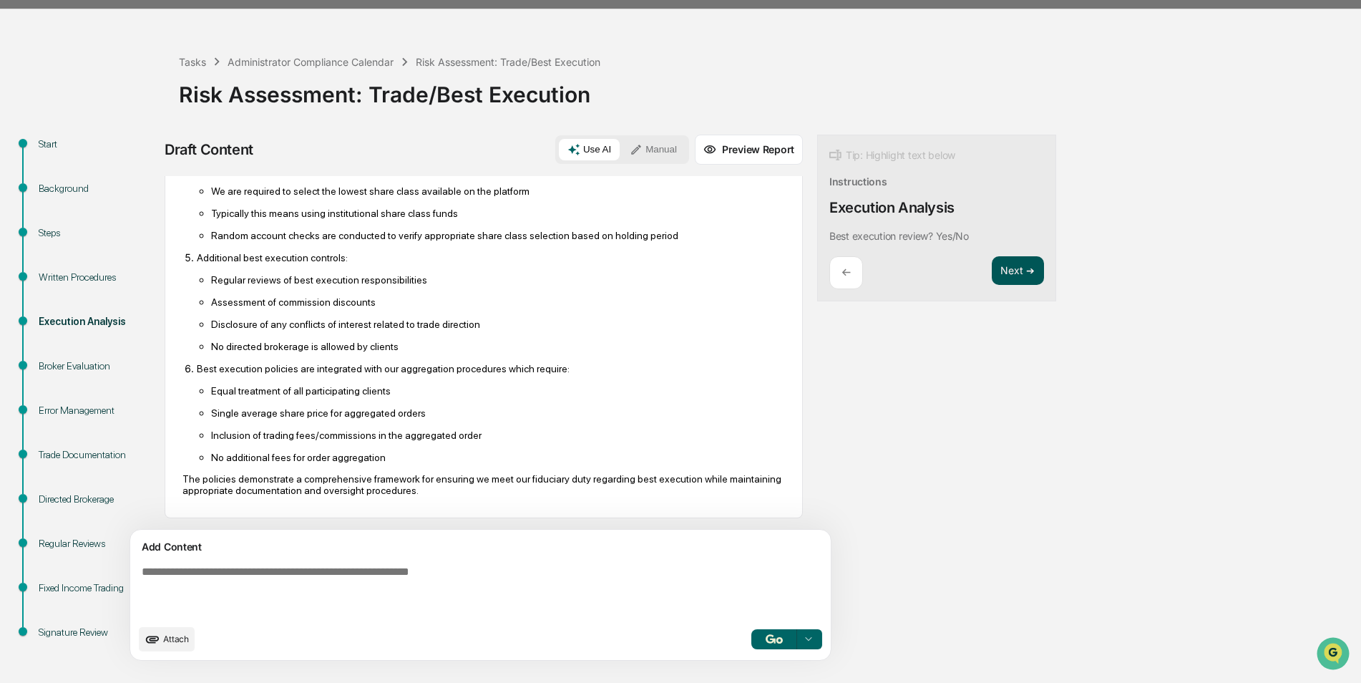
click at [992, 267] on button "Next ➔" at bounding box center [1018, 270] width 52 height 29
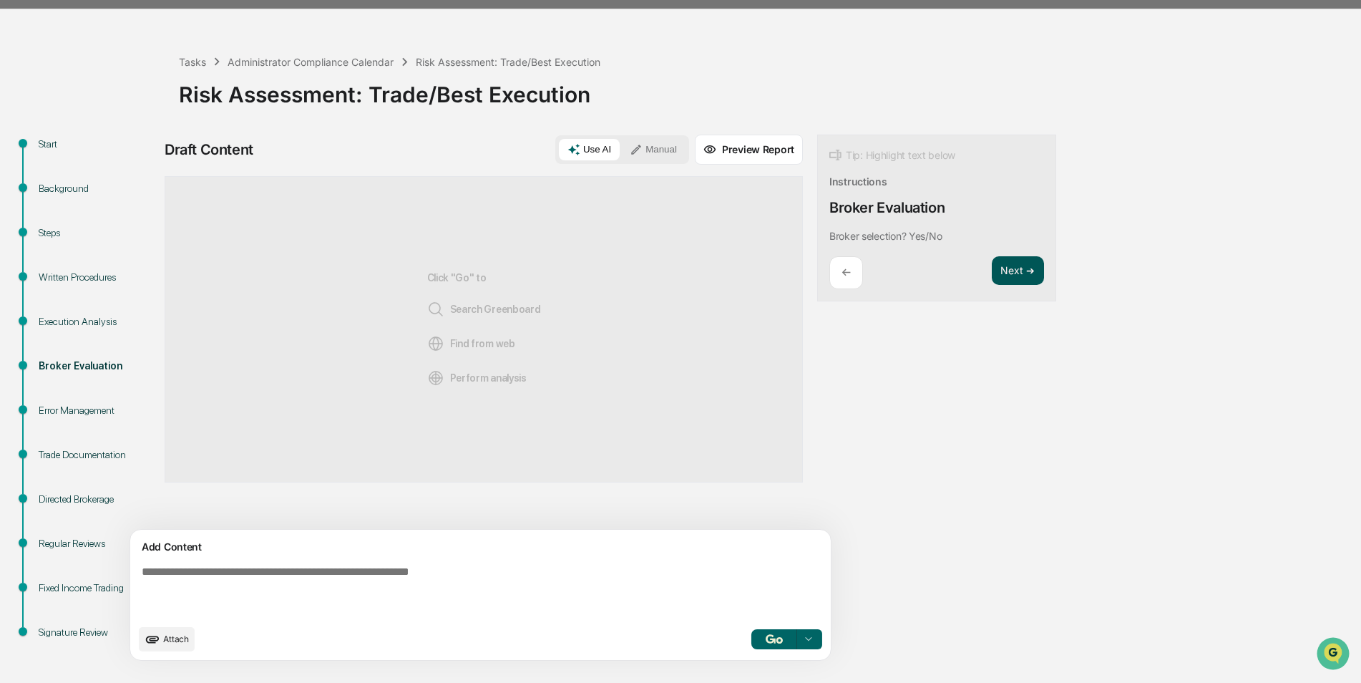
scroll to position [0, 0]
click at [452, 587] on textarea at bounding box center [447, 591] width 623 height 63
type textarea "**********"
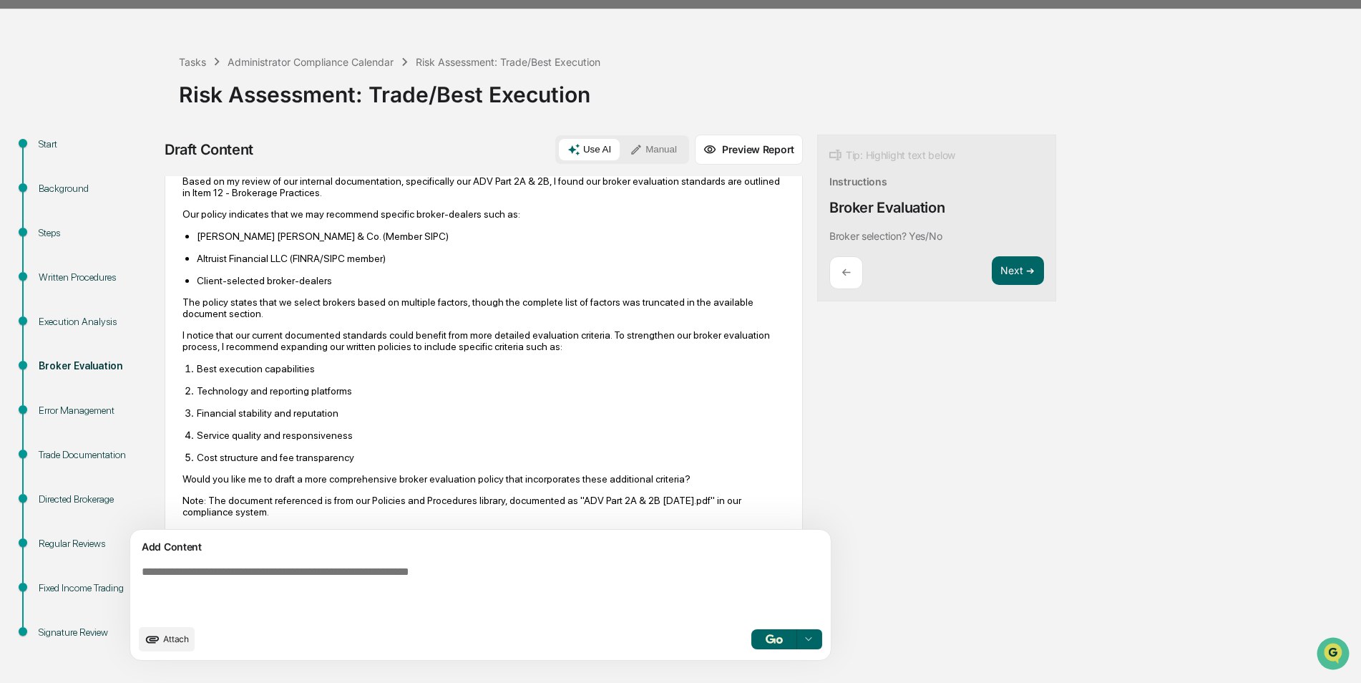
scroll to position [110, 0]
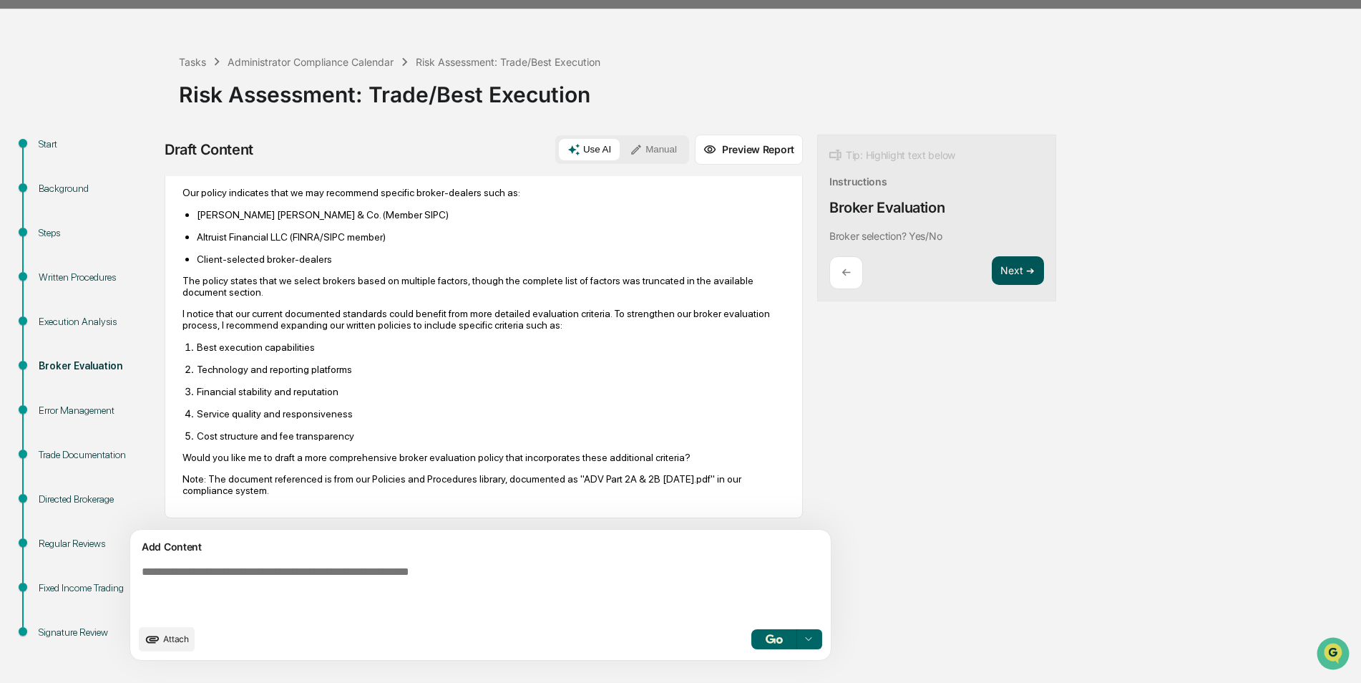
click at [992, 268] on button "Next ➔" at bounding box center [1018, 270] width 52 height 29
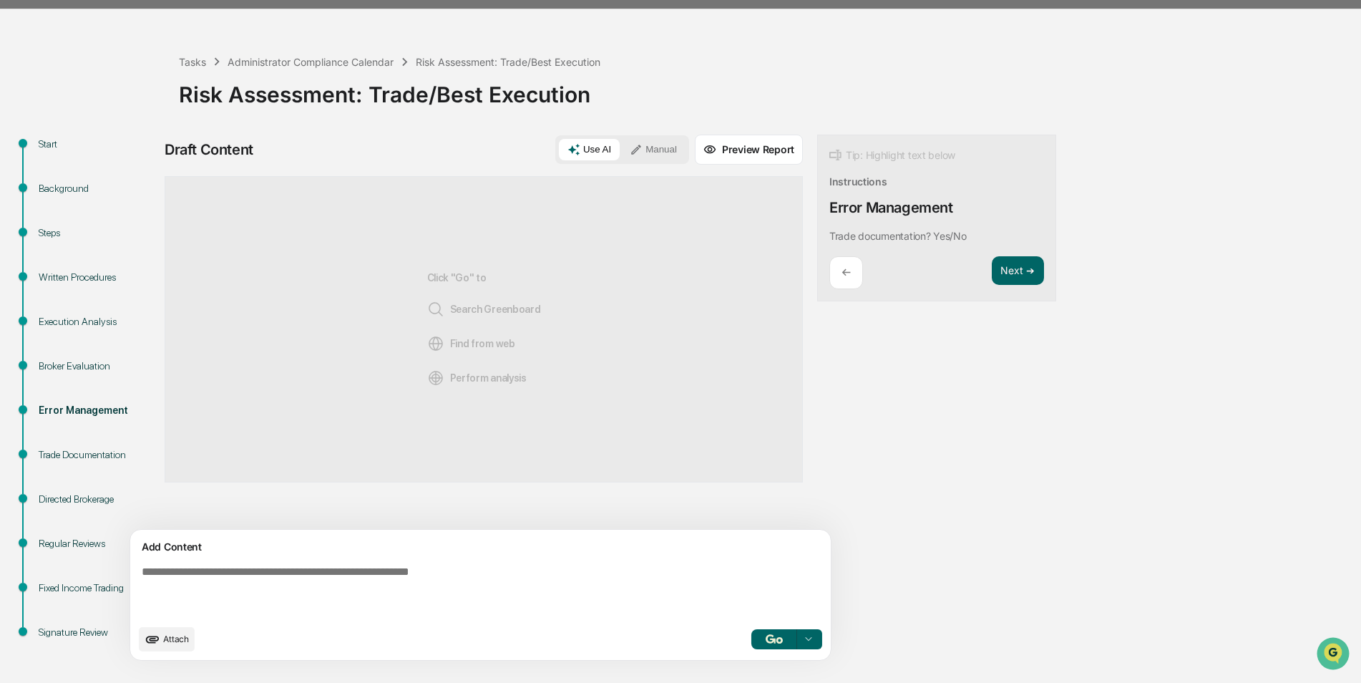
click at [458, 563] on textarea at bounding box center [447, 591] width 623 height 63
type textarea "**********"
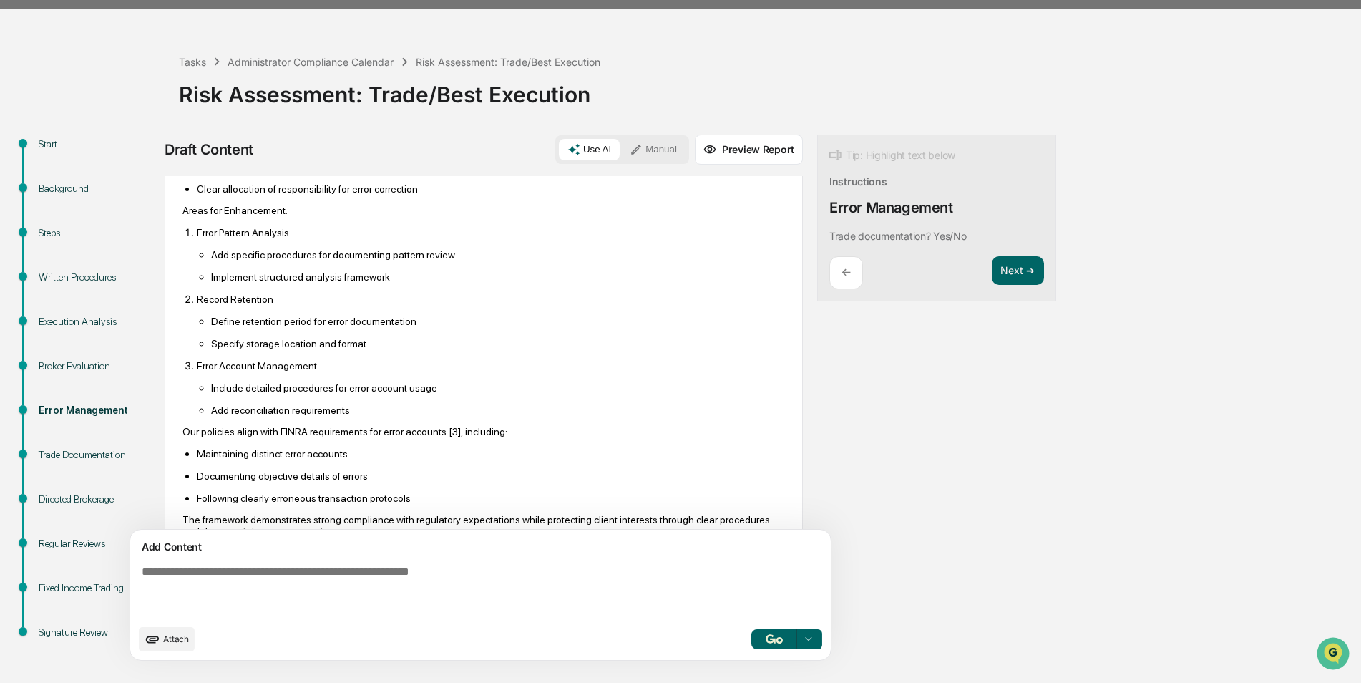
scroll to position [798, 0]
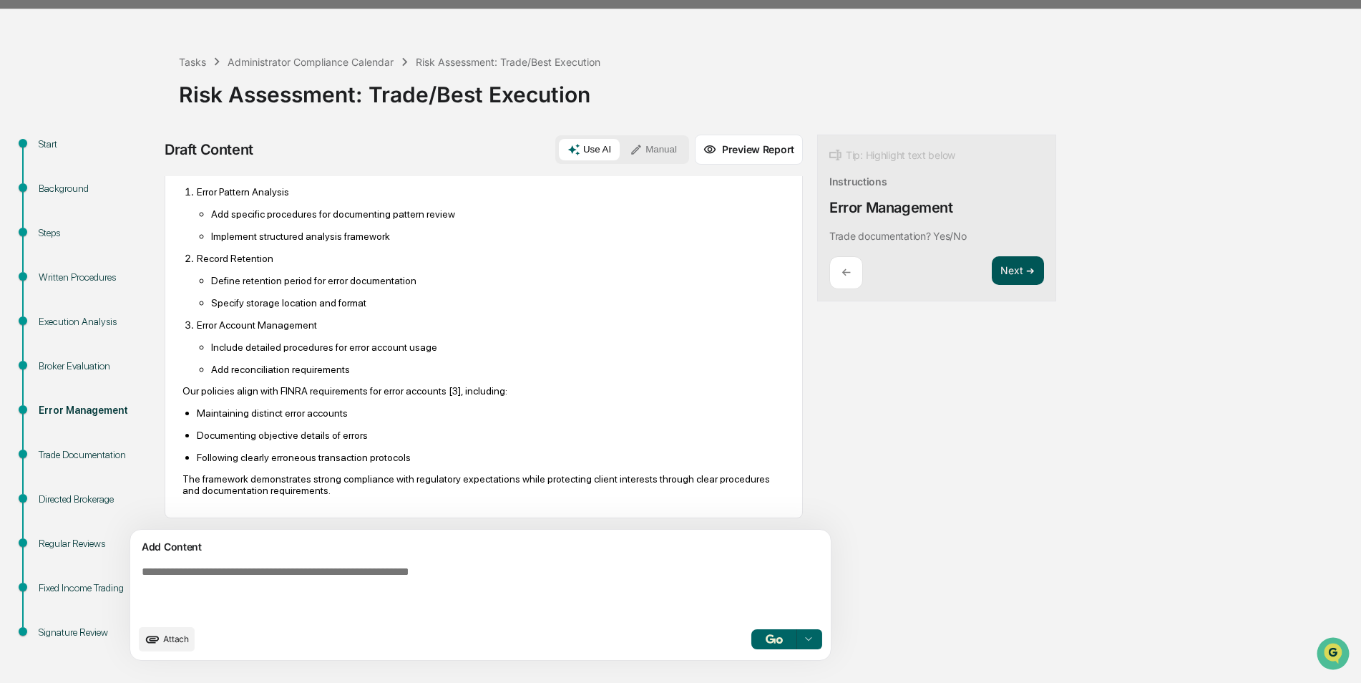
click at [992, 273] on button "Next ➔" at bounding box center [1018, 270] width 52 height 29
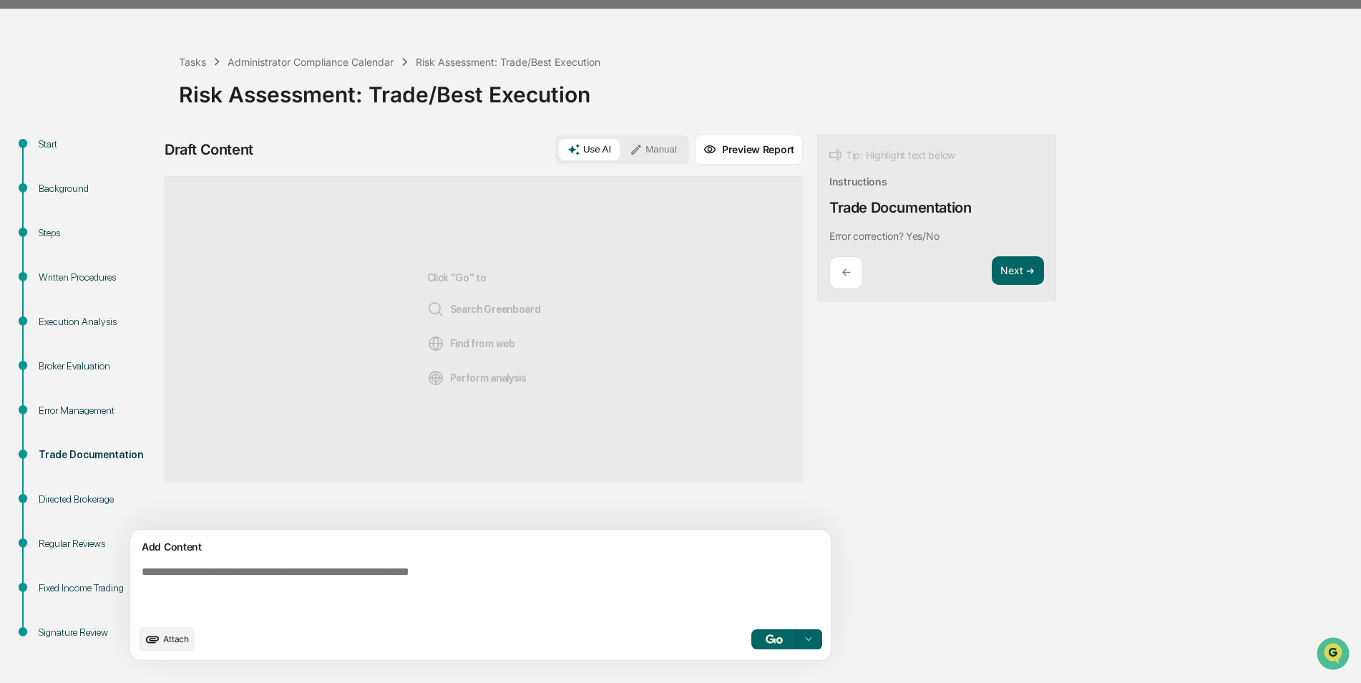
scroll to position [0, 0]
click at [331, 567] on textarea at bounding box center [447, 591] width 623 height 63
type textarea "**********"
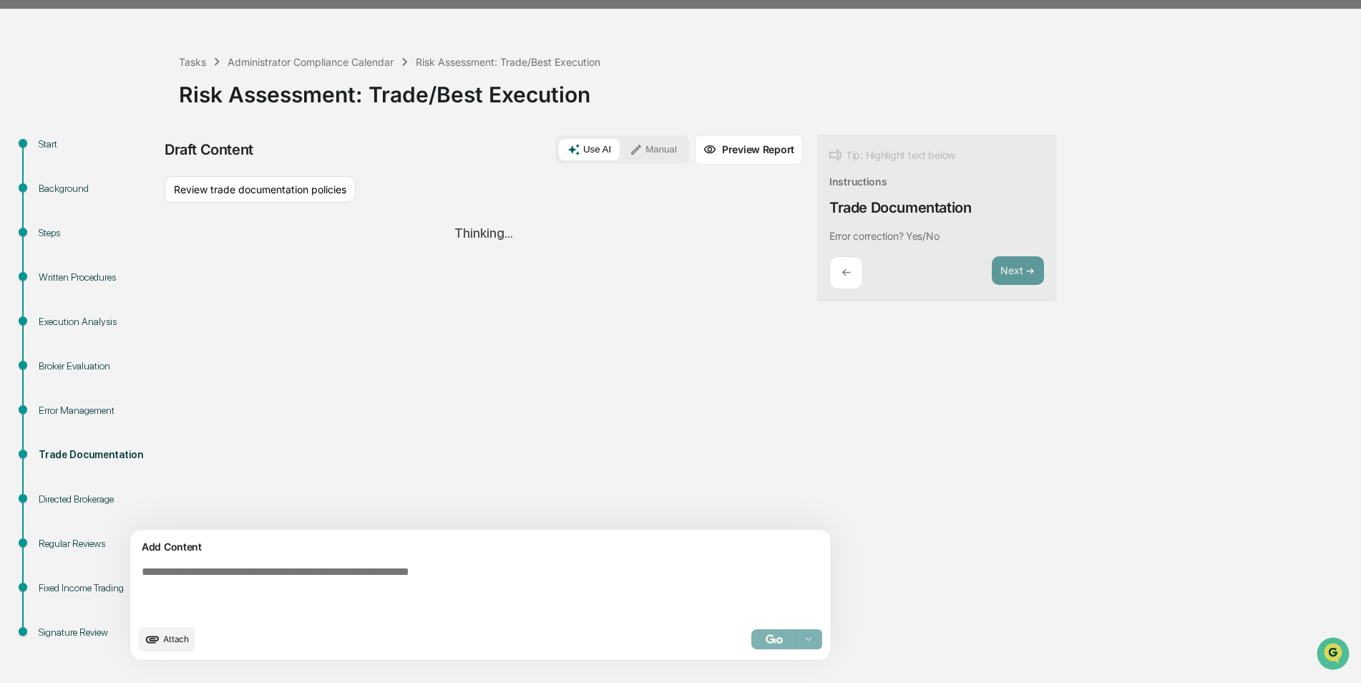
click at [1343, 676] on div "Start Background Steps Written Procedures Execution Analysis Broker Evaluation …" at bounding box center [680, 409] width 1347 height 548
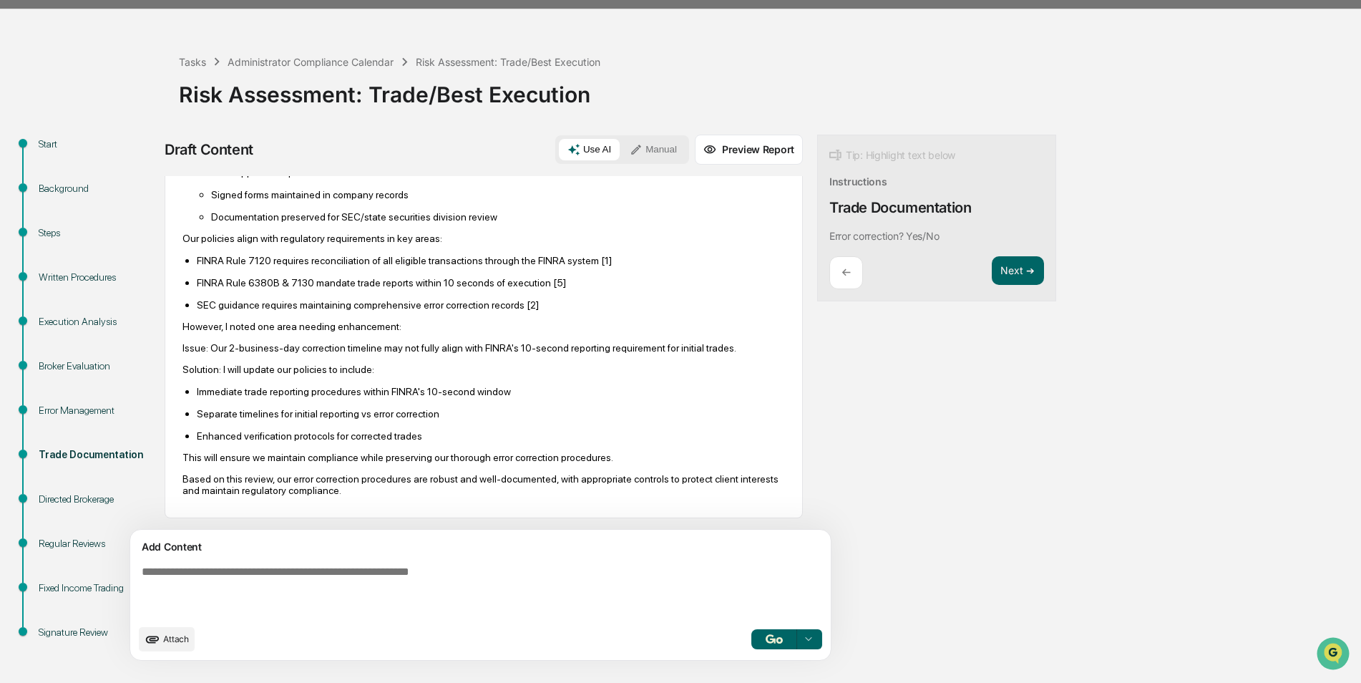
scroll to position [674, 0]
click at [992, 265] on button "Next ➔" at bounding box center [1018, 270] width 52 height 29
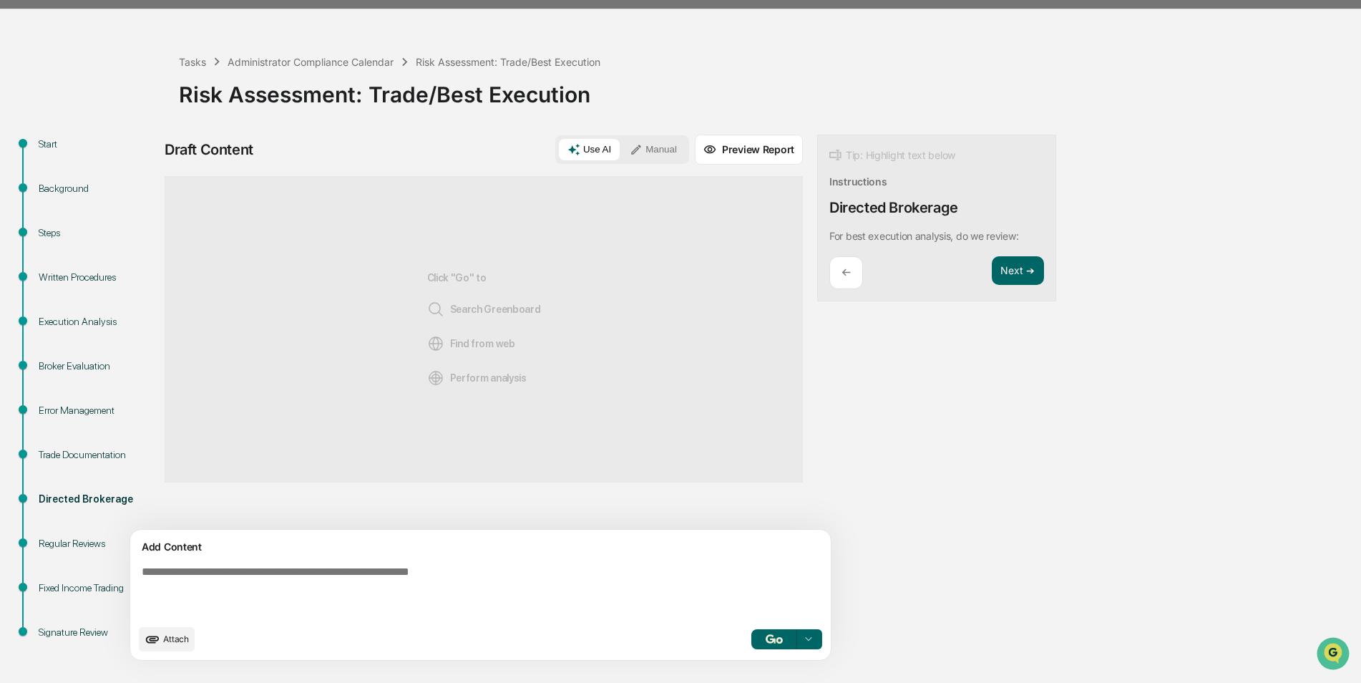
click at [470, 584] on textarea at bounding box center [447, 591] width 623 height 63
click at [830, 280] on div "←" at bounding box center [847, 273] width 34 height 34
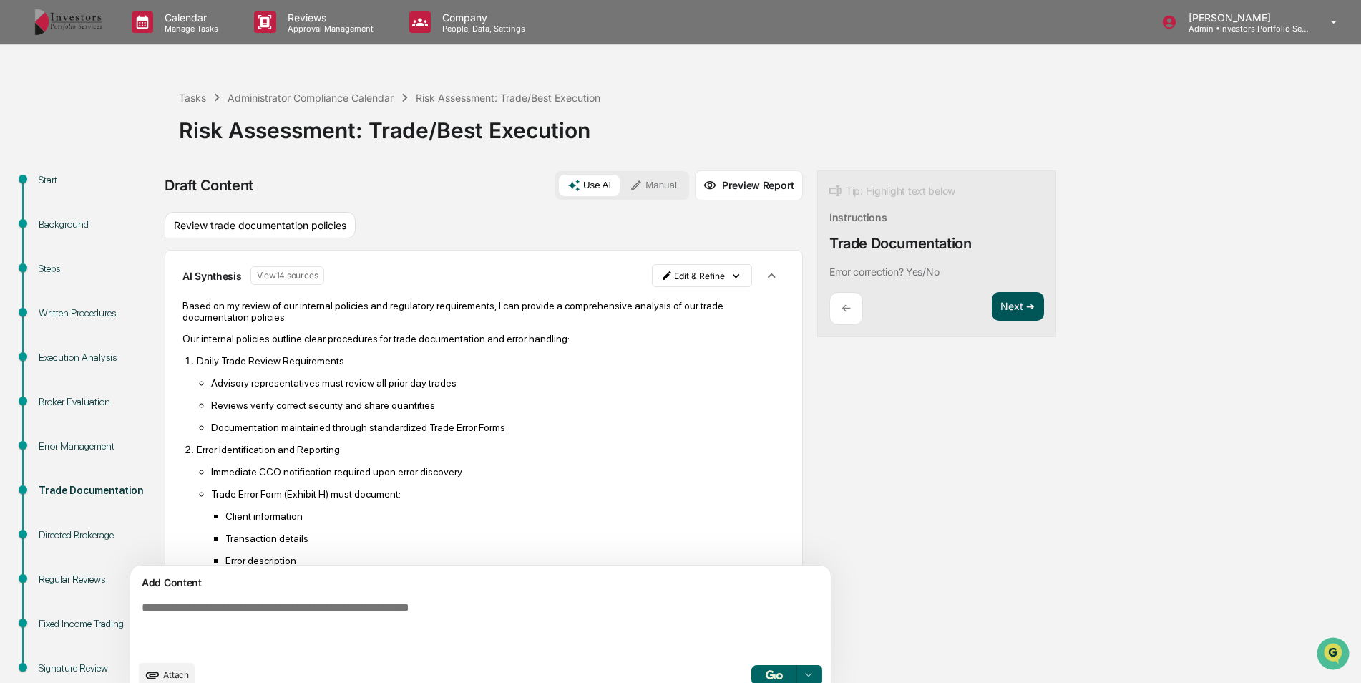
click at [992, 302] on button "Next ➔" at bounding box center [1018, 306] width 52 height 29
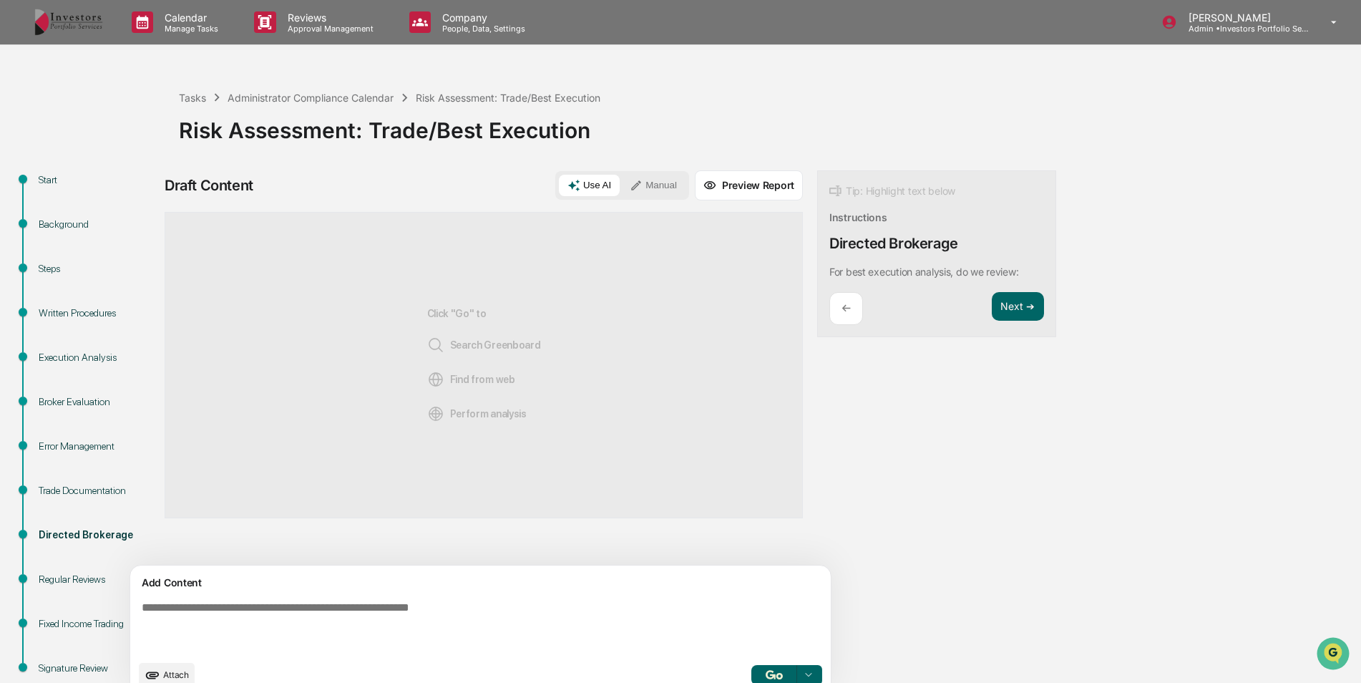
click at [540, 604] on textarea at bounding box center [447, 626] width 623 height 63
type textarea "**********"
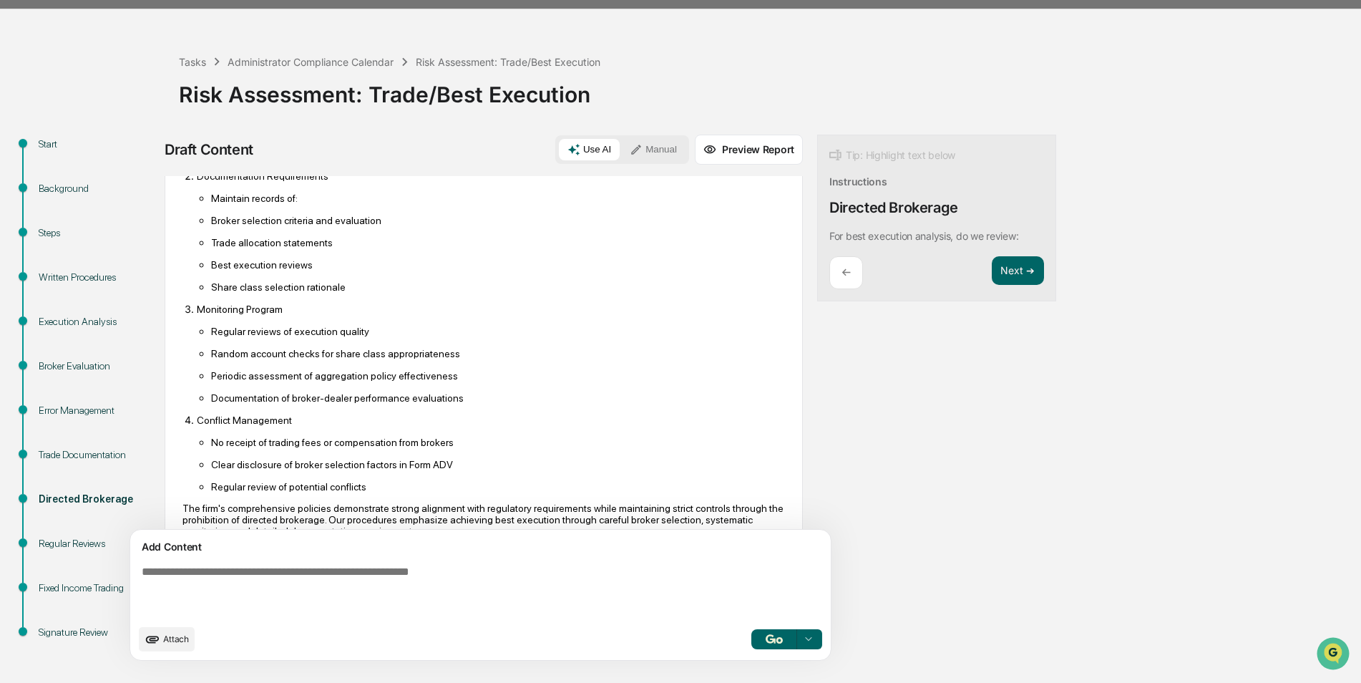
scroll to position [843, 0]
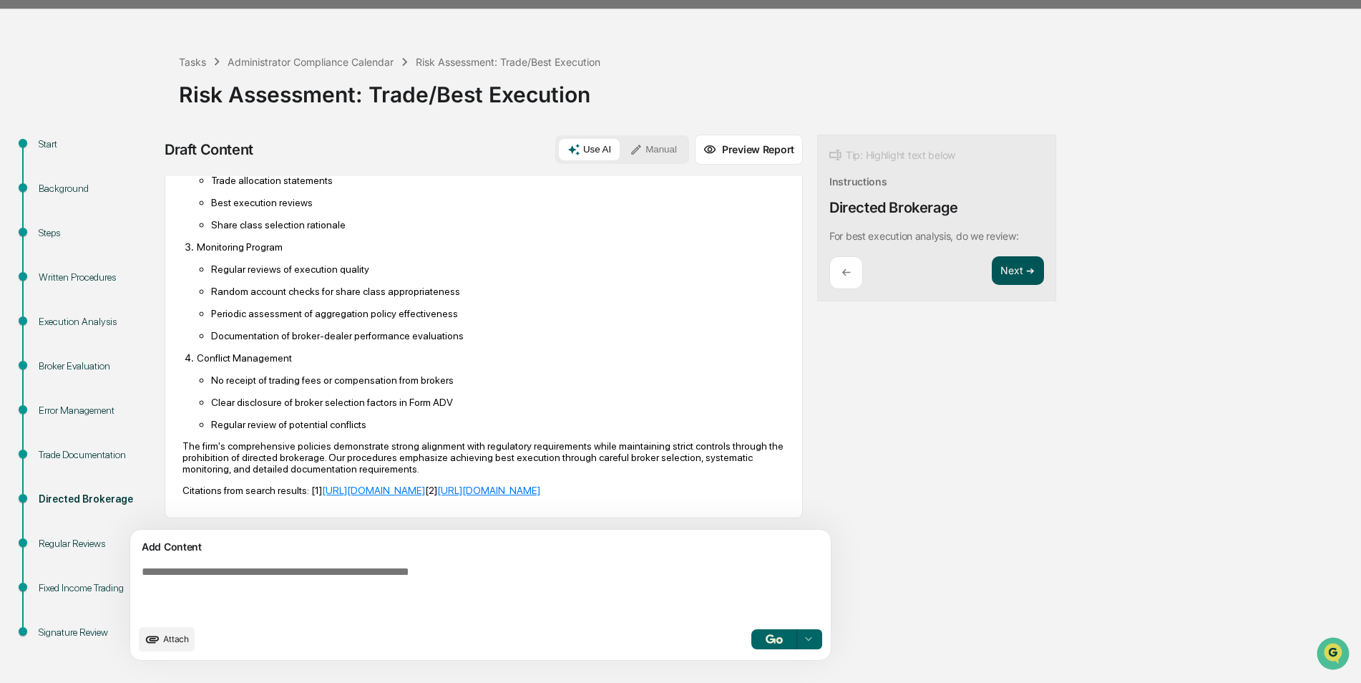
click at [992, 266] on button "Next ➔" at bounding box center [1018, 270] width 52 height 29
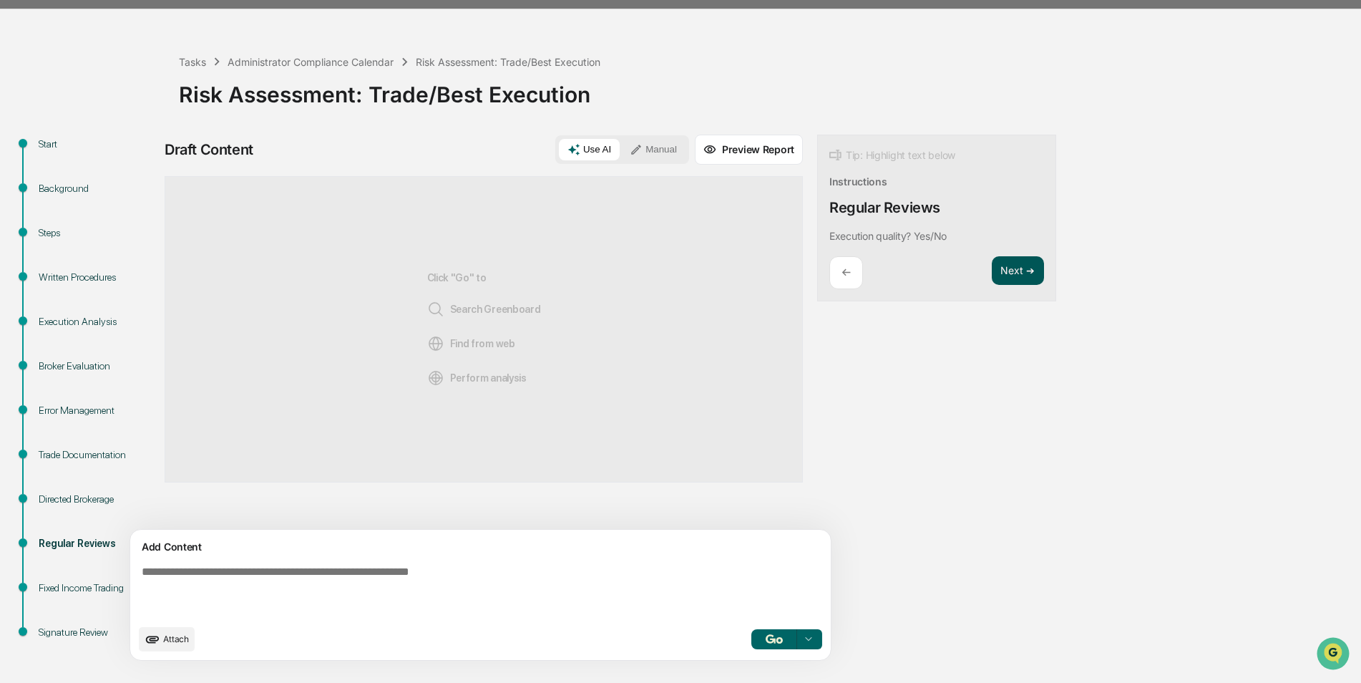
scroll to position [0, 0]
click at [546, 595] on textarea at bounding box center [447, 591] width 623 height 63
type textarea "**********"
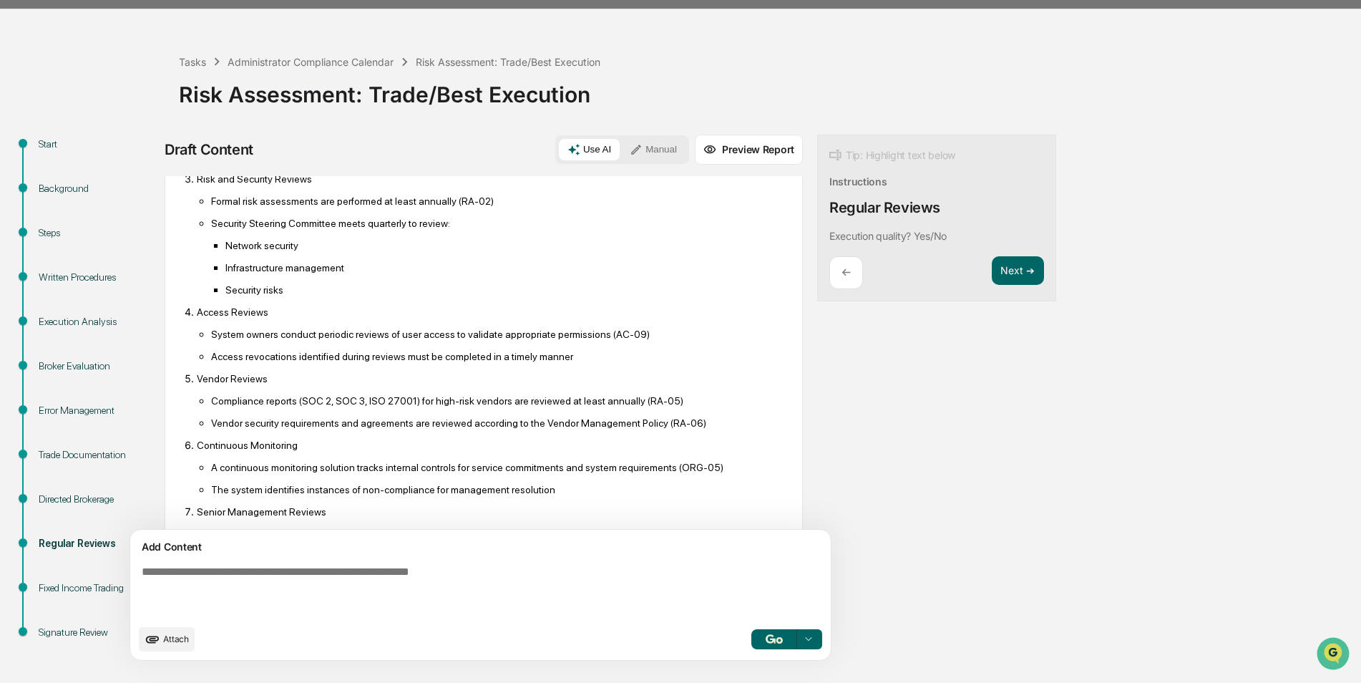
scroll to position [590, 0]
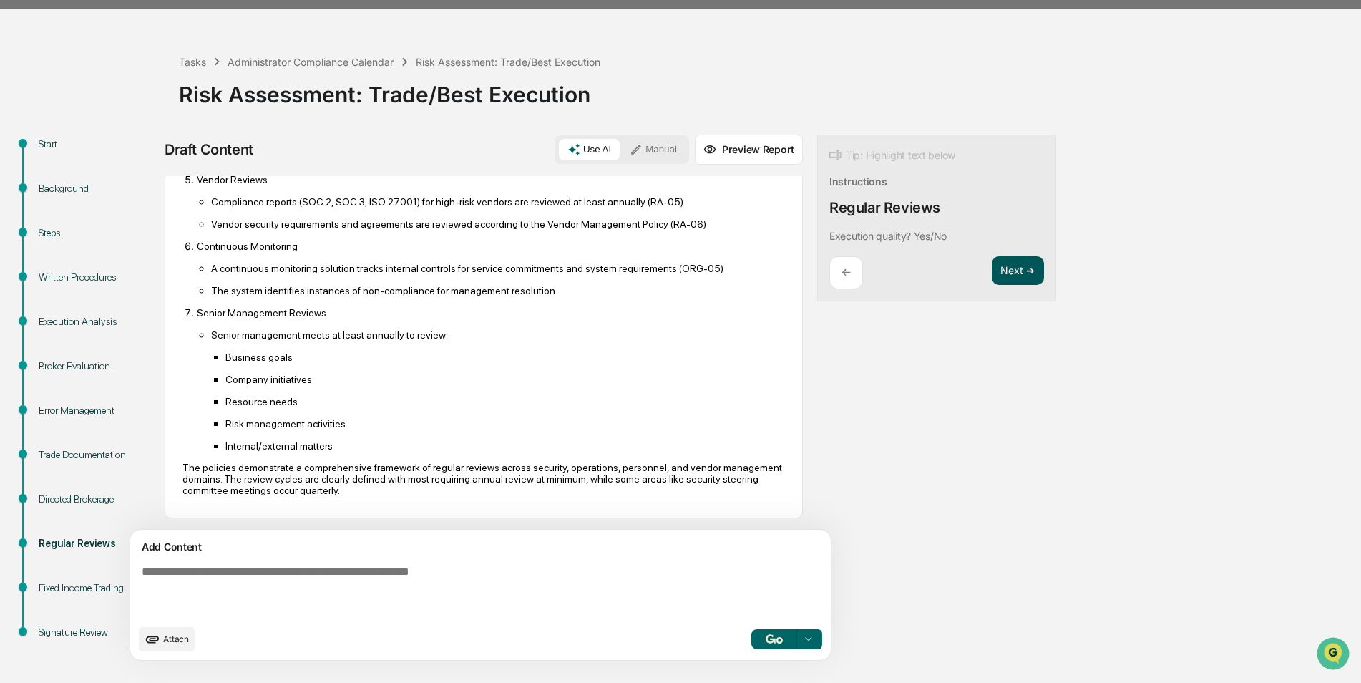
click at [992, 271] on button "Next ➔" at bounding box center [1018, 270] width 52 height 29
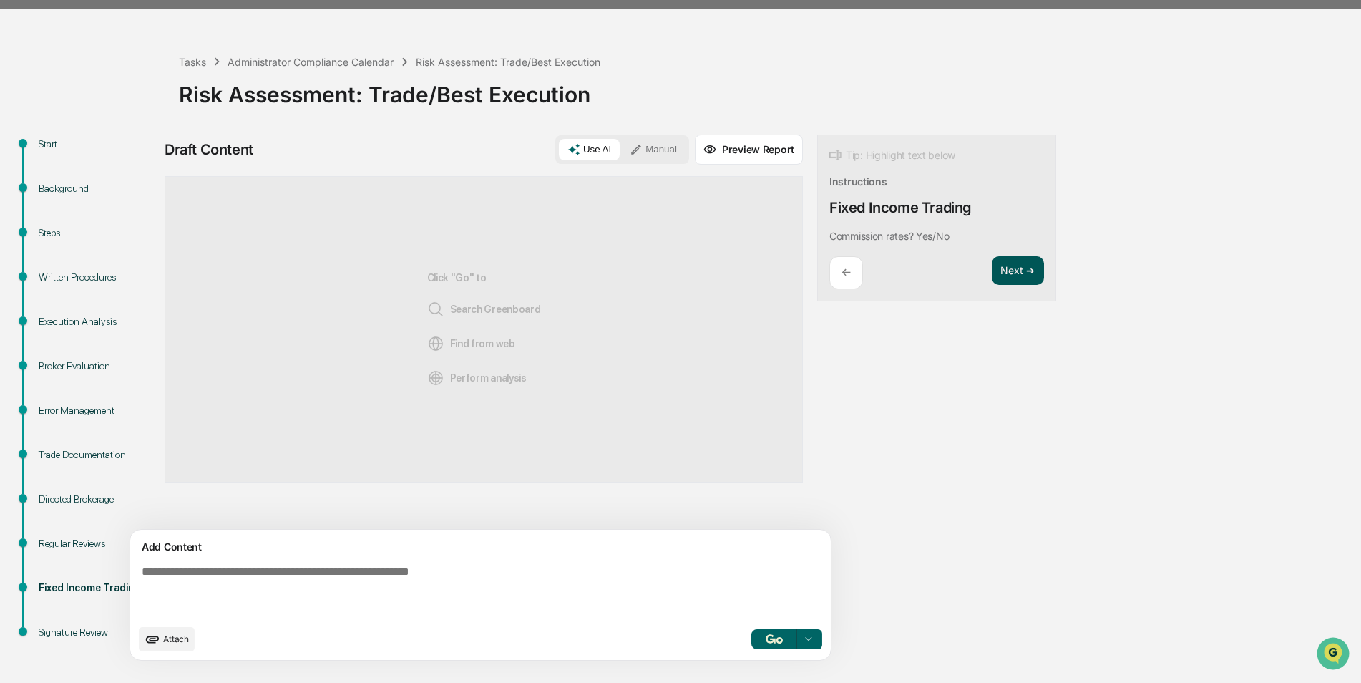
scroll to position [0, 0]
click at [569, 589] on textarea at bounding box center [447, 591] width 623 height 63
type textarea "**********"
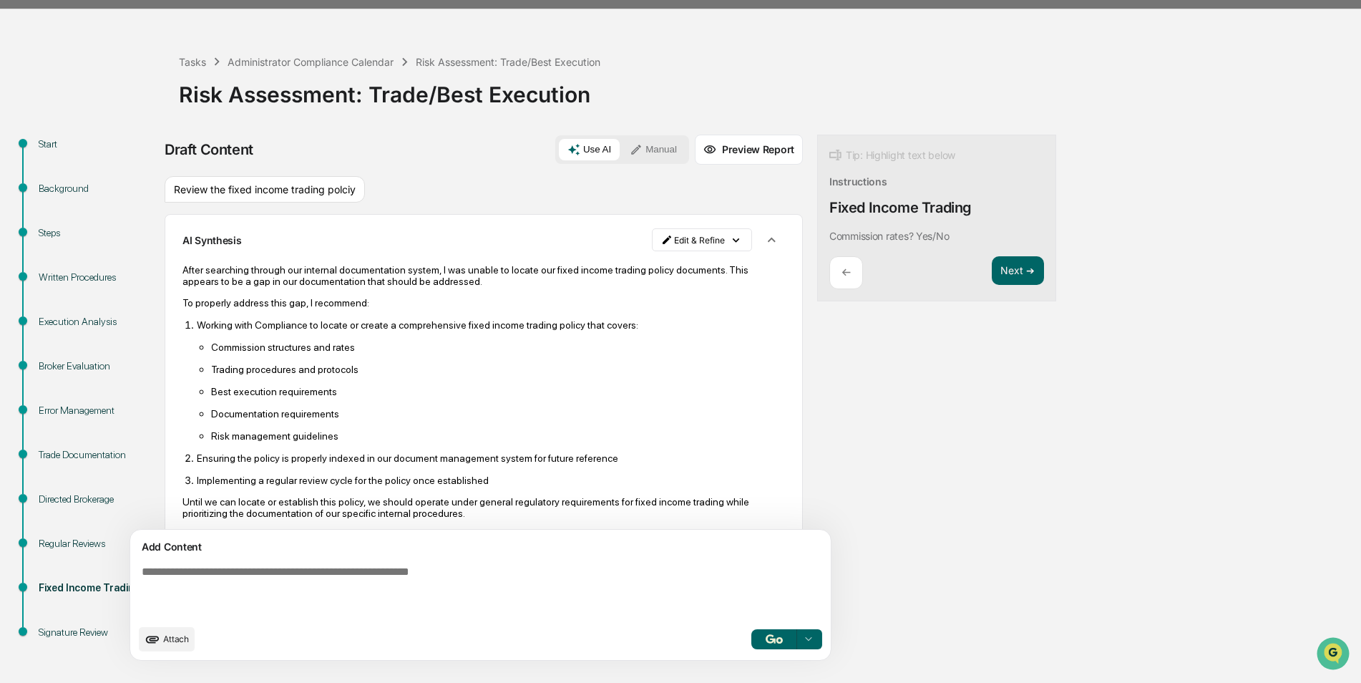
scroll to position [23, 0]
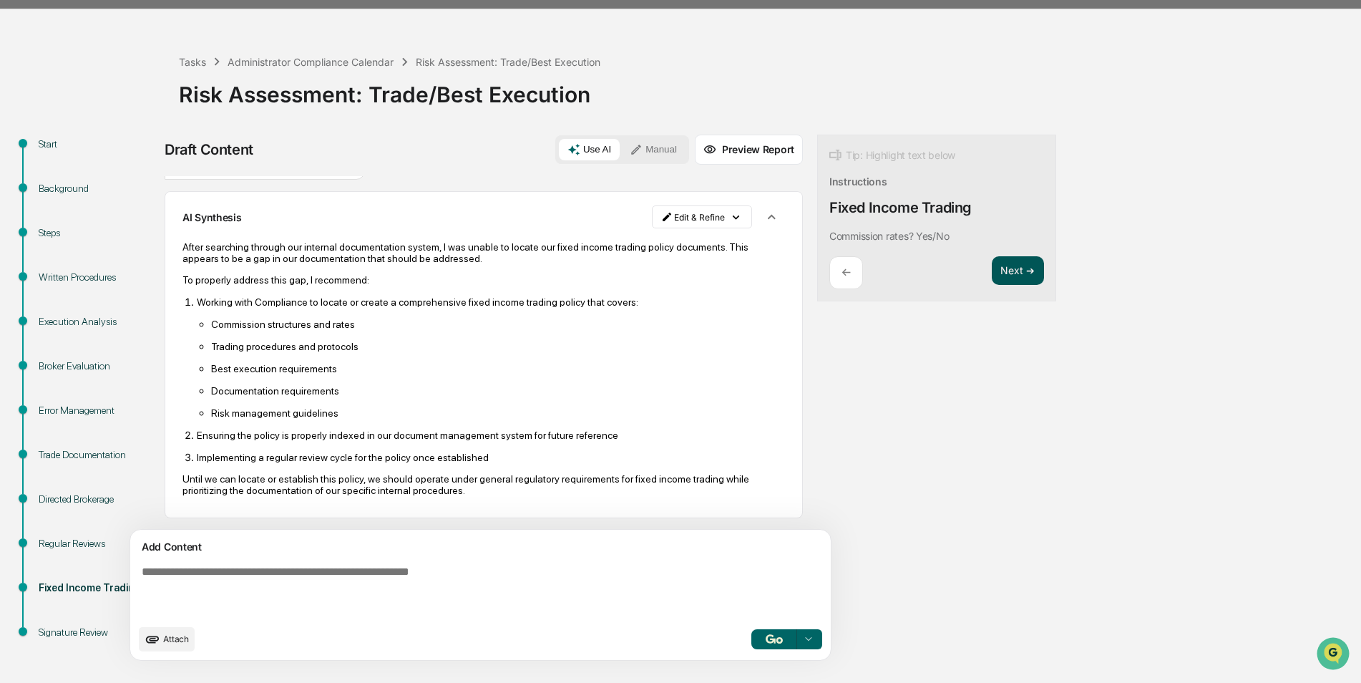
click at [992, 267] on button "Next ➔" at bounding box center [1018, 270] width 52 height 29
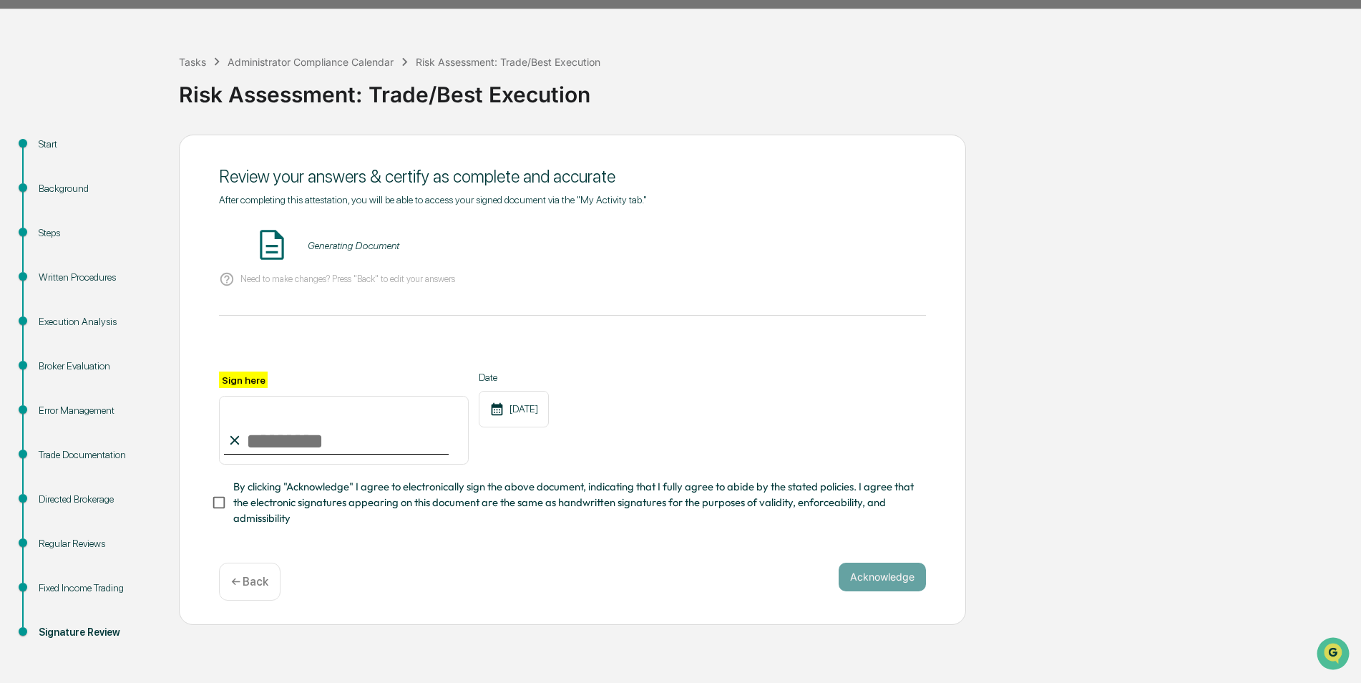
click at [336, 434] on input "Sign here" at bounding box center [344, 430] width 250 height 69
type input "*********"
click at [896, 578] on button "Acknowledge" at bounding box center [882, 577] width 87 height 29
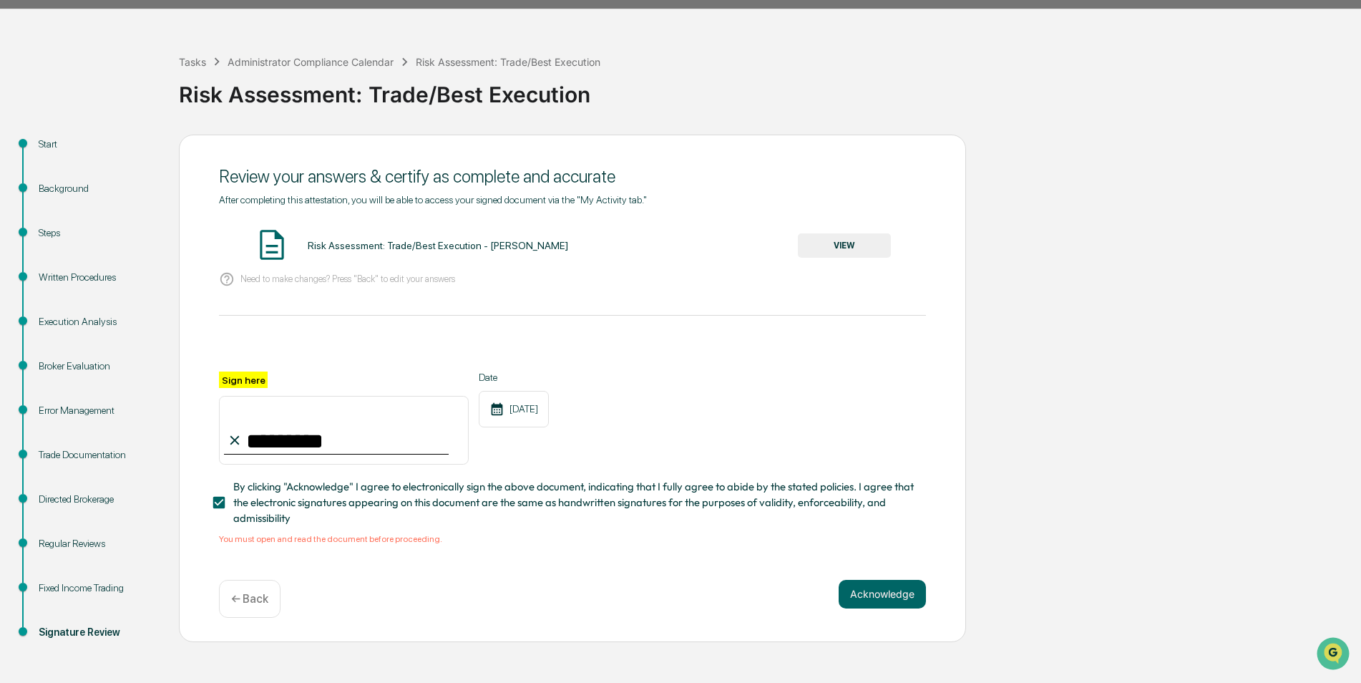
click at [837, 246] on button "VIEW" at bounding box center [844, 245] width 93 height 24
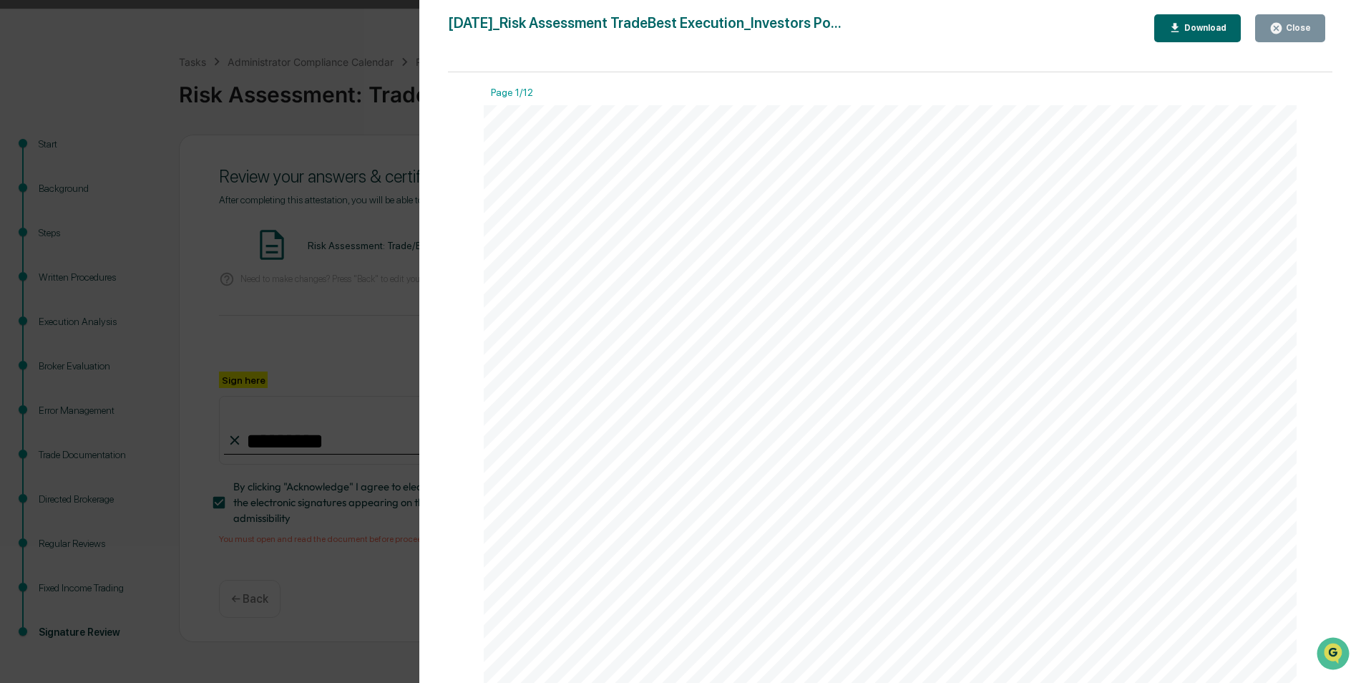
click at [1310, 32] on div "Close" at bounding box center [1297, 28] width 28 height 10
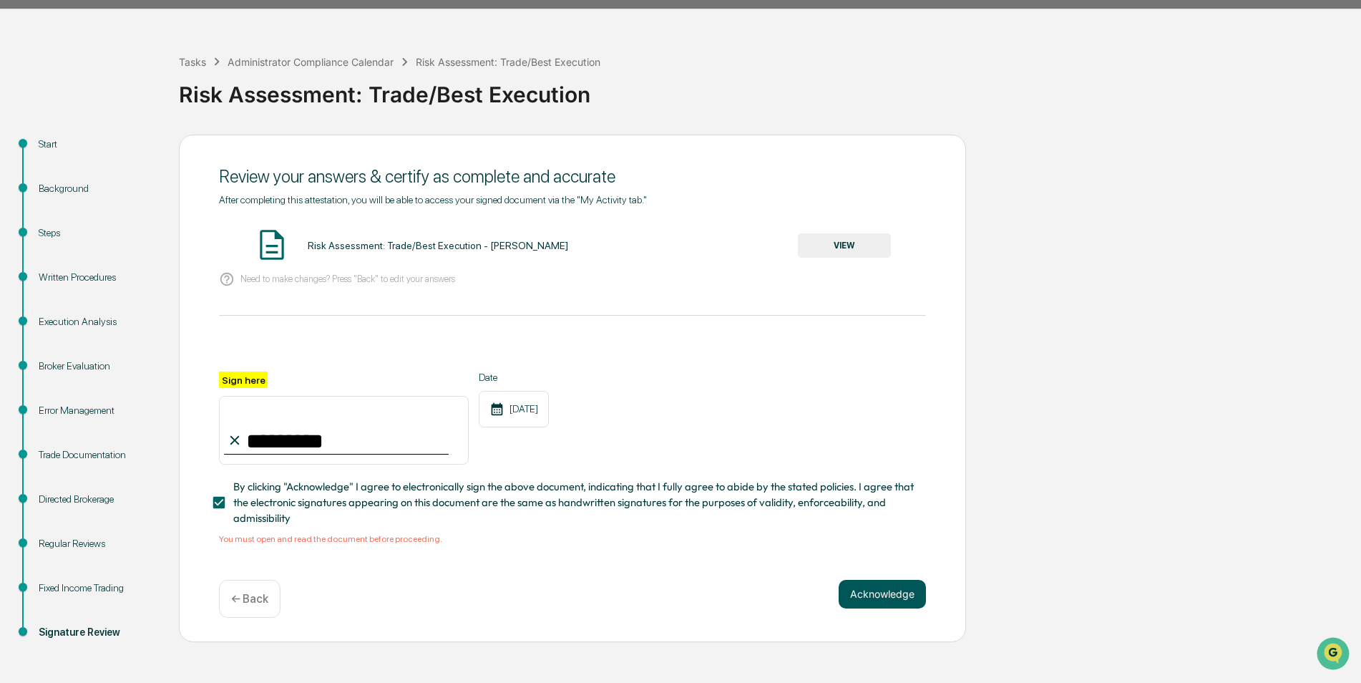
click at [878, 600] on button "Acknowledge" at bounding box center [882, 594] width 87 height 29
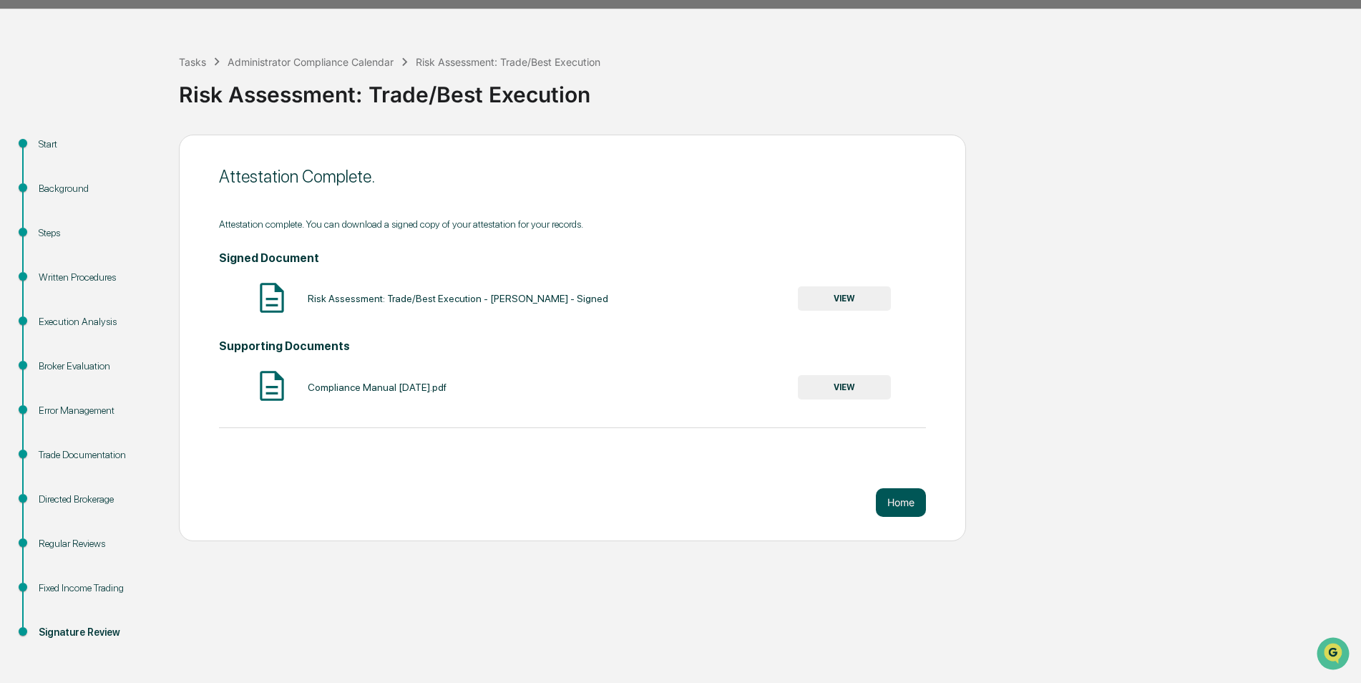
click at [908, 499] on button "Home" at bounding box center [901, 502] width 50 height 29
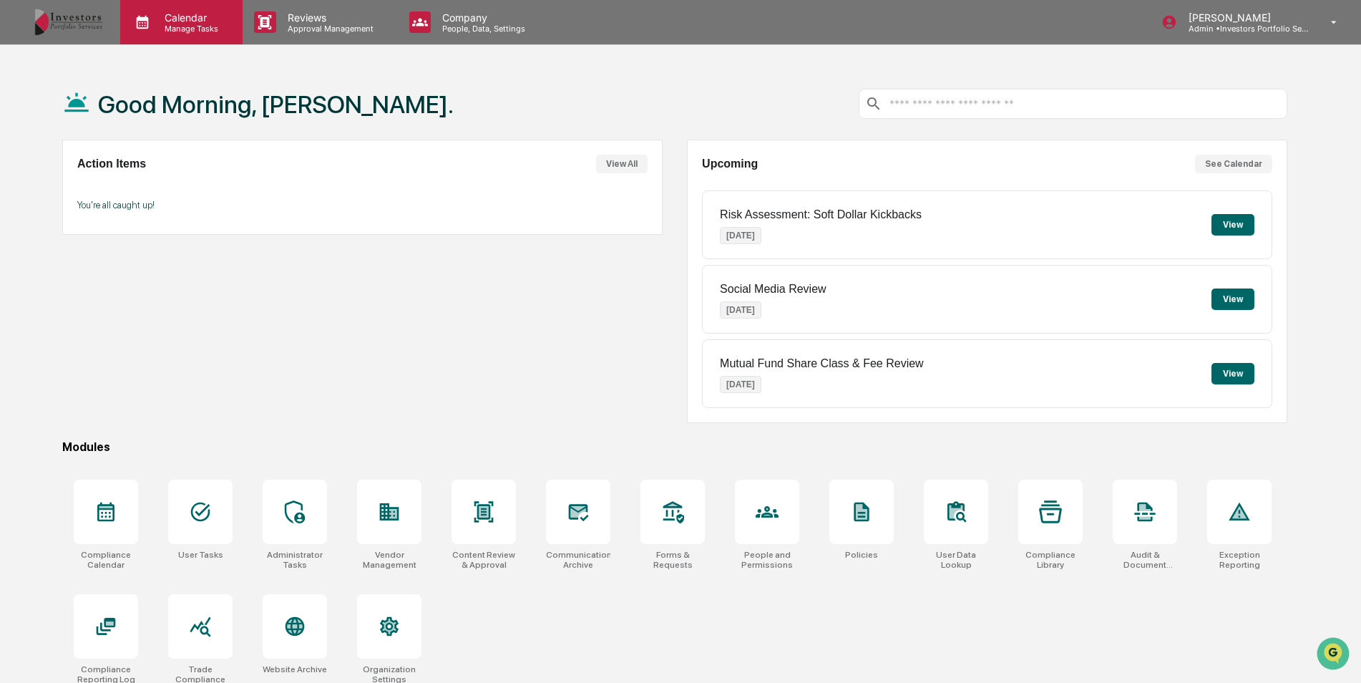
click at [205, 24] on p "Manage Tasks" at bounding box center [189, 29] width 72 height 10
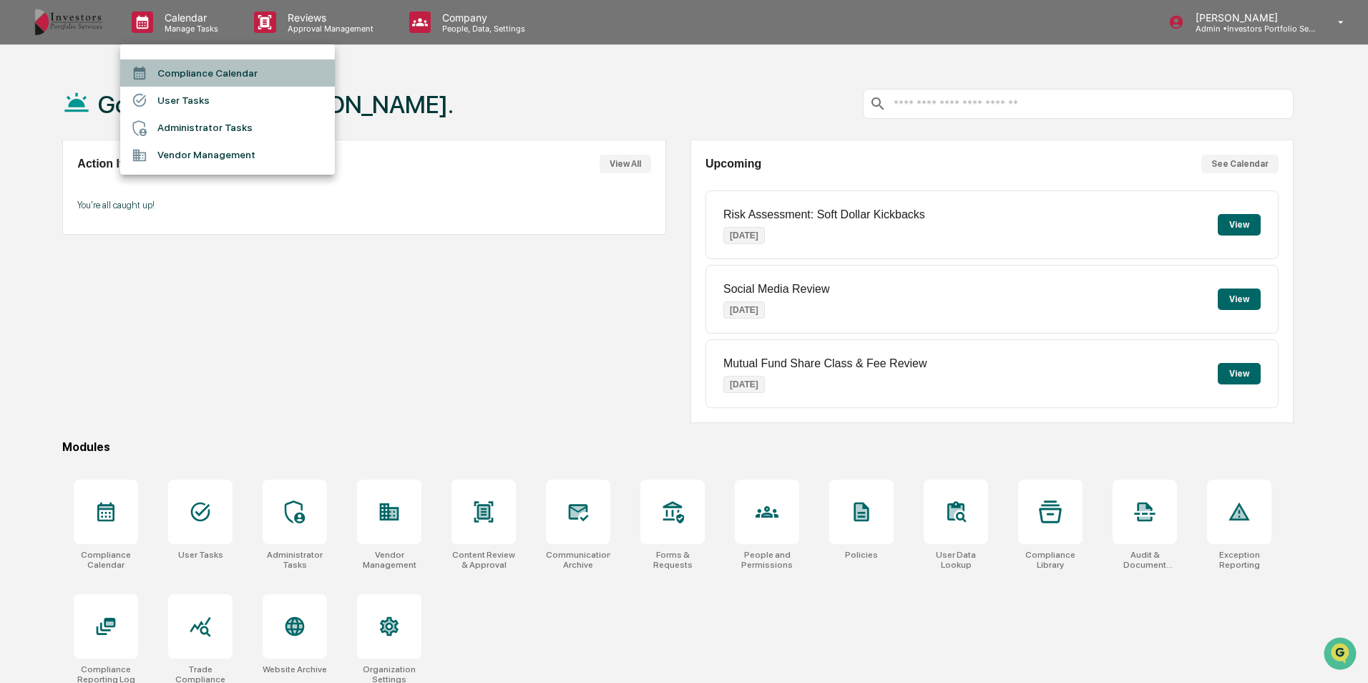
click at [208, 84] on li "Compliance Calendar" at bounding box center [227, 72] width 215 height 27
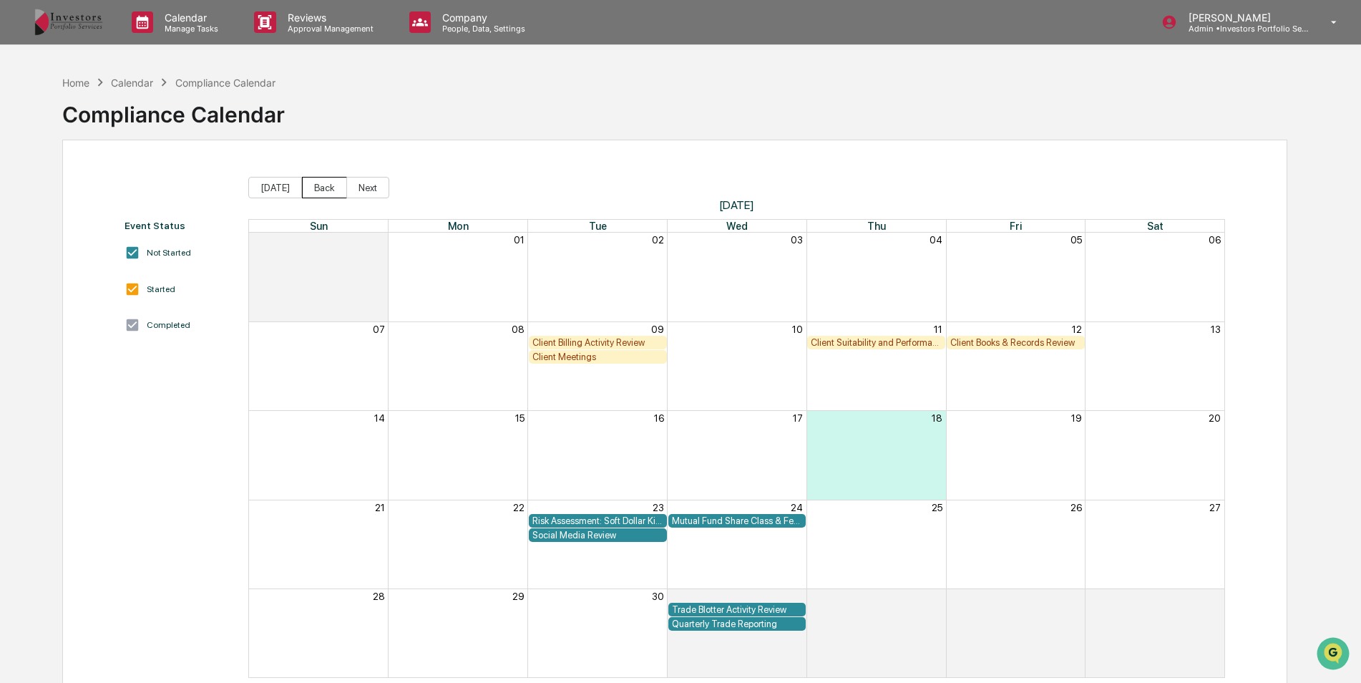
click at [335, 193] on button "Back" at bounding box center [324, 187] width 45 height 21
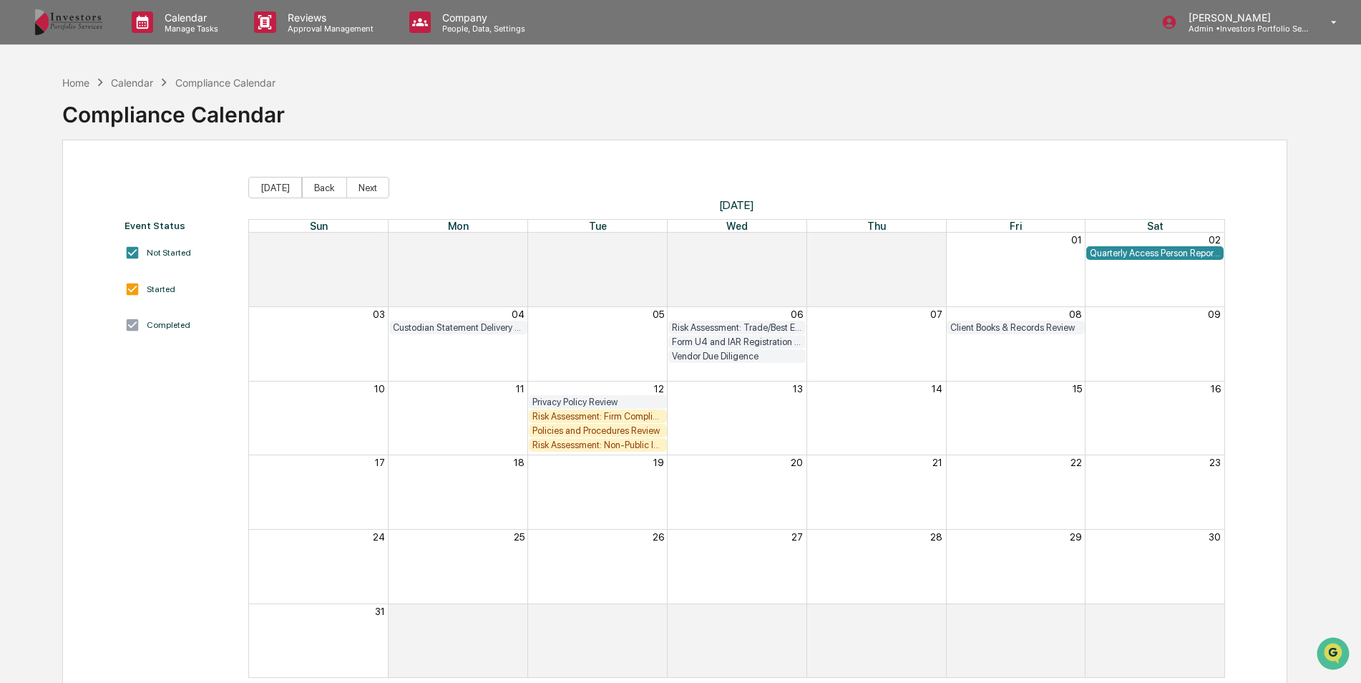
click at [640, 414] on div "Risk Assessment: Firm Compliance/Fiduciary Duty" at bounding box center [597, 416] width 131 height 11
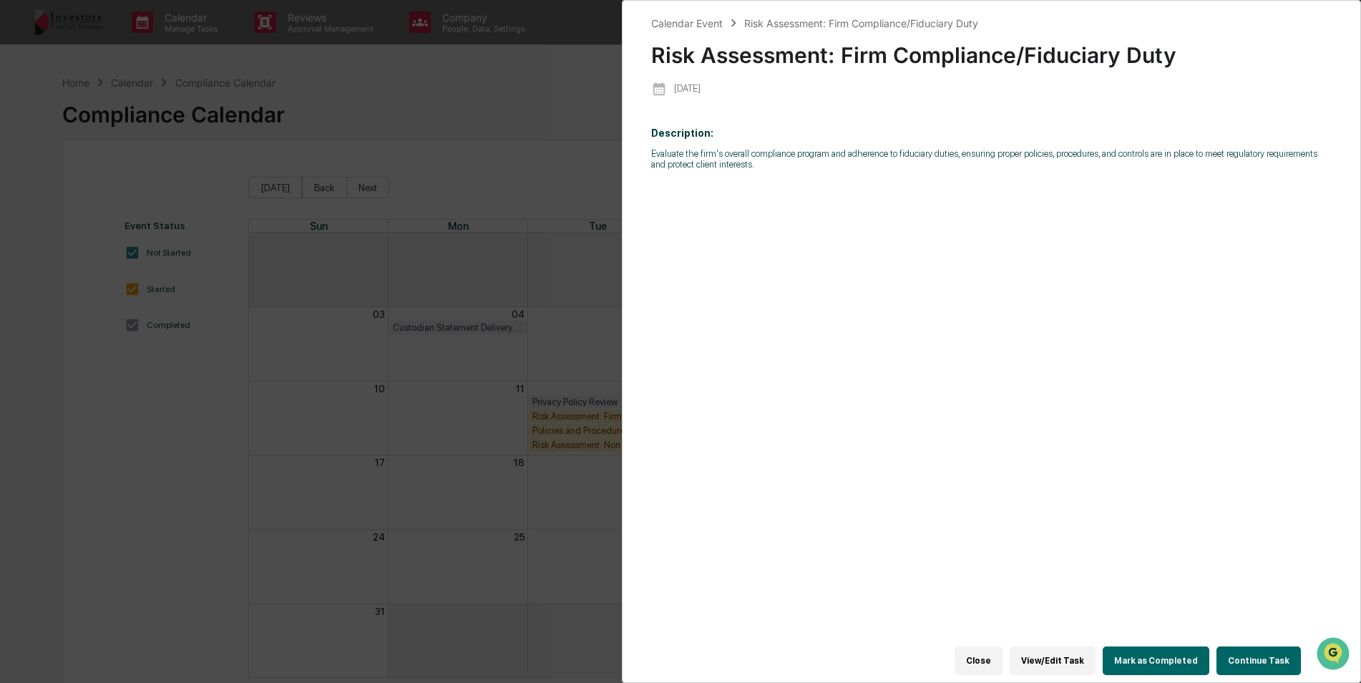
click at [1237, 651] on button "Continue Task" at bounding box center [1259, 660] width 84 height 29
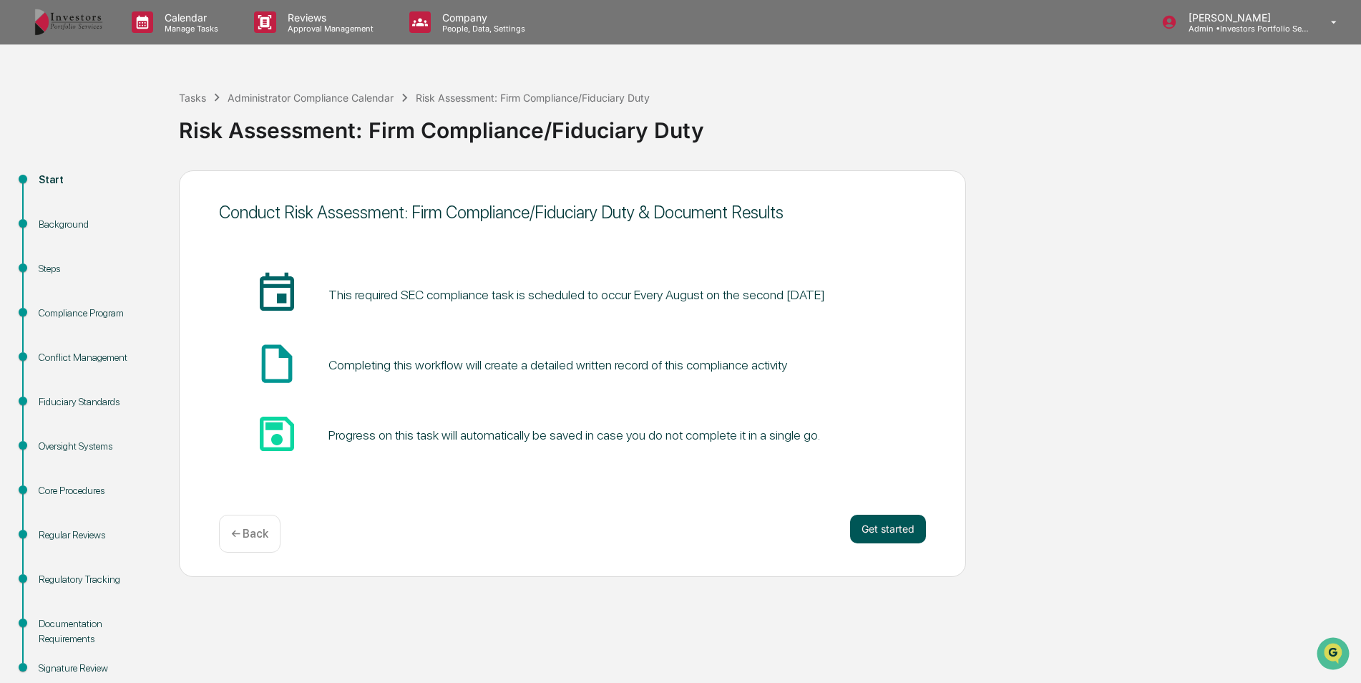
click at [887, 525] on button "Get started" at bounding box center [888, 529] width 76 height 29
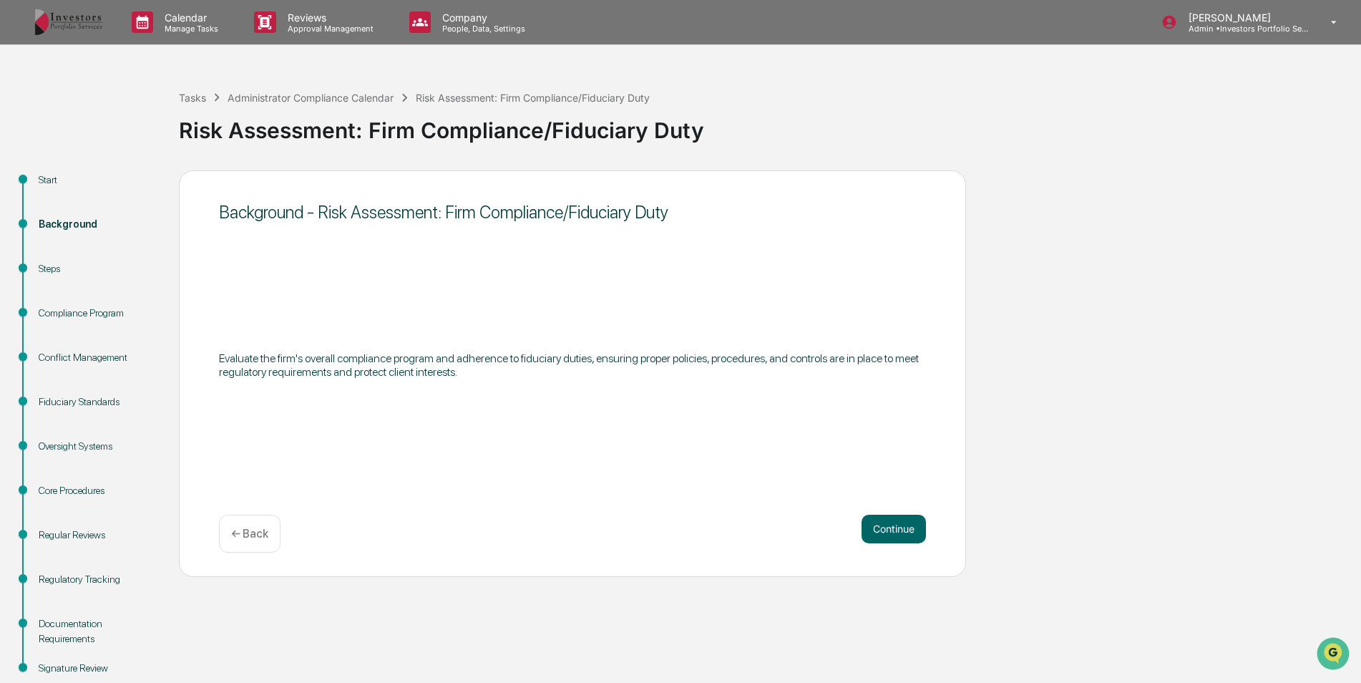
click at [887, 525] on button "Continue" at bounding box center [894, 529] width 64 height 29
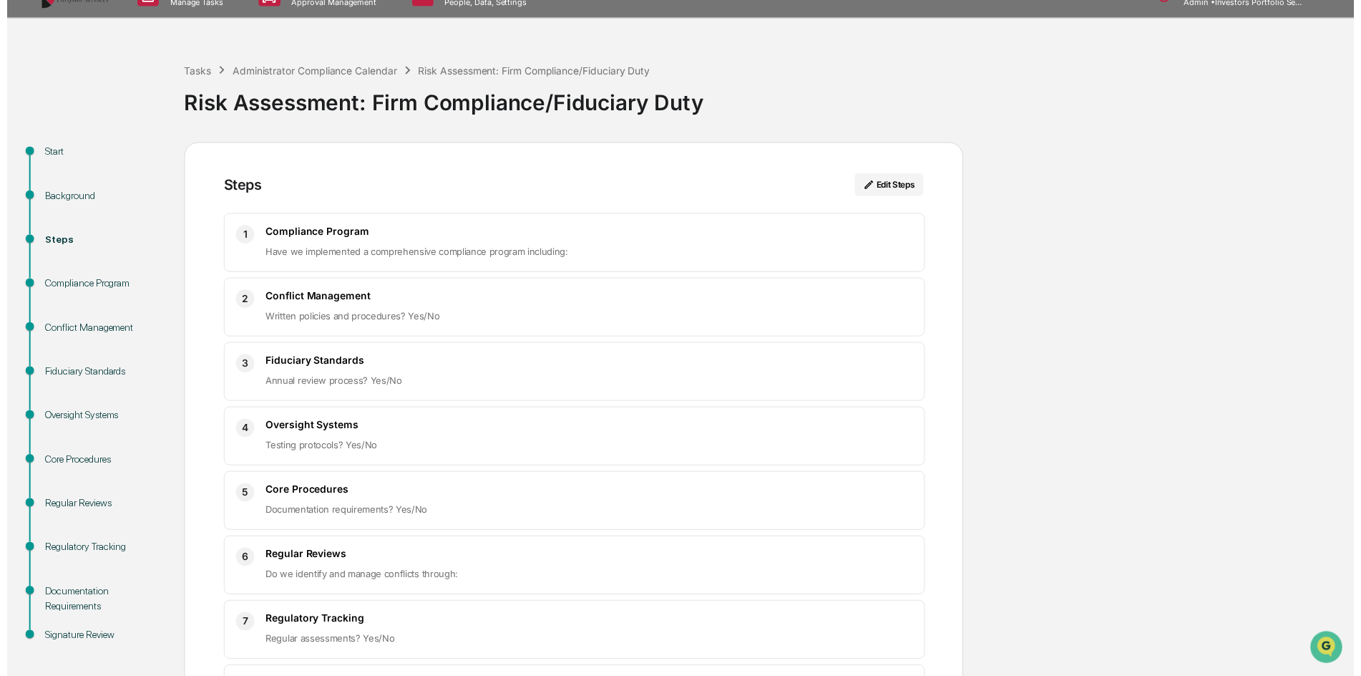
scroll to position [150, 0]
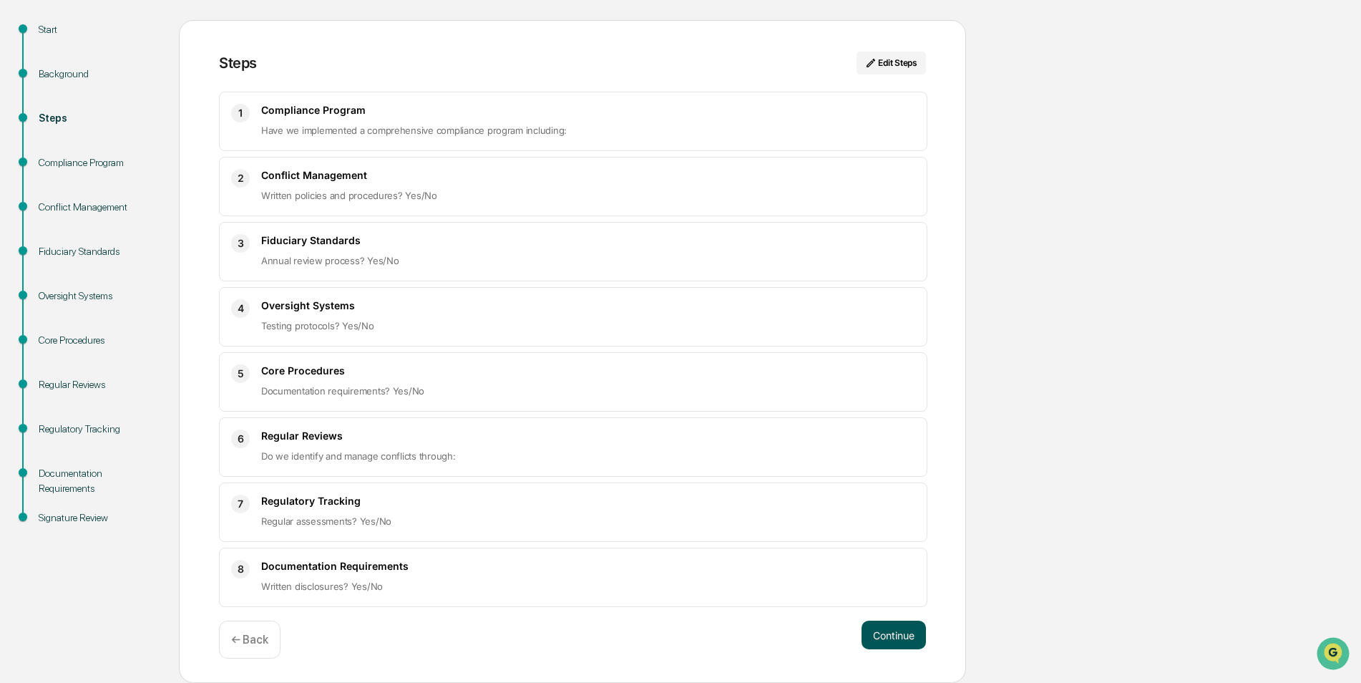
click at [876, 629] on button "Continue" at bounding box center [894, 635] width 64 height 29
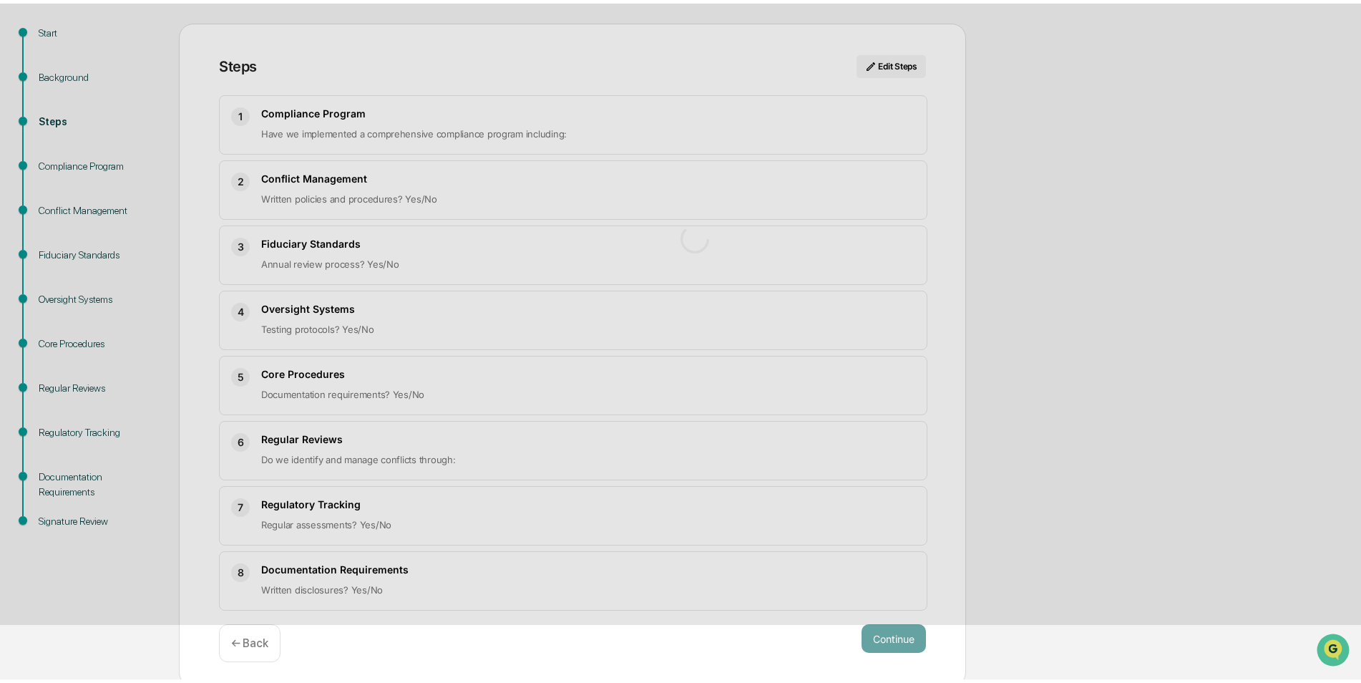
scroll to position [36, 0]
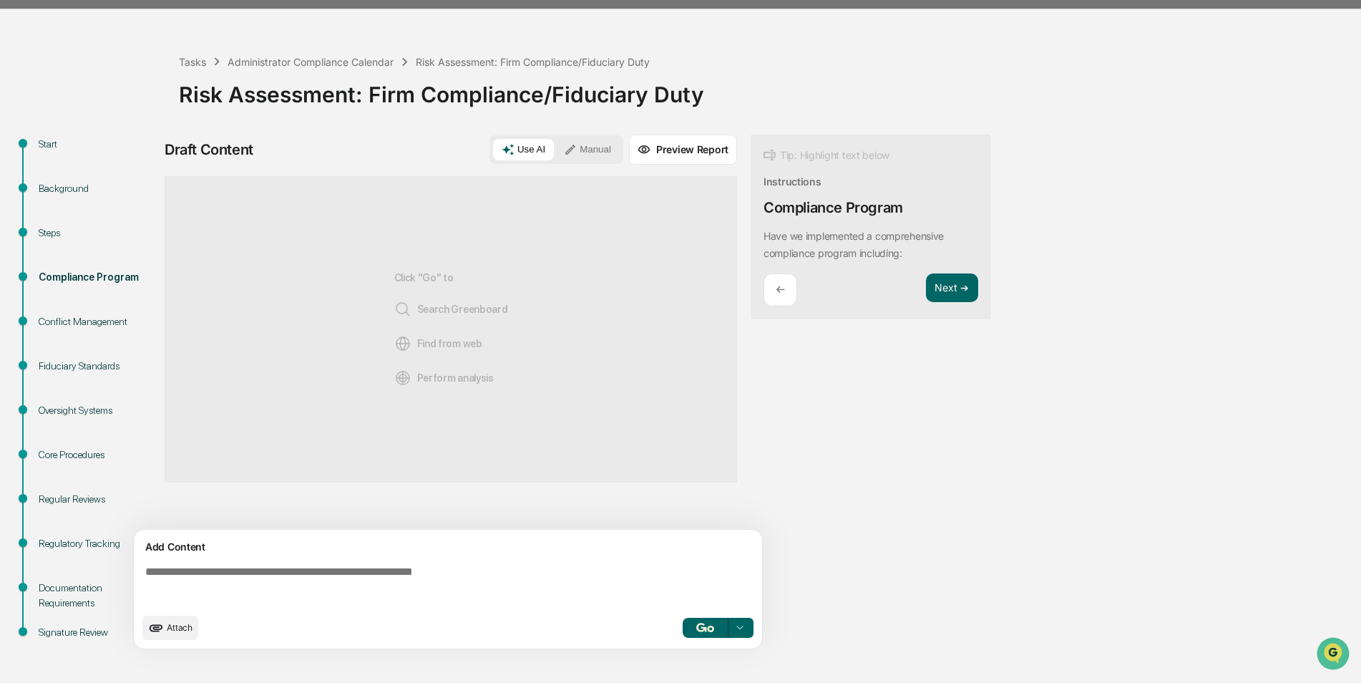
click at [51, 182] on div "Background" at bounding box center [97, 188] width 117 height 15
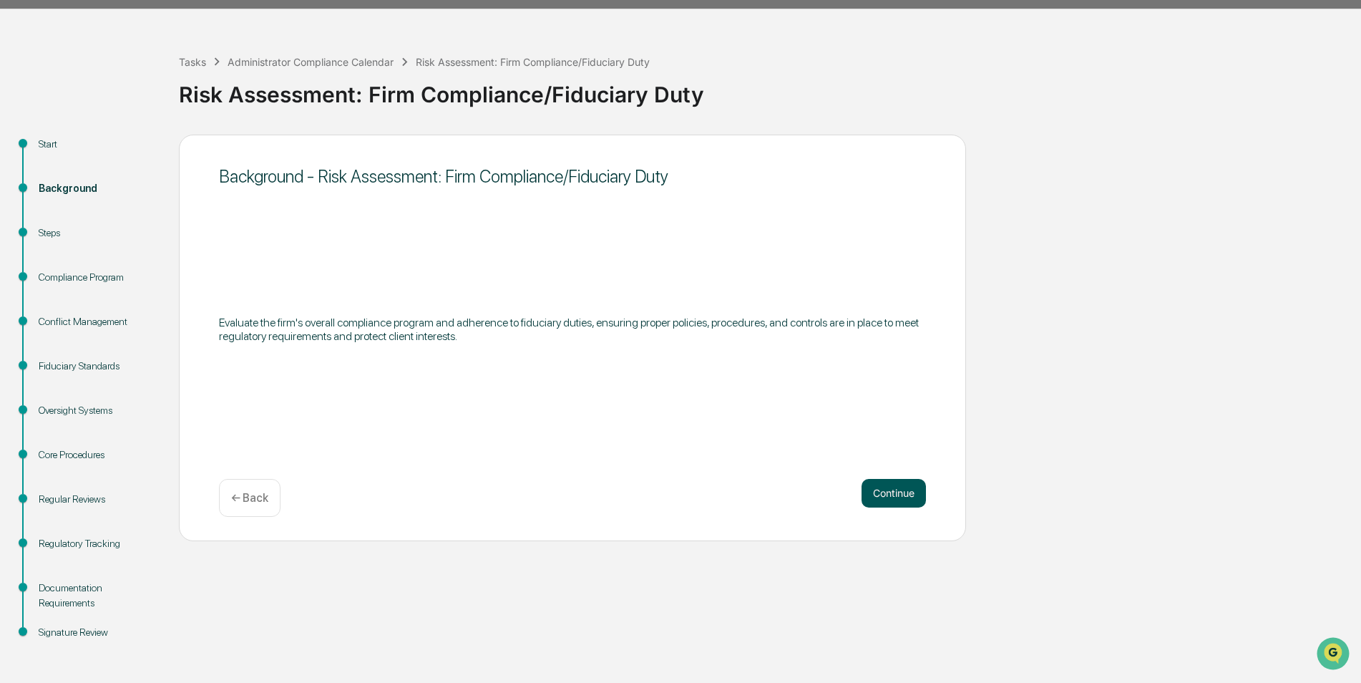
click at [893, 500] on button "Continue" at bounding box center [894, 493] width 64 height 29
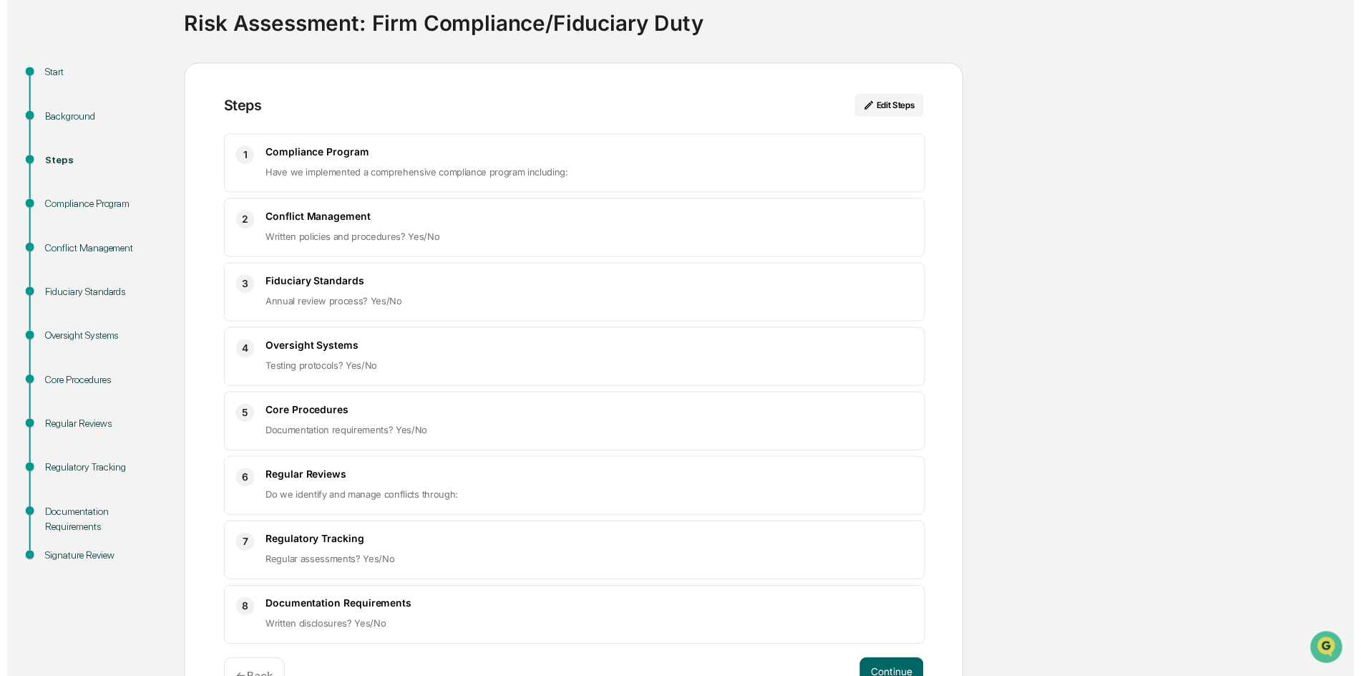
scroll to position [150, 0]
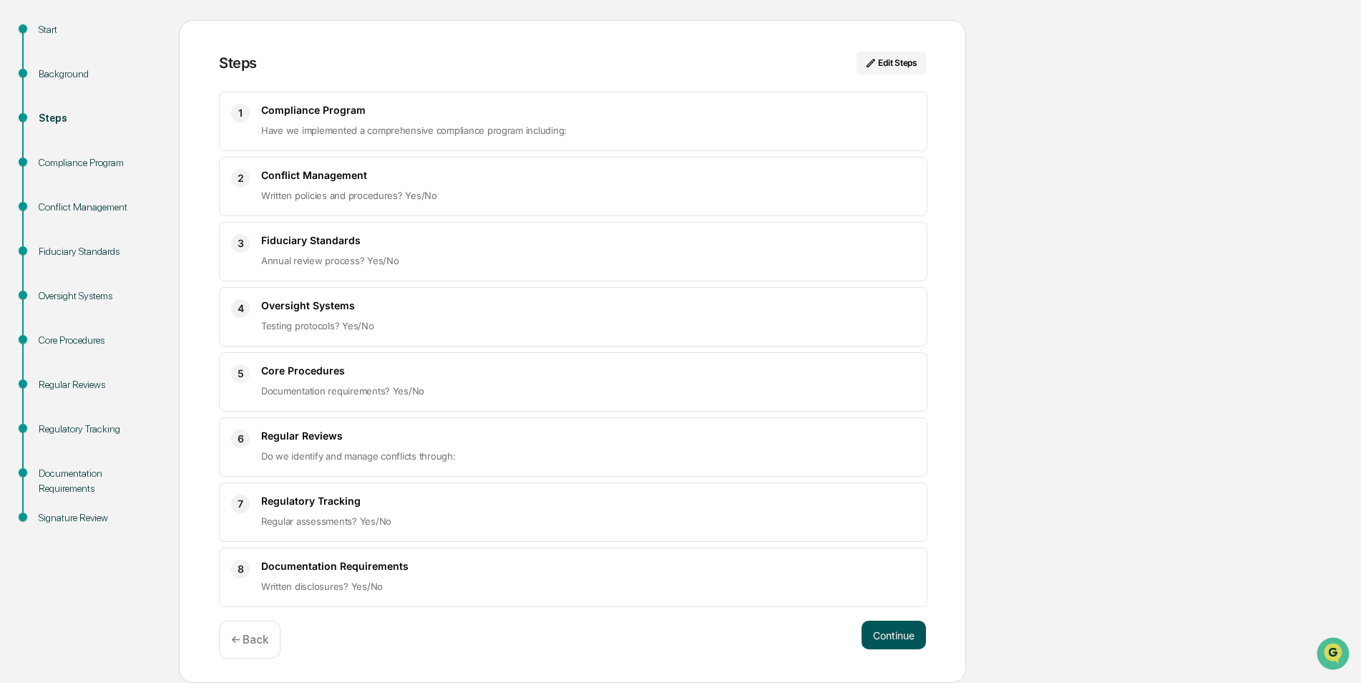
click at [895, 644] on button "Continue" at bounding box center [894, 635] width 64 height 29
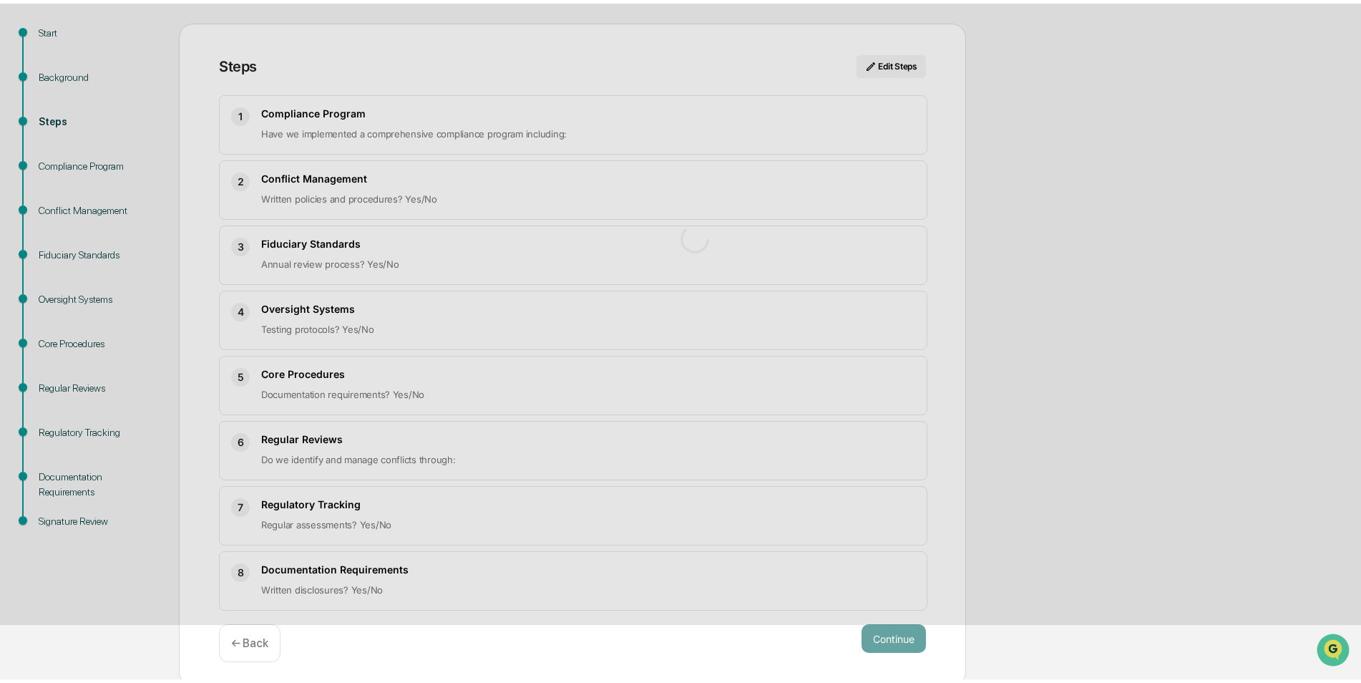
scroll to position [36, 0]
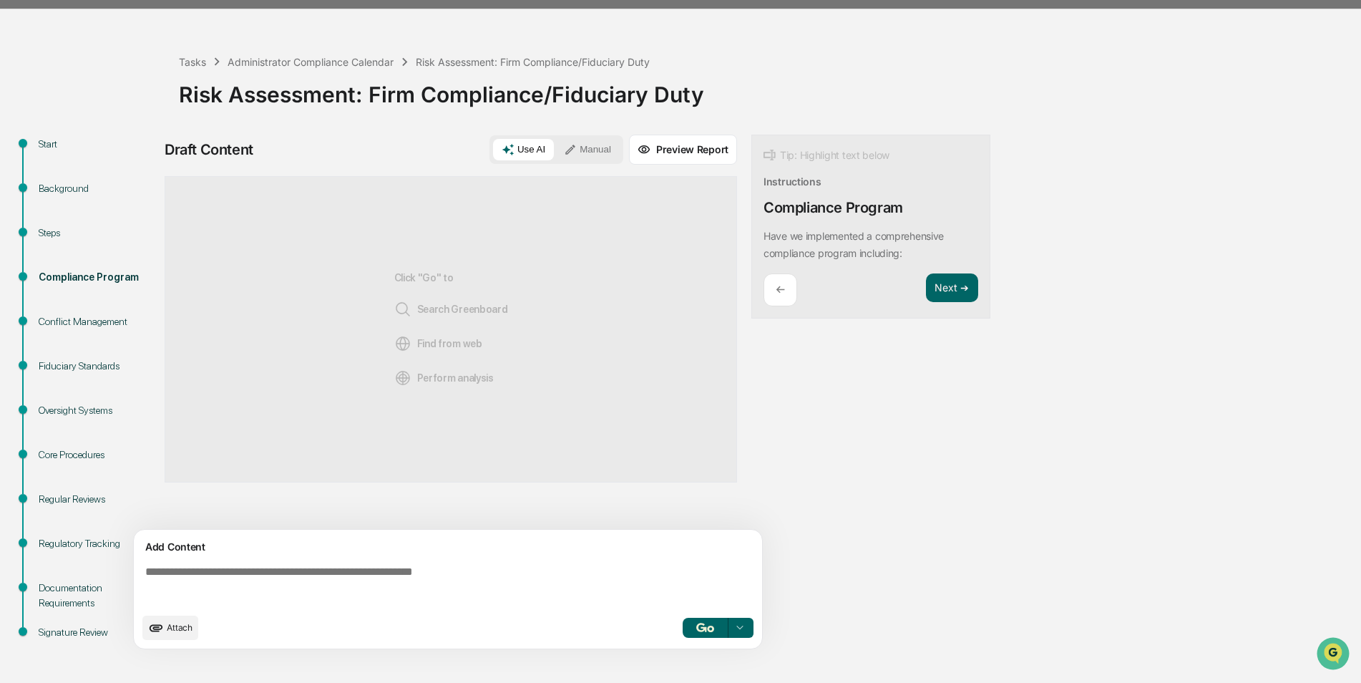
click at [171, 636] on button "Attach" at bounding box center [170, 628] width 56 height 24
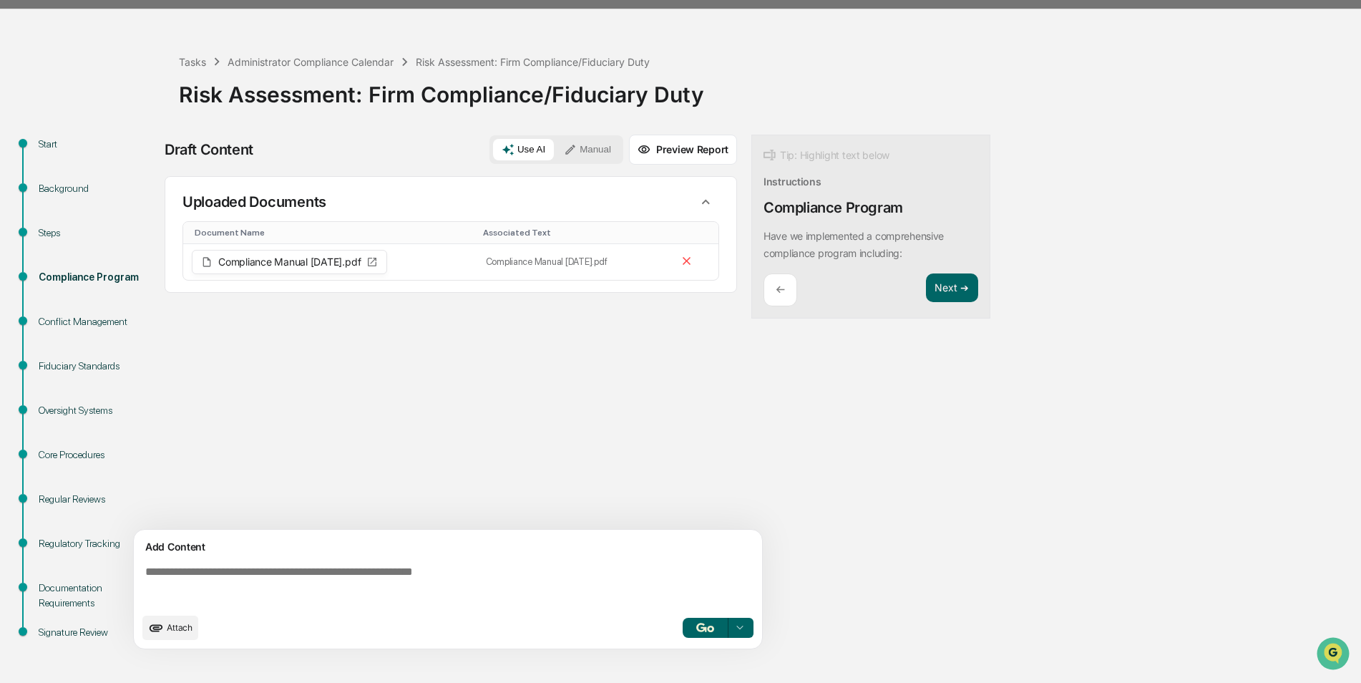
click at [518, 589] on textarea at bounding box center [451, 586] width 623 height 52
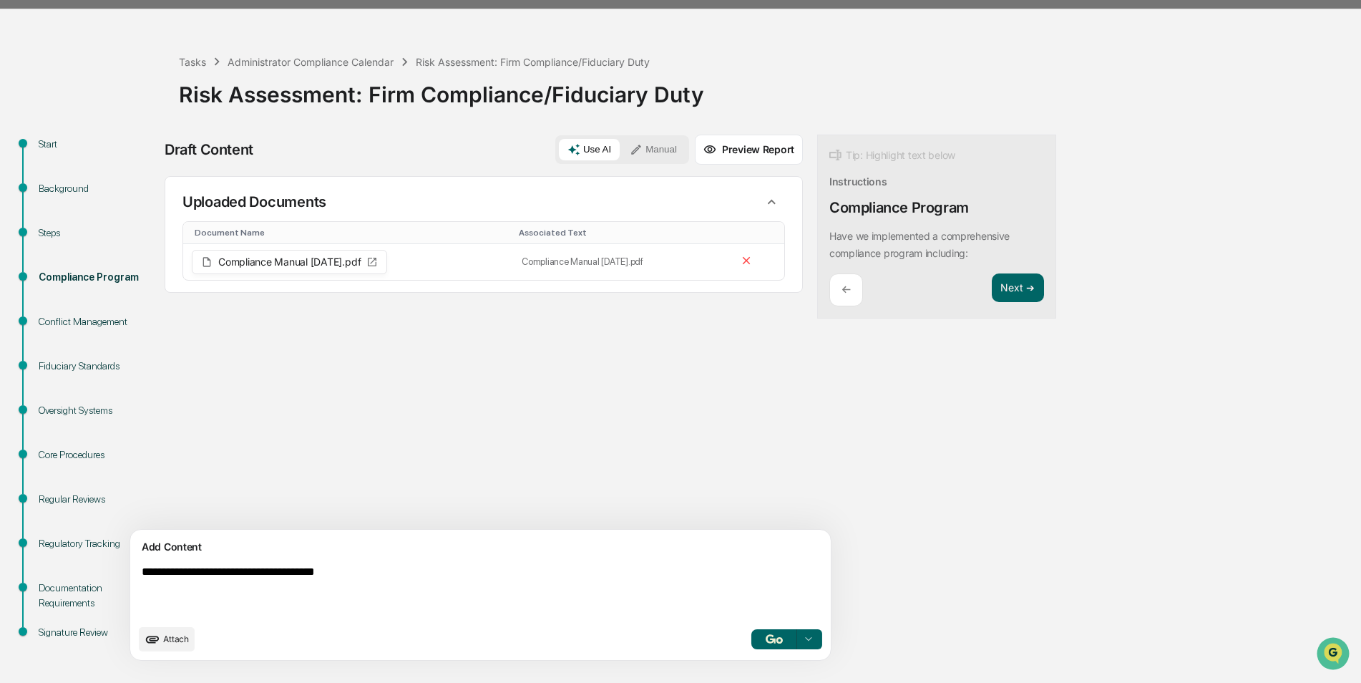
click at [218, 571] on textarea "**********" at bounding box center [447, 591] width 623 height 63
type textarea "**********"
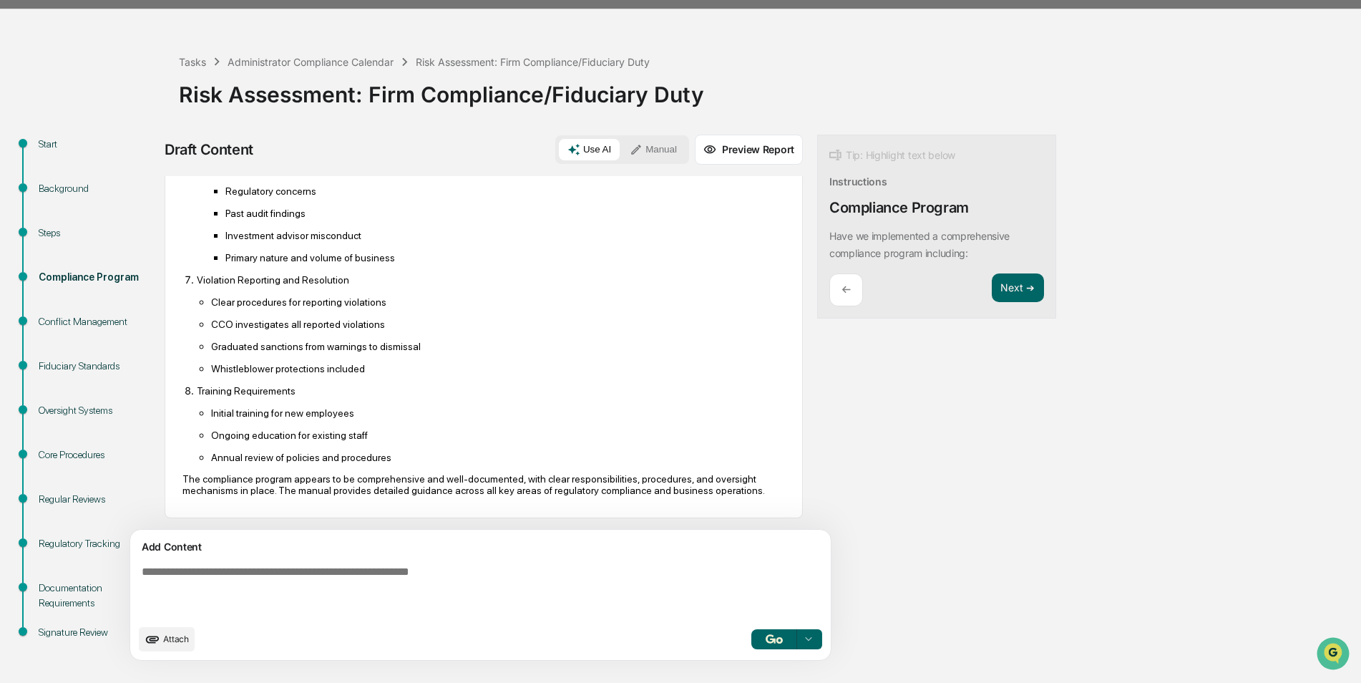
scroll to position [807, 0]
click at [992, 280] on button "Next ➔" at bounding box center [1018, 287] width 52 height 29
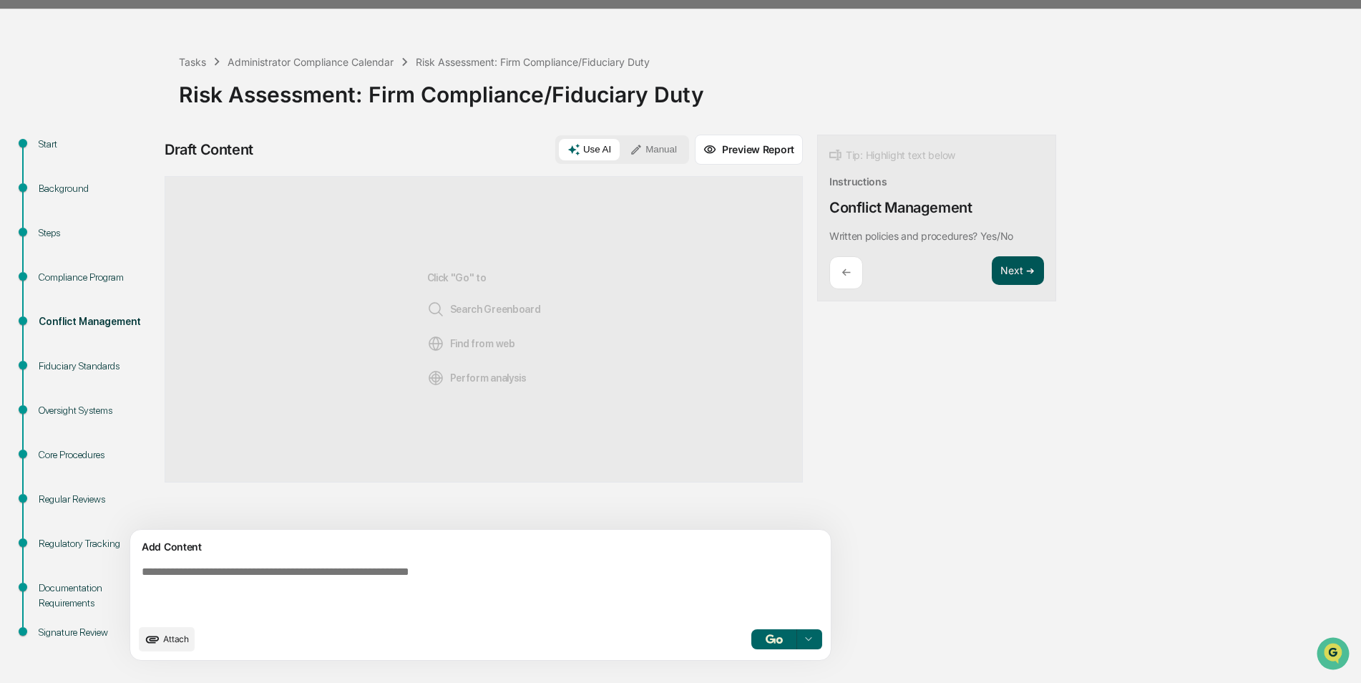
scroll to position [0, 0]
click at [442, 573] on textarea at bounding box center [447, 591] width 623 height 63
type textarea "**********"
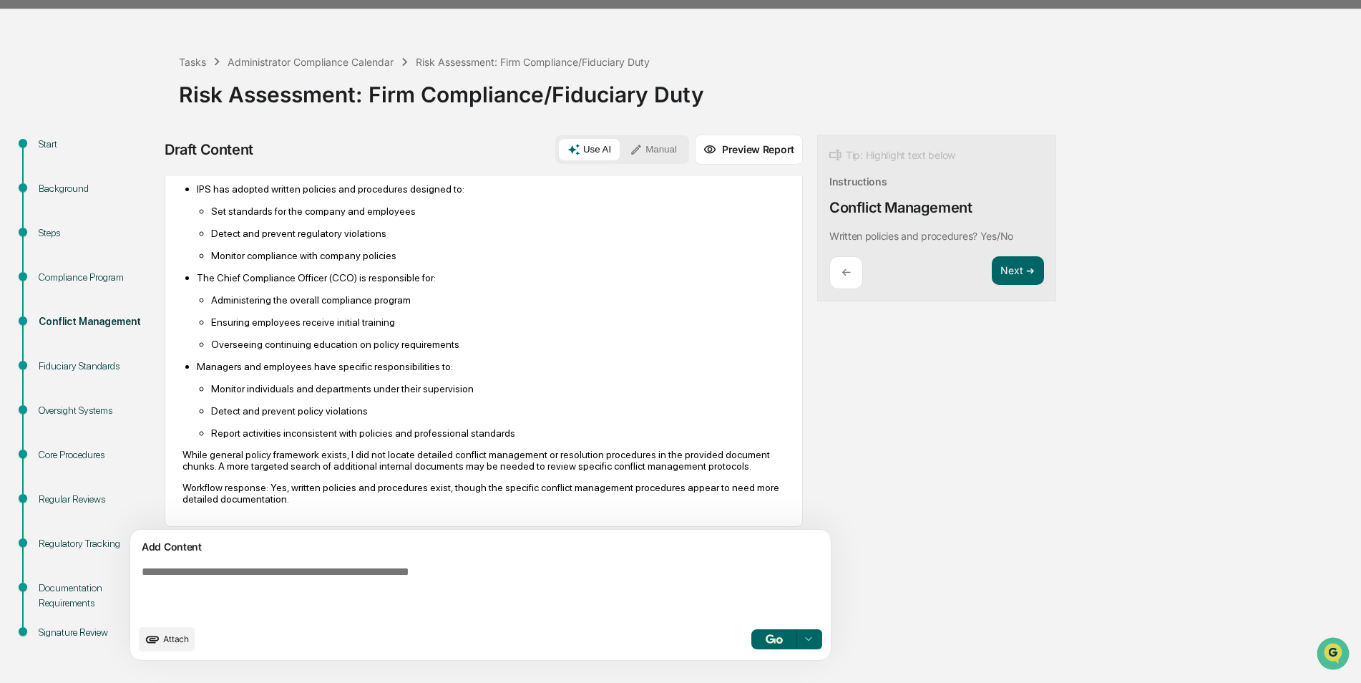
scroll to position [156, 0]
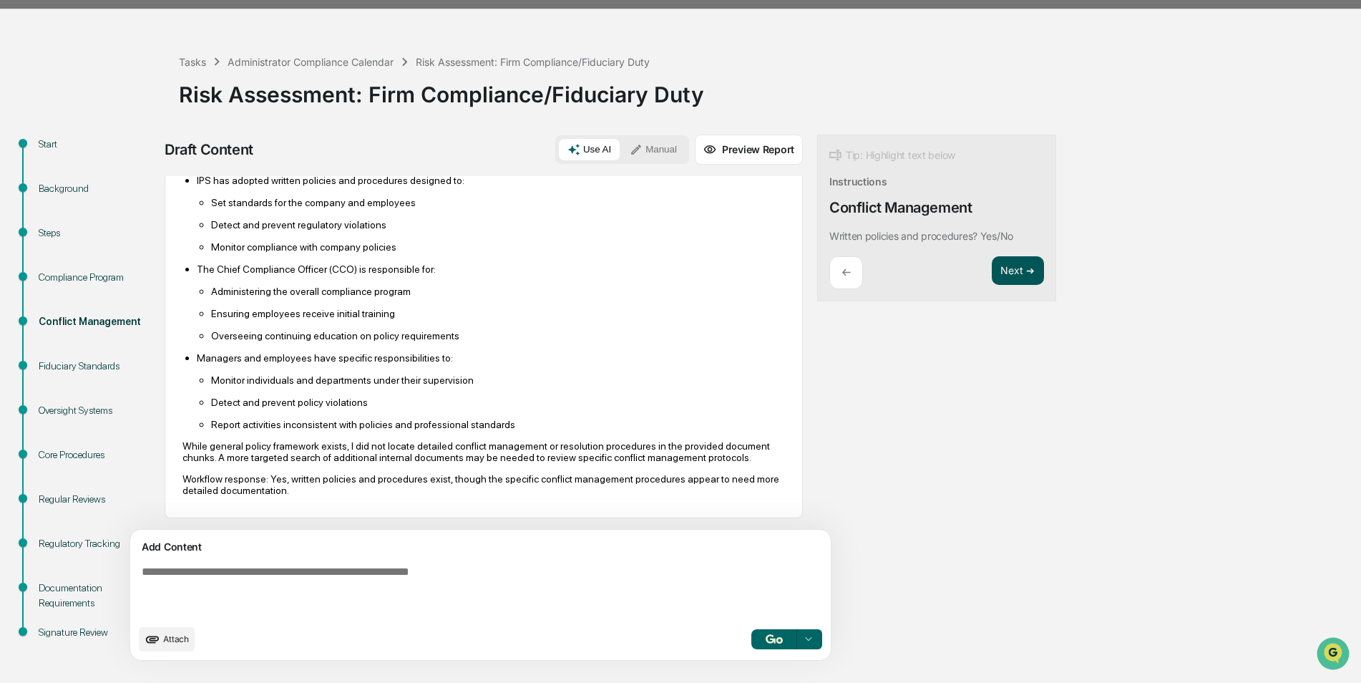
click at [992, 267] on button "Next ➔" at bounding box center [1018, 270] width 52 height 29
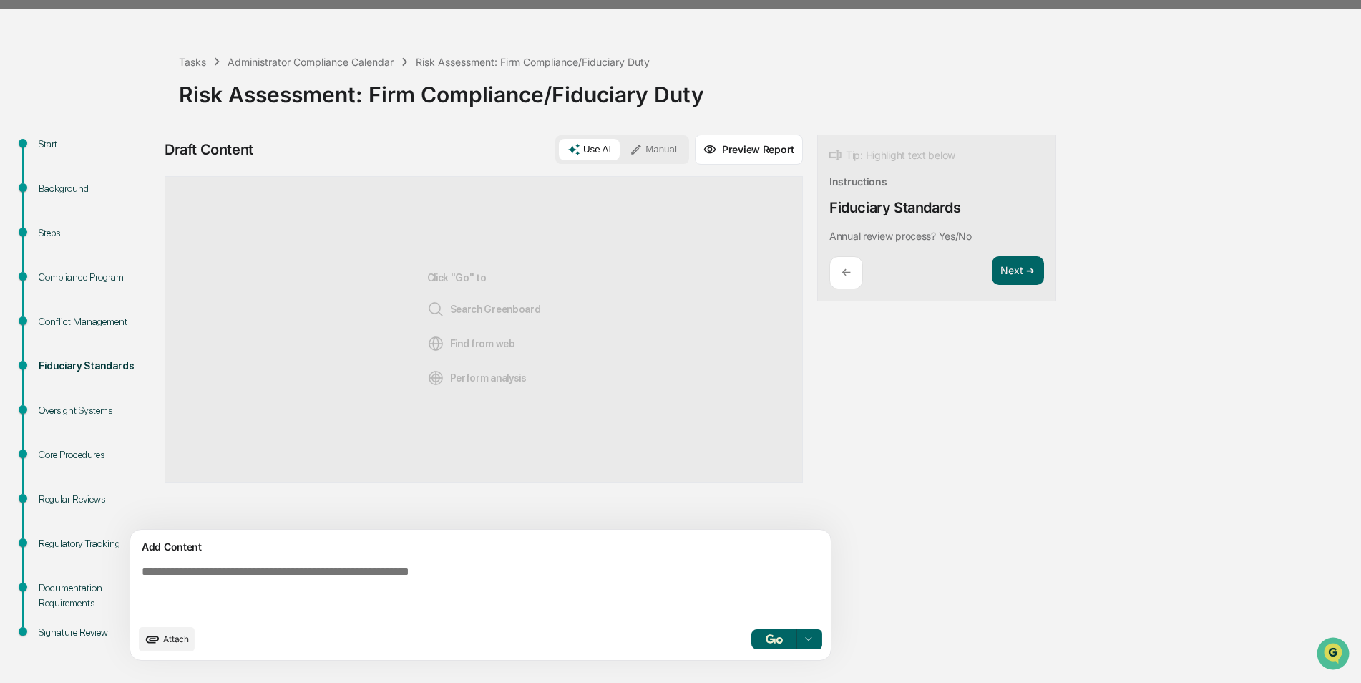
scroll to position [0, 0]
click at [545, 578] on textarea at bounding box center [447, 591] width 623 height 63
type textarea "**********"
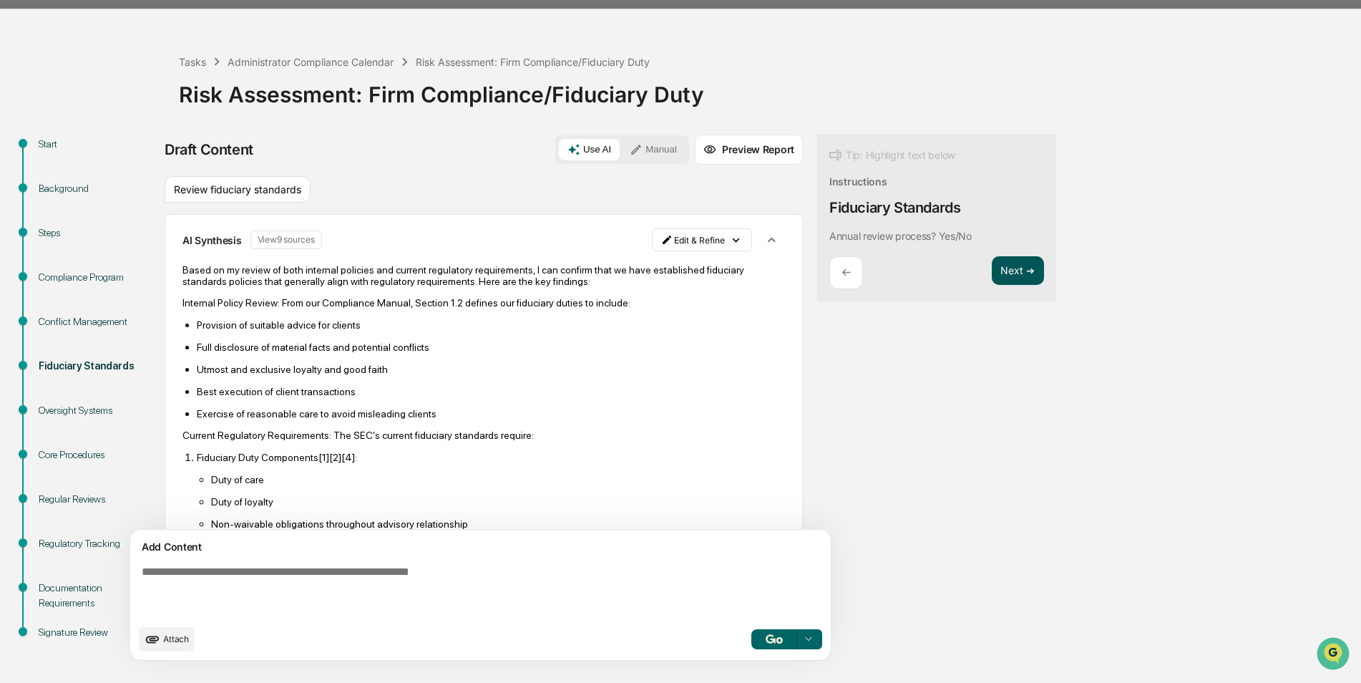
click at [992, 269] on button "Next ➔" at bounding box center [1018, 270] width 52 height 29
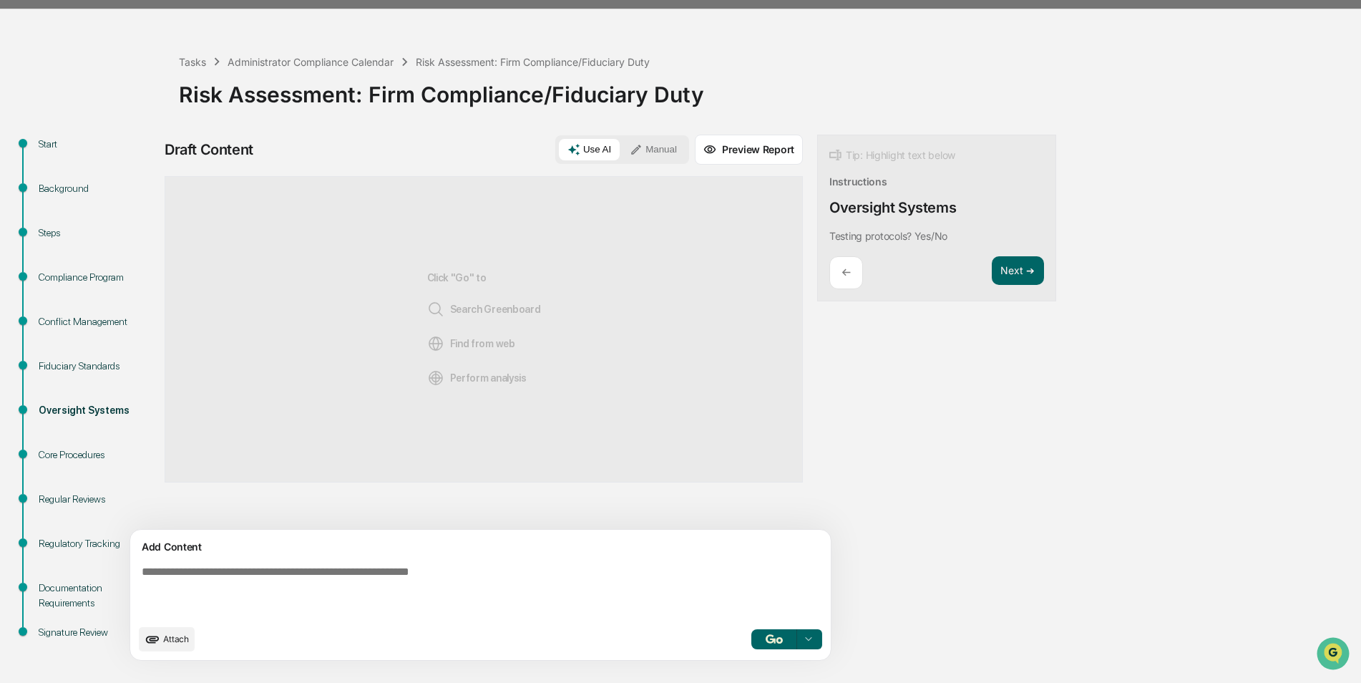
click at [490, 561] on textarea at bounding box center [447, 591] width 623 height 63
type textarea "**********"
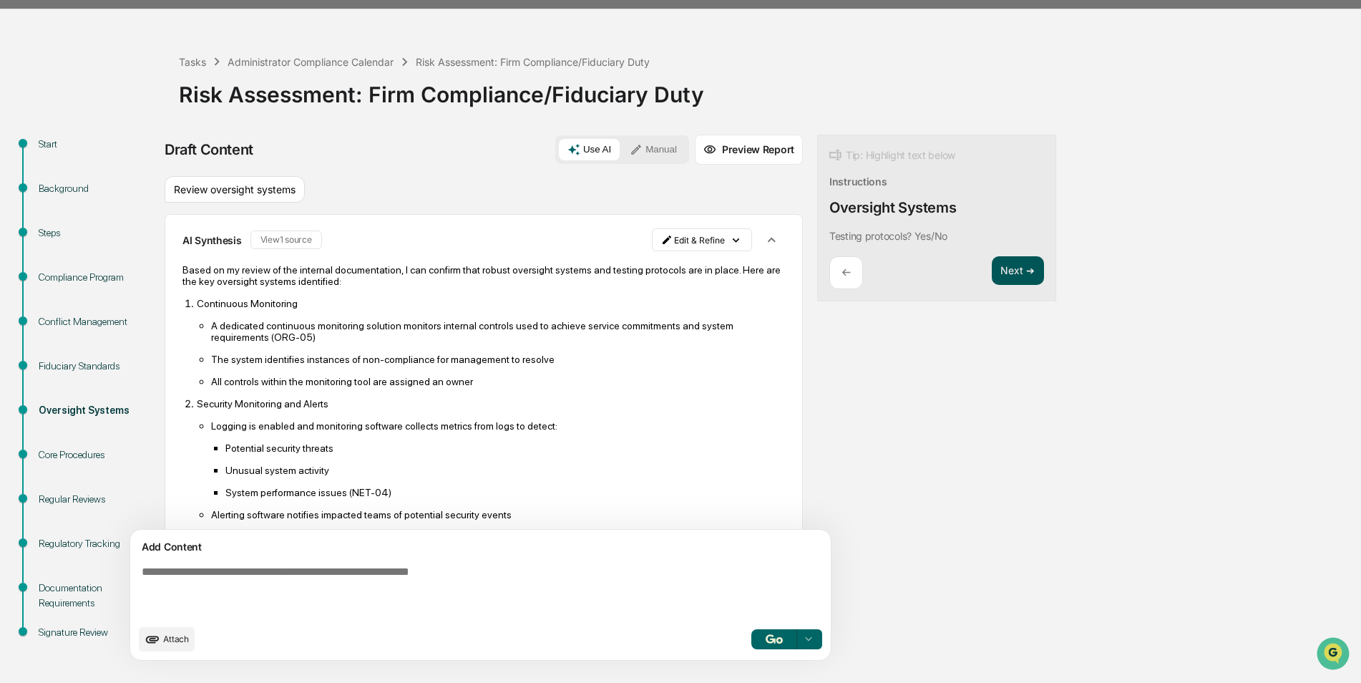
click at [992, 264] on button "Next ➔" at bounding box center [1018, 270] width 52 height 29
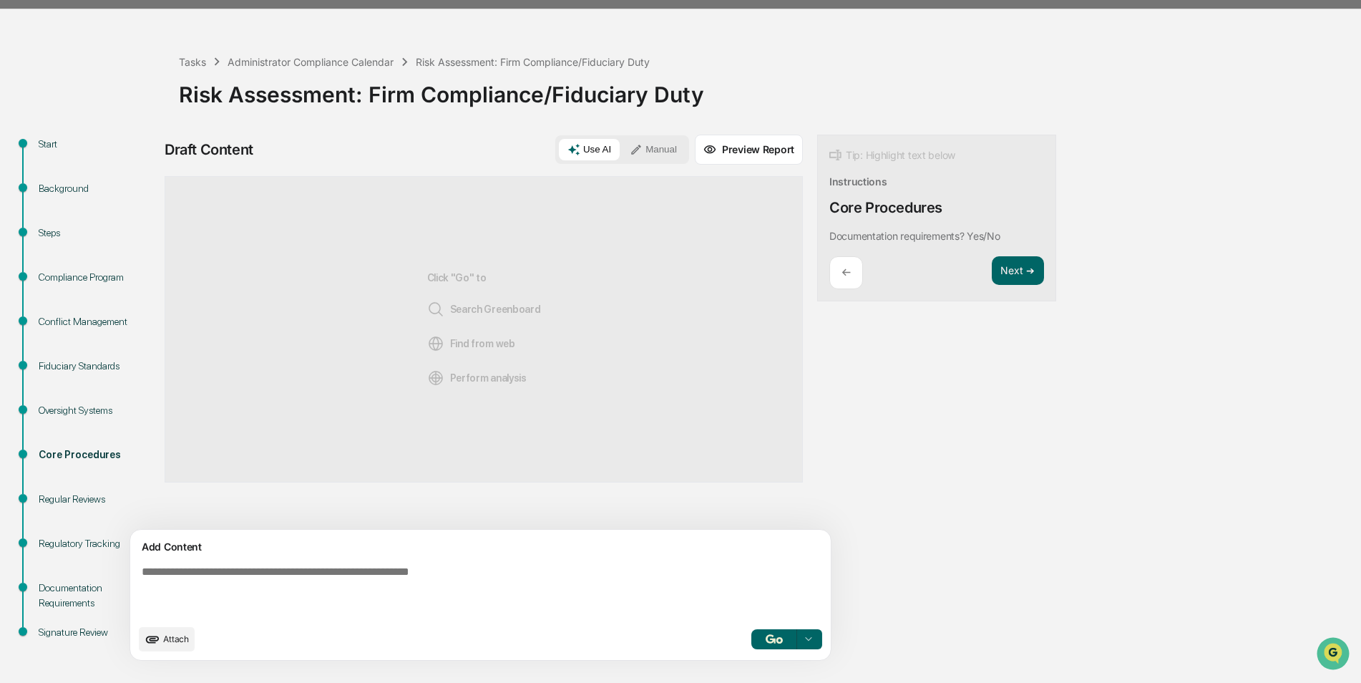
click at [272, 598] on textarea at bounding box center [447, 591] width 623 height 63
type textarea "**********"
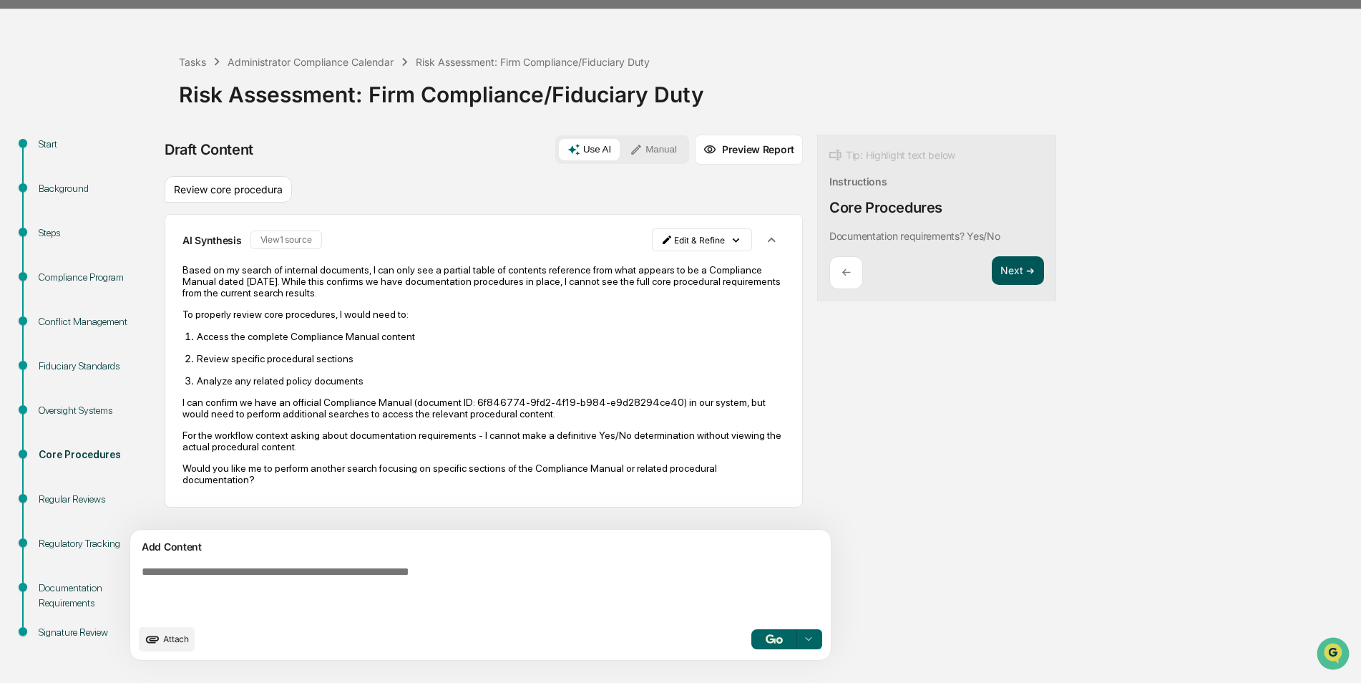
click at [992, 282] on button "Next ➔" at bounding box center [1018, 270] width 52 height 29
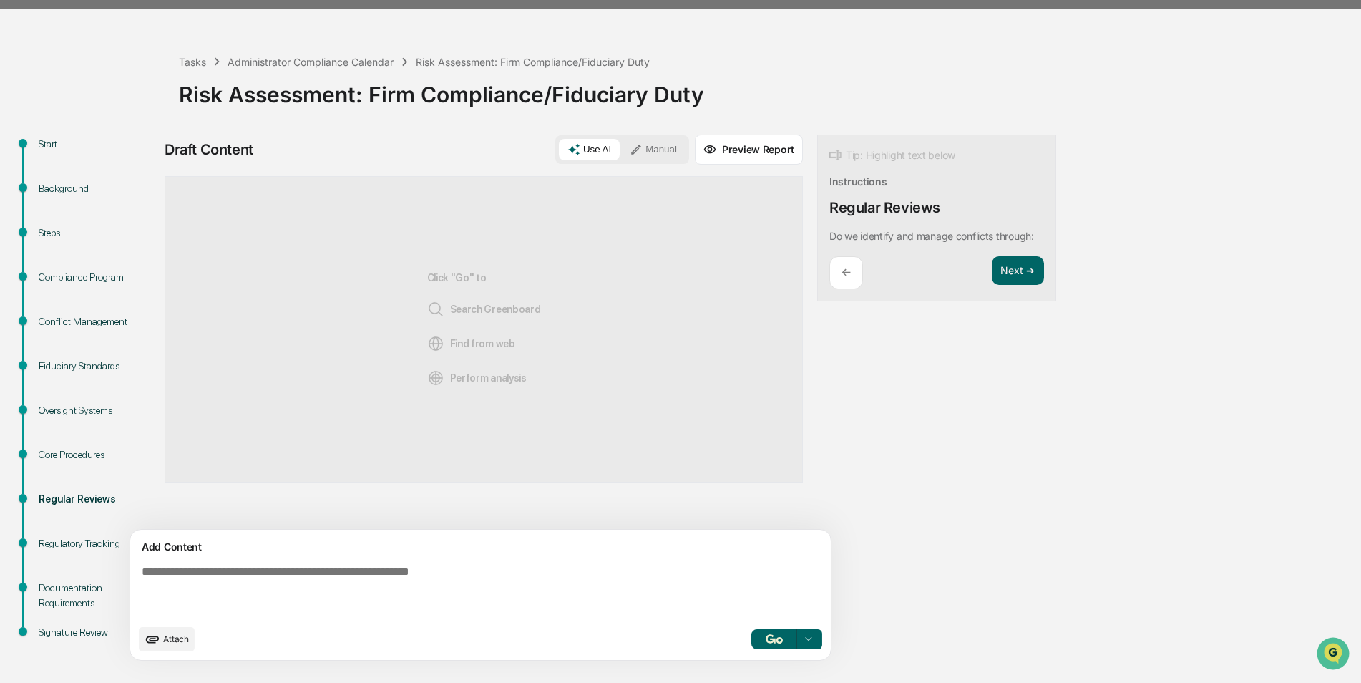
click at [479, 595] on textarea at bounding box center [447, 591] width 623 height 63
type textarea "**********"
click at [830, 276] on div "←" at bounding box center [847, 273] width 34 height 34
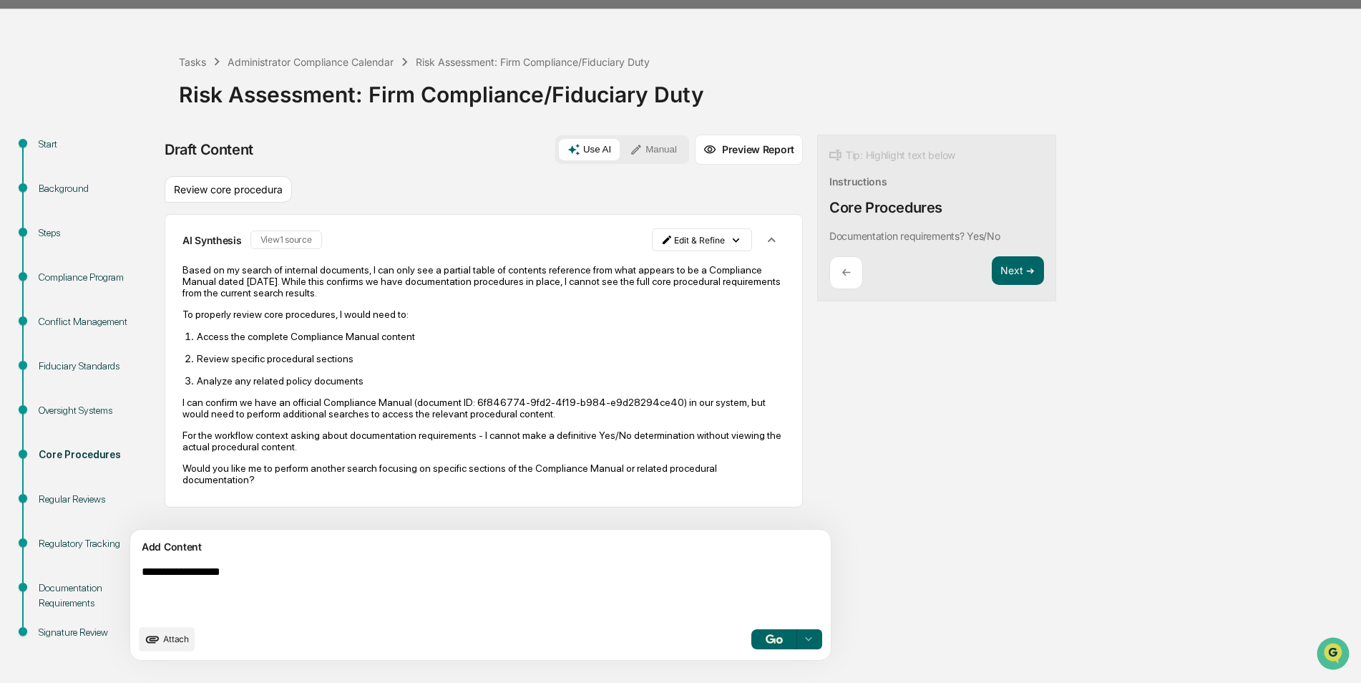
click at [63, 225] on div "Steps" at bounding box center [97, 232] width 117 height 15
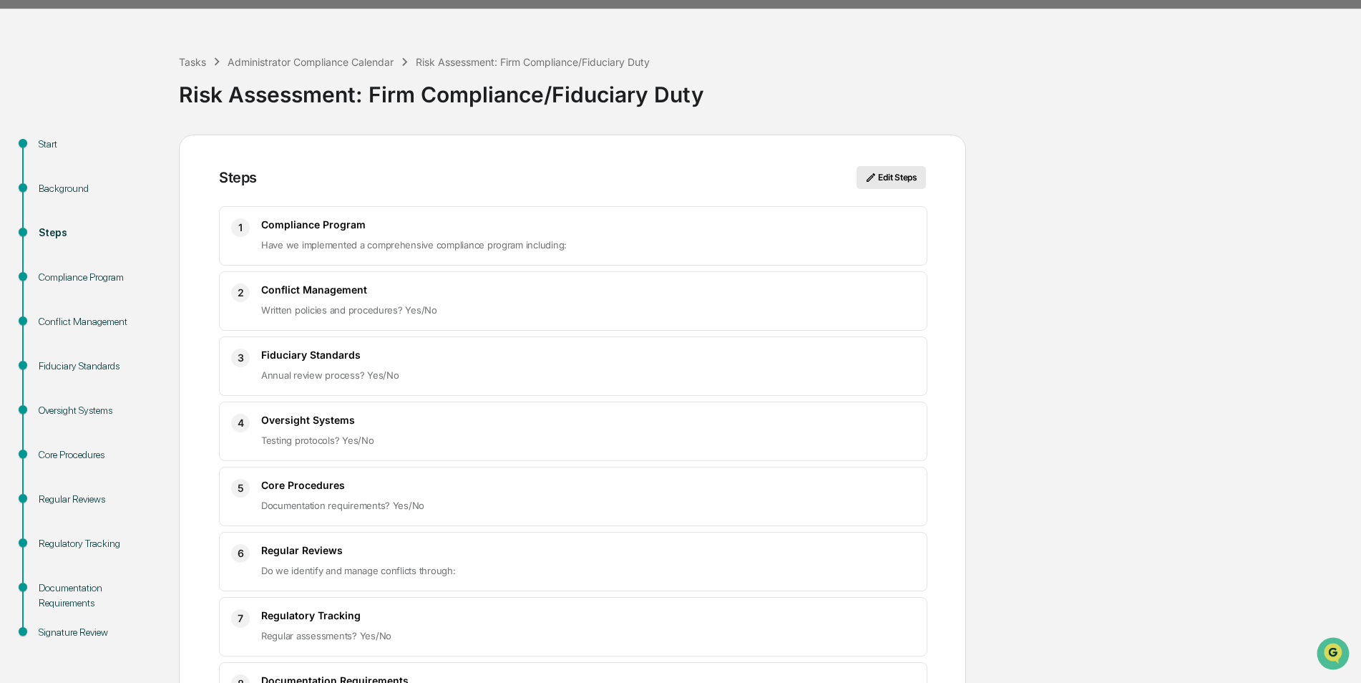
click at [899, 175] on button "Edit Steps" at bounding box center [891, 177] width 69 height 23
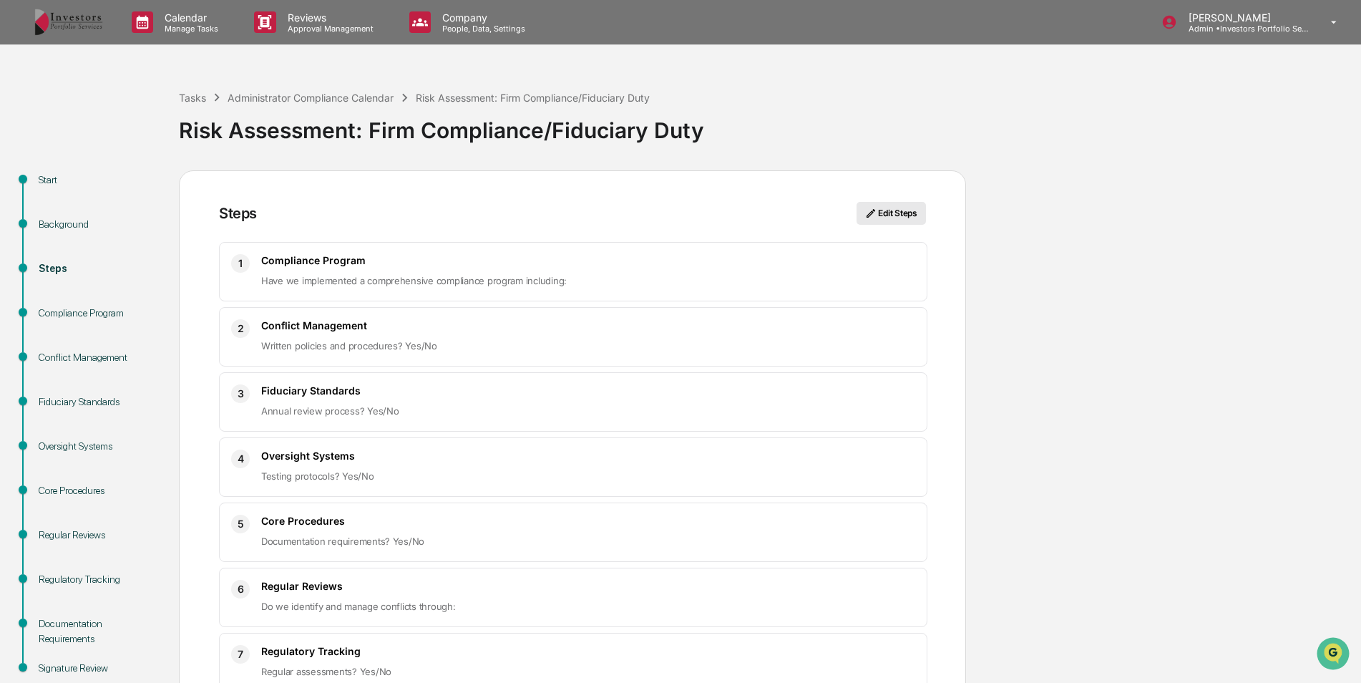
click at [873, 209] on icon at bounding box center [871, 213] width 9 height 9
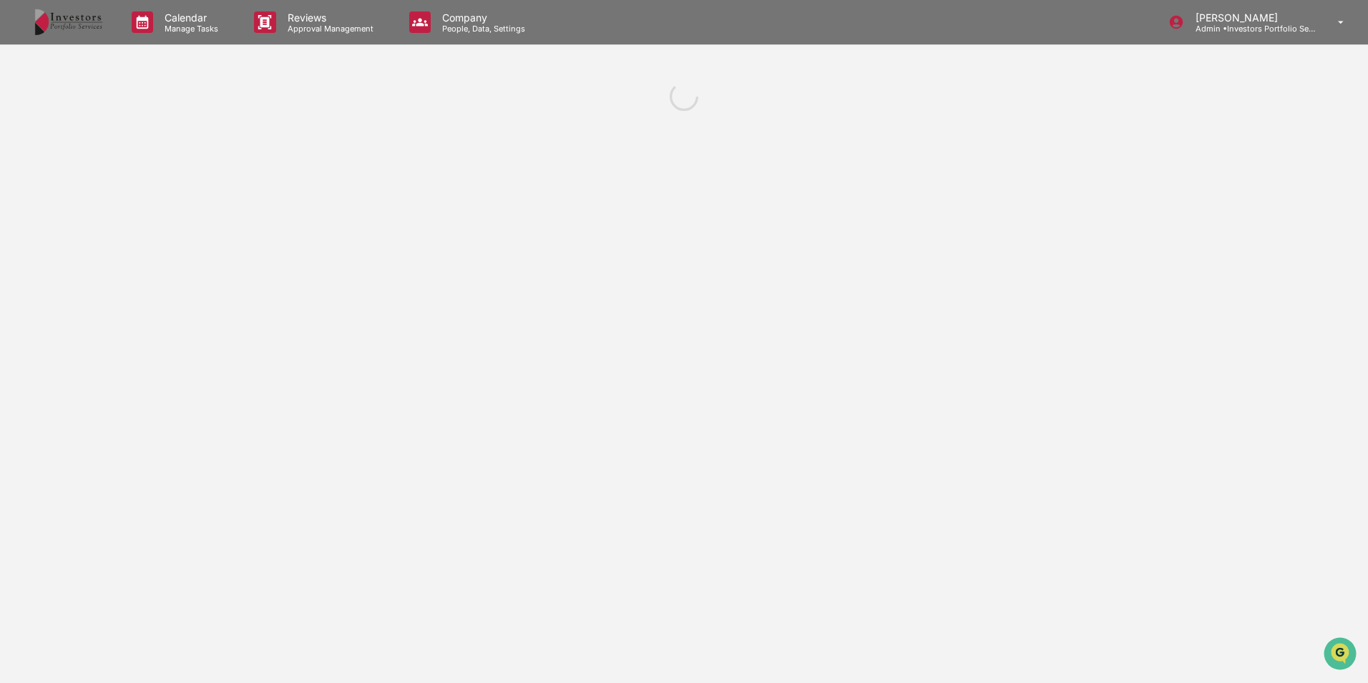
click at [170, 193] on div "Calendar Manage Tasks Reviews Approval Management Company People, Data, Setting…" at bounding box center [684, 341] width 1368 height 683
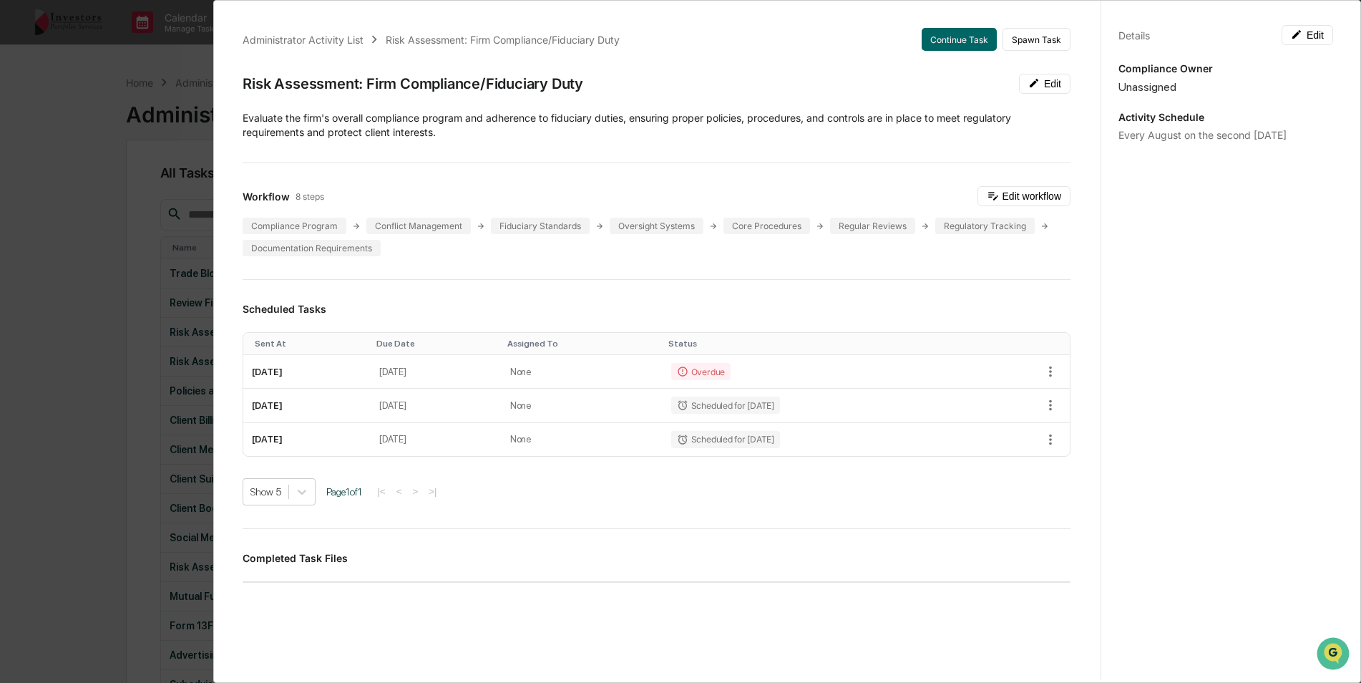
click at [127, 191] on div "Administrator Activity List Risk Assessment: Firm Compliance/Fiduciary Duty Con…" at bounding box center [680, 341] width 1361 height 683
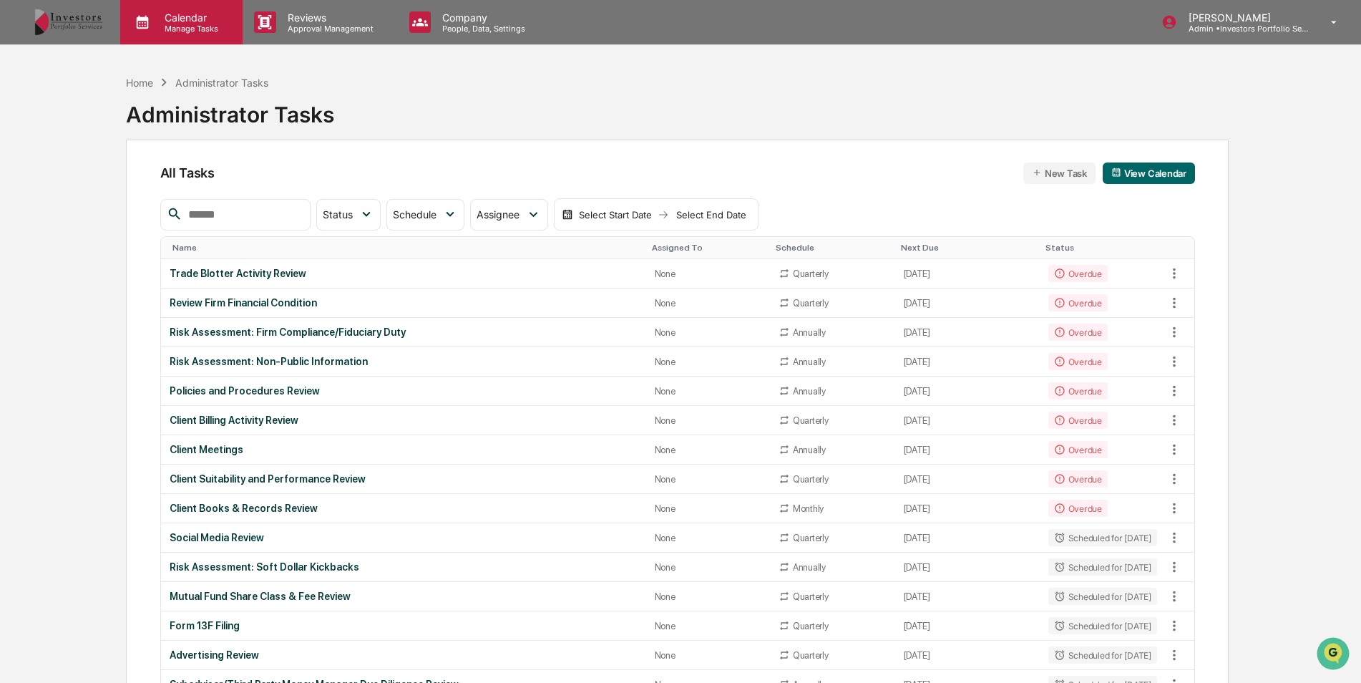
click at [200, 22] on p "Calendar" at bounding box center [189, 17] width 72 height 12
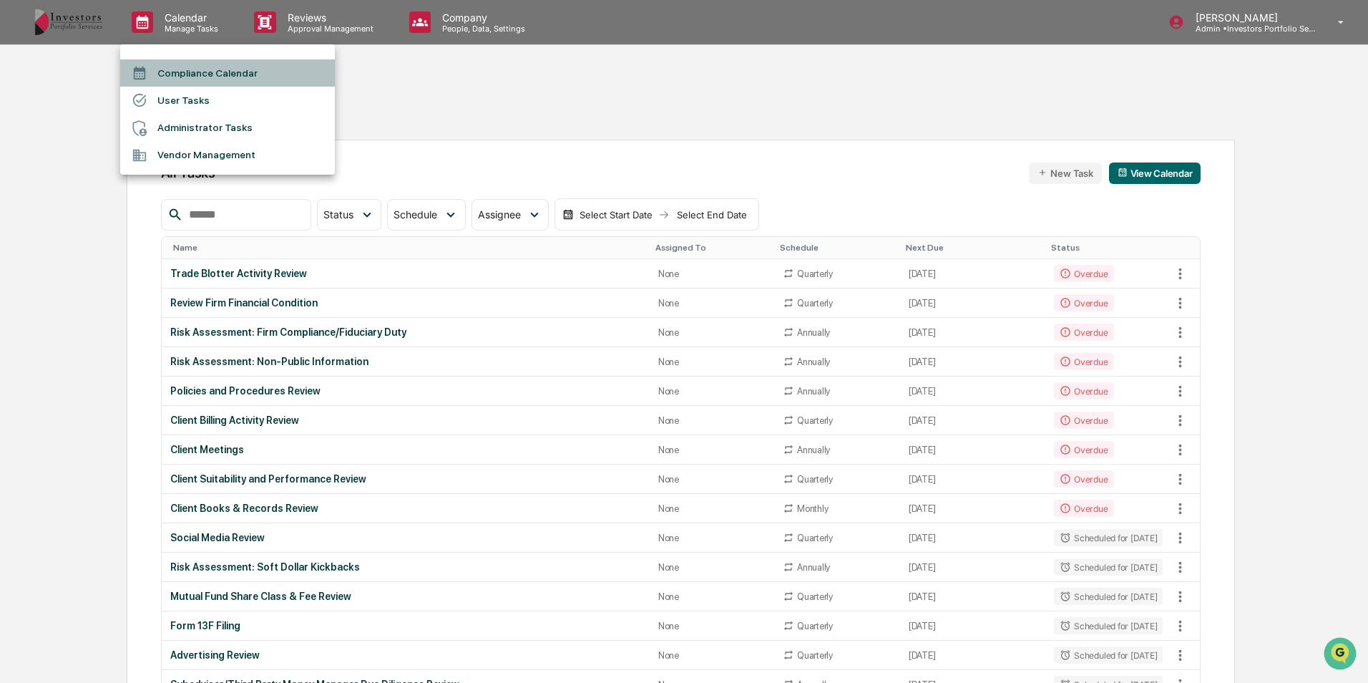
click at [220, 66] on li "Compliance Calendar" at bounding box center [227, 72] width 215 height 27
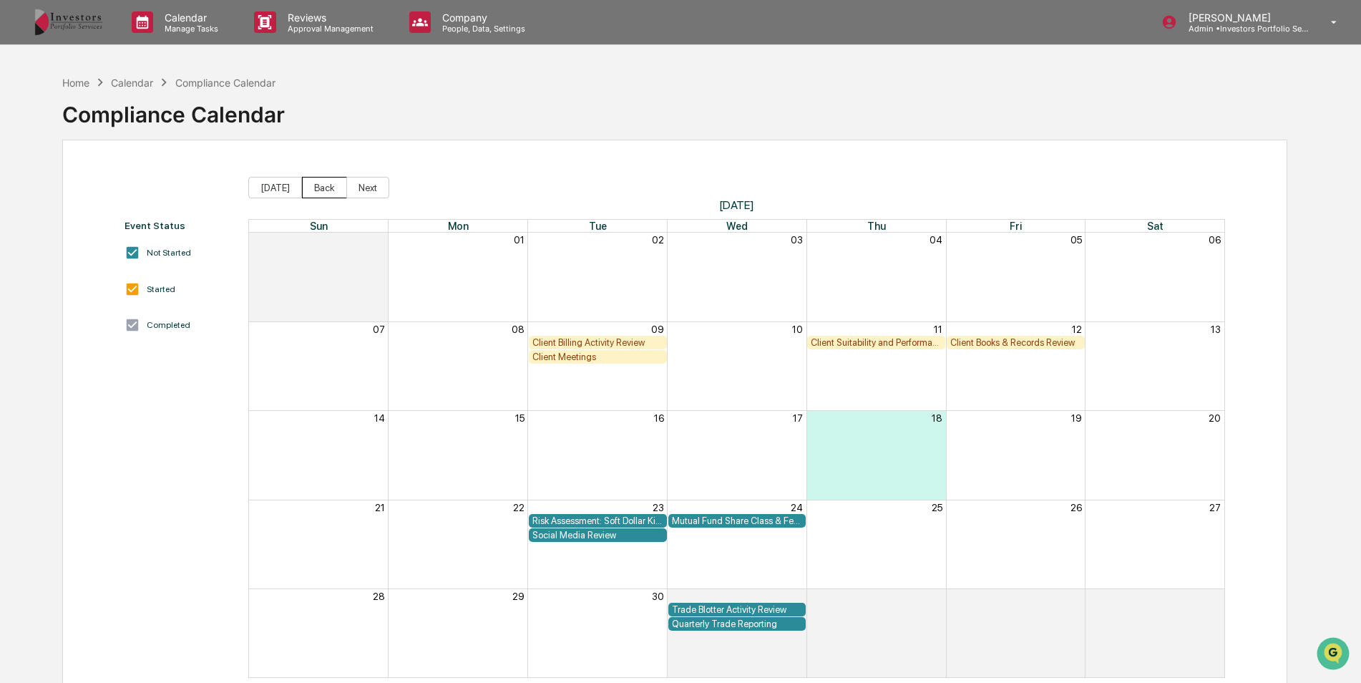
click at [330, 187] on button "Back" at bounding box center [324, 187] width 45 height 21
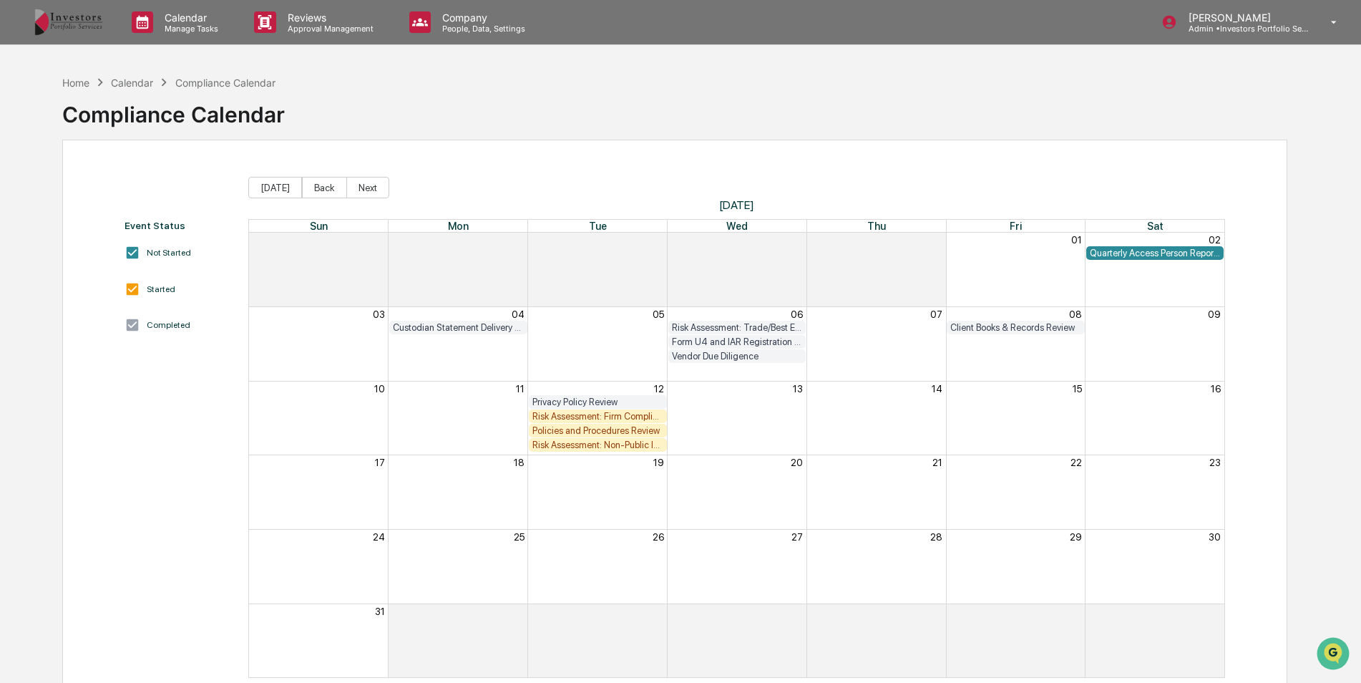
click at [603, 411] on div "Risk Assessment: Firm Compliance/Fiduciary Duty" at bounding box center [597, 416] width 131 height 11
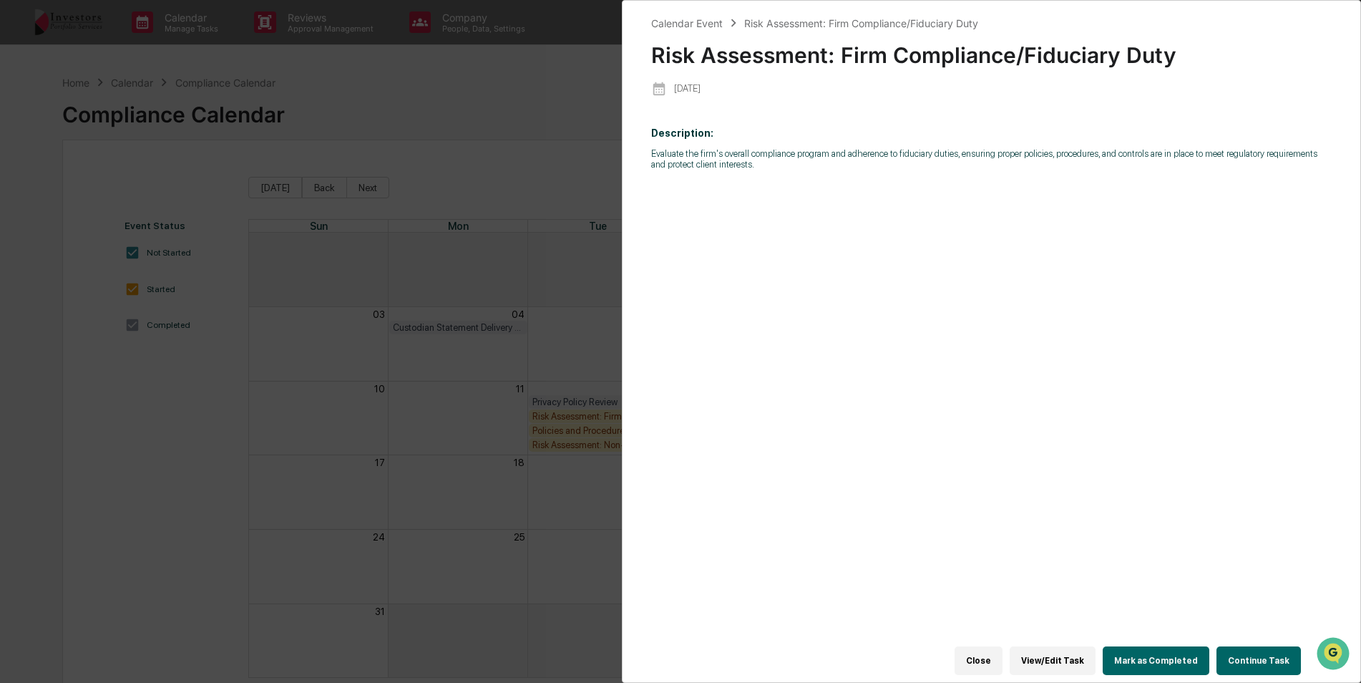
click at [1267, 651] on button "Continue Task" at bounding box center [1259, 660] width 84 height 29
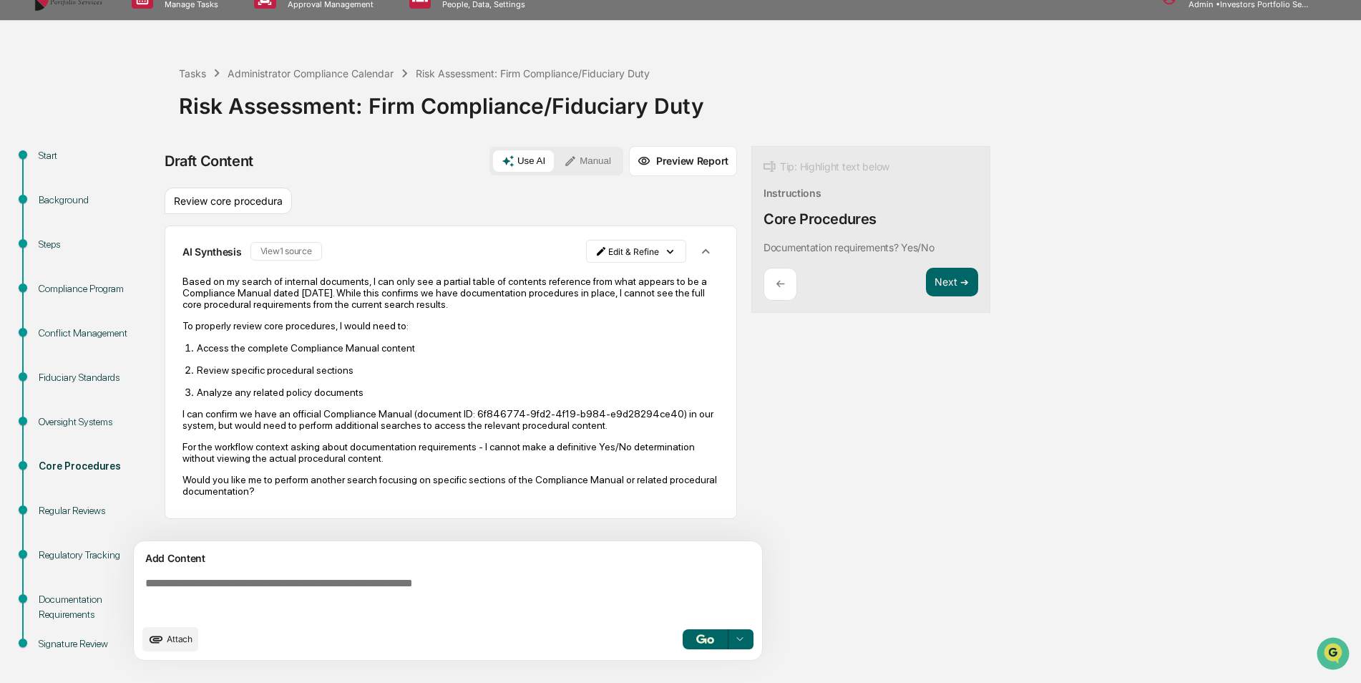
scroll to position [36, 0]
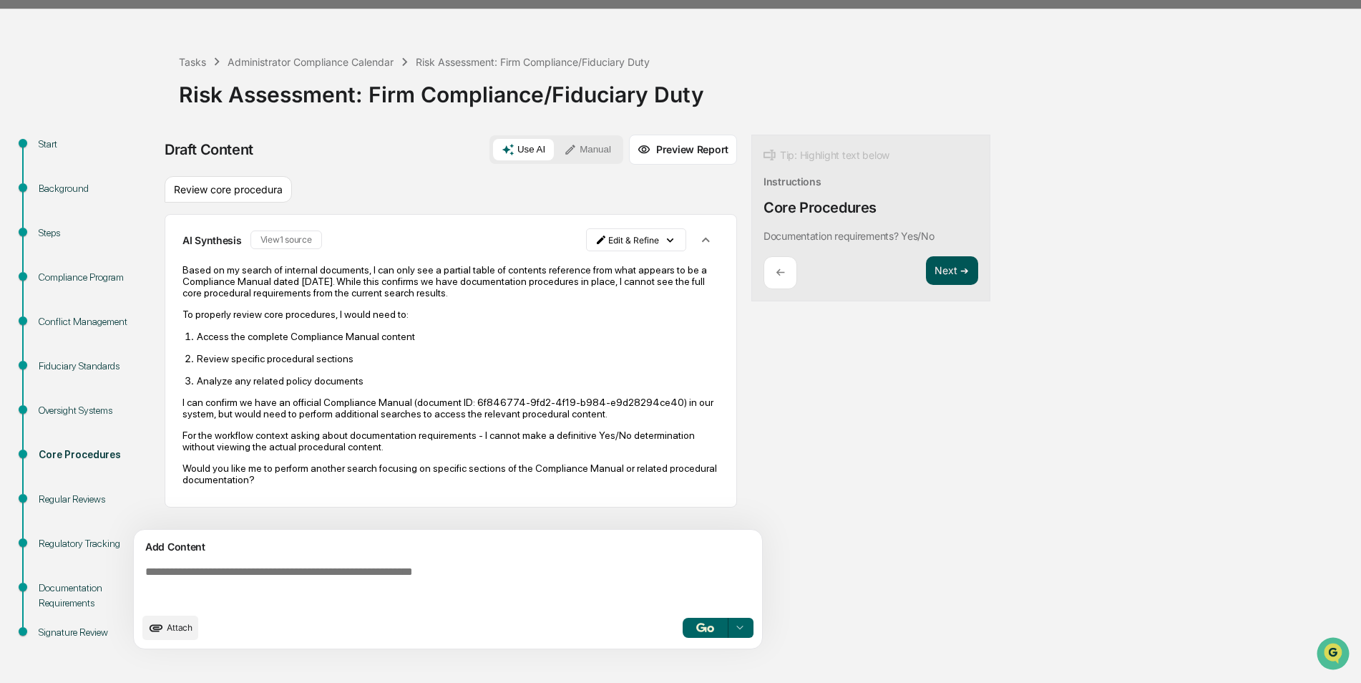
click at [954, 276] on button "Next ➔" at bounding box center [952, 270] width 52 height 29
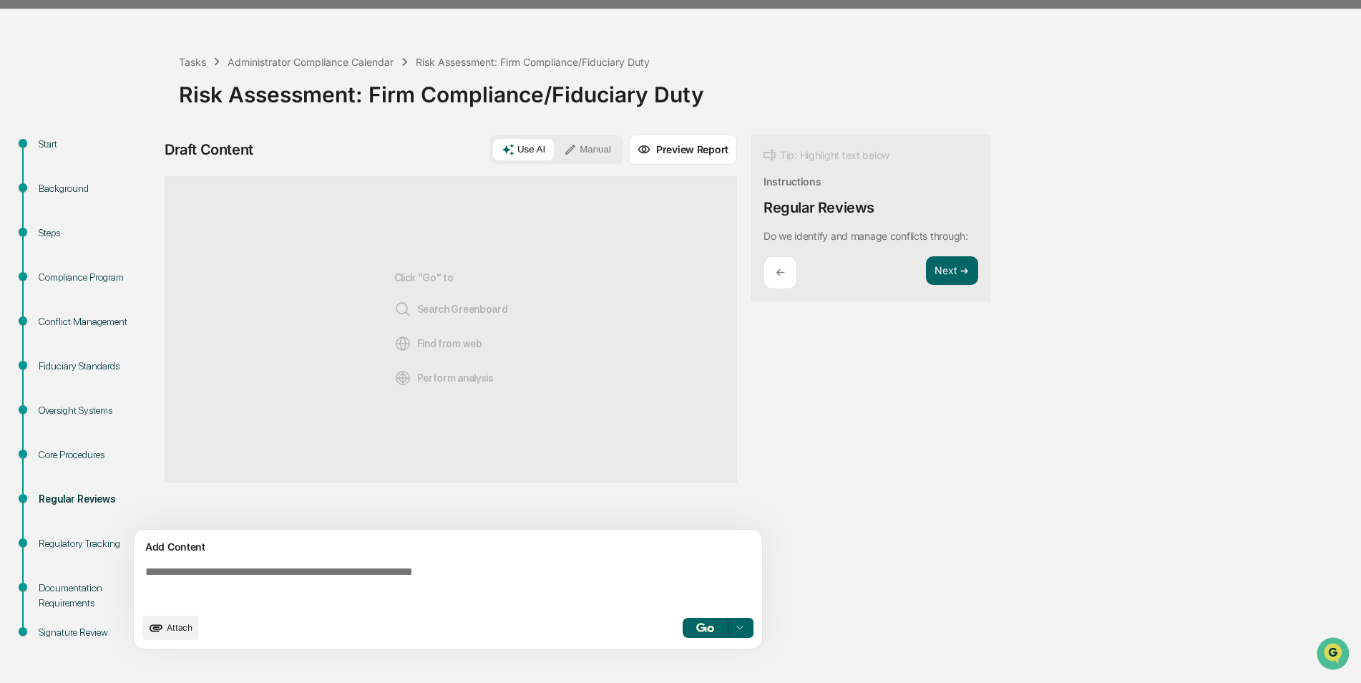
click at [418, 578] on textarea at bounding box center [451, 586] width 623 height 52
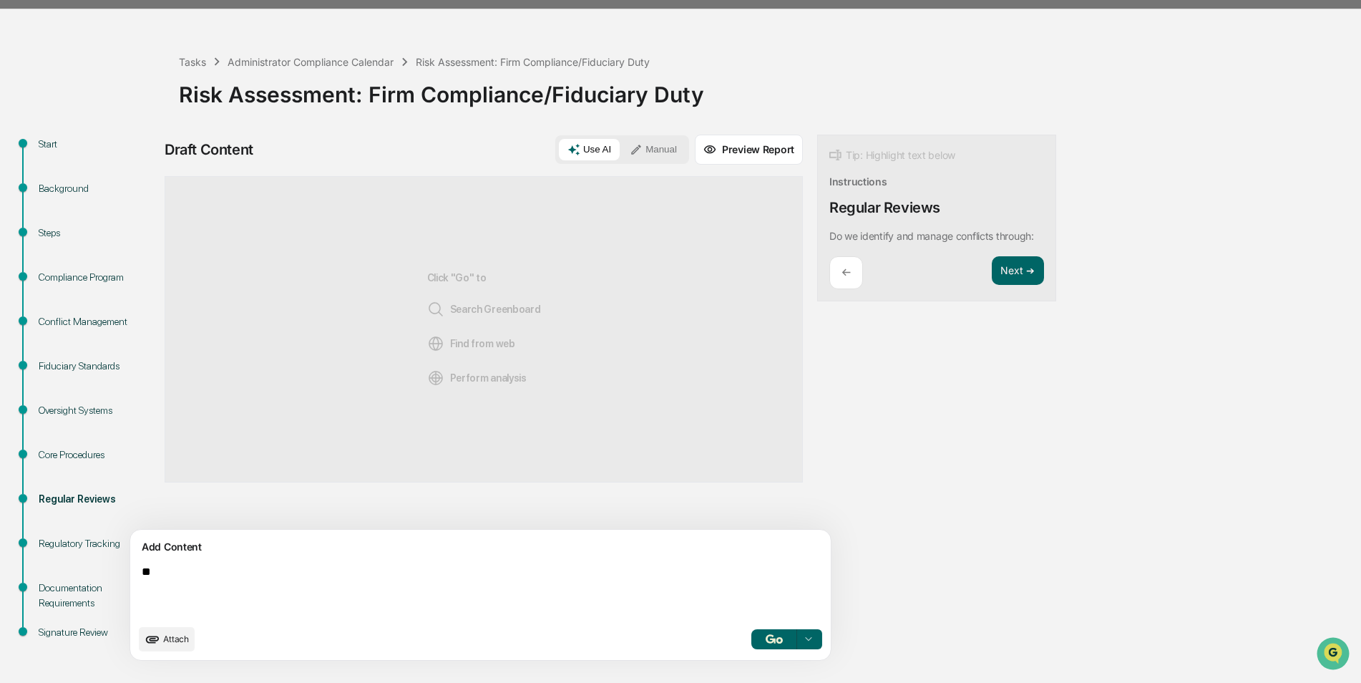
type textarea "*"
type textarea "**********"
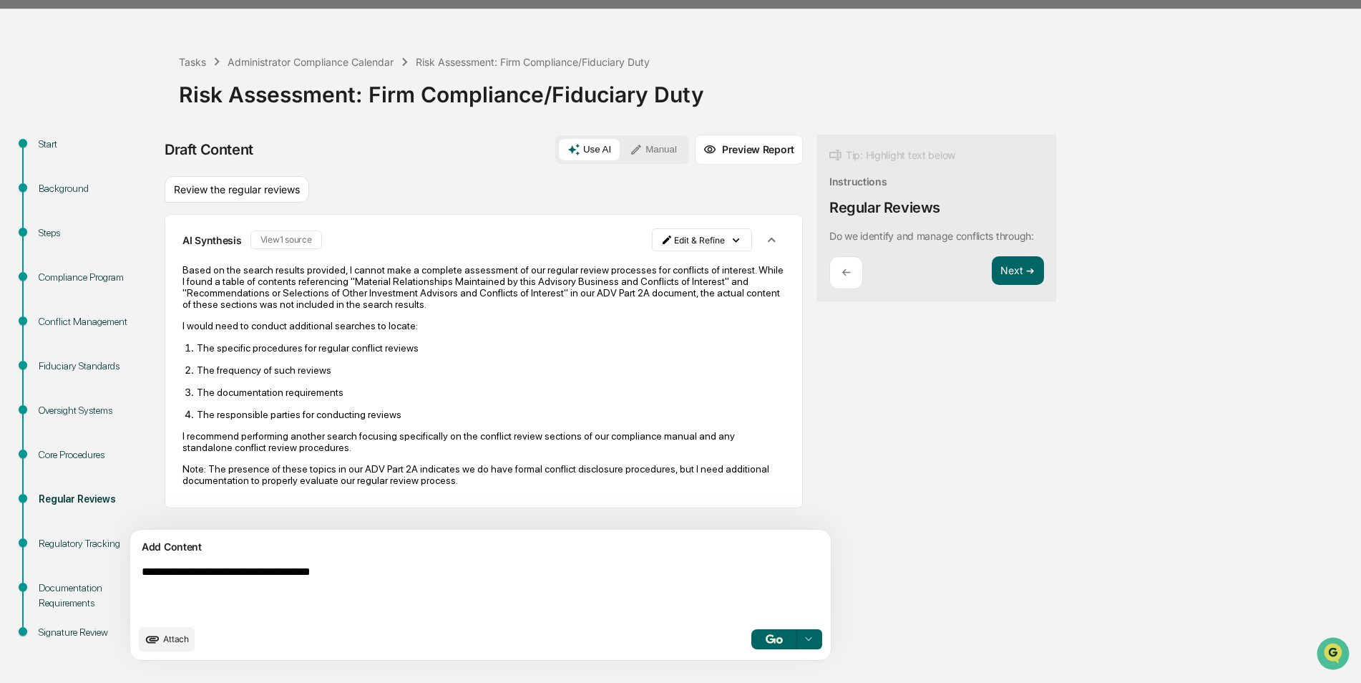
type textarea "**********"
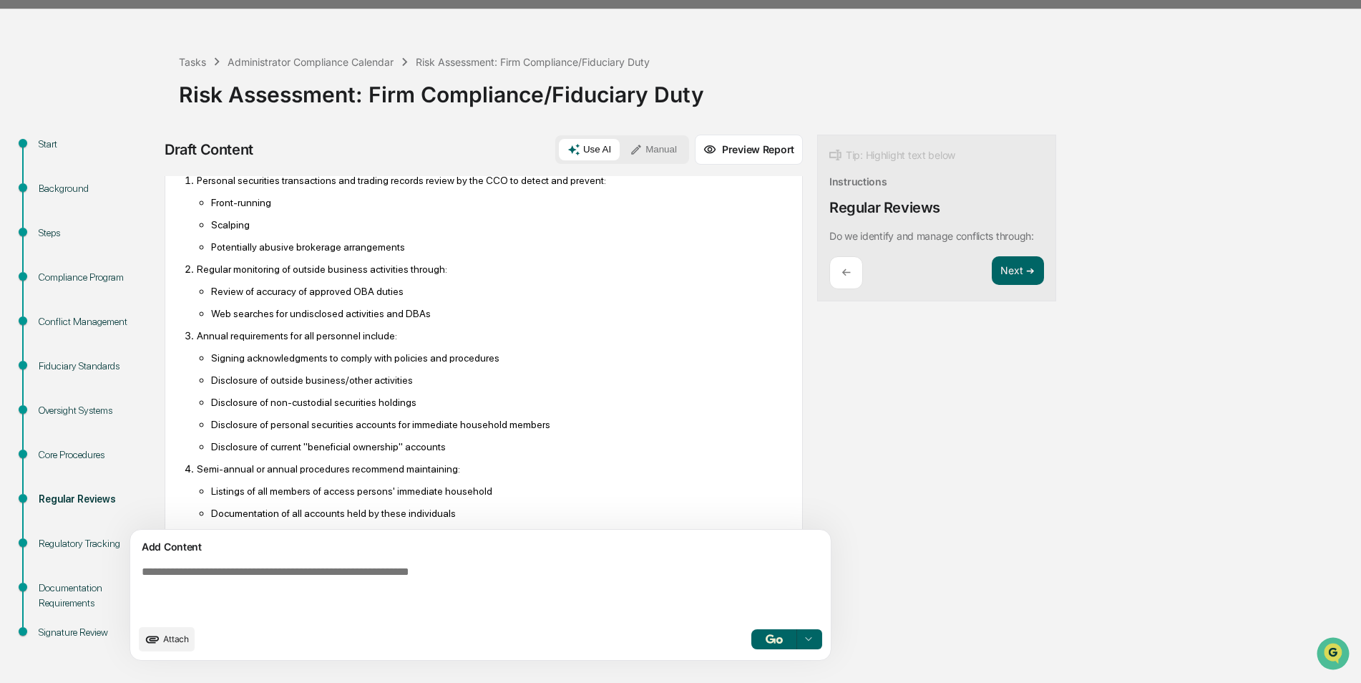
scroll to position [665, 0]
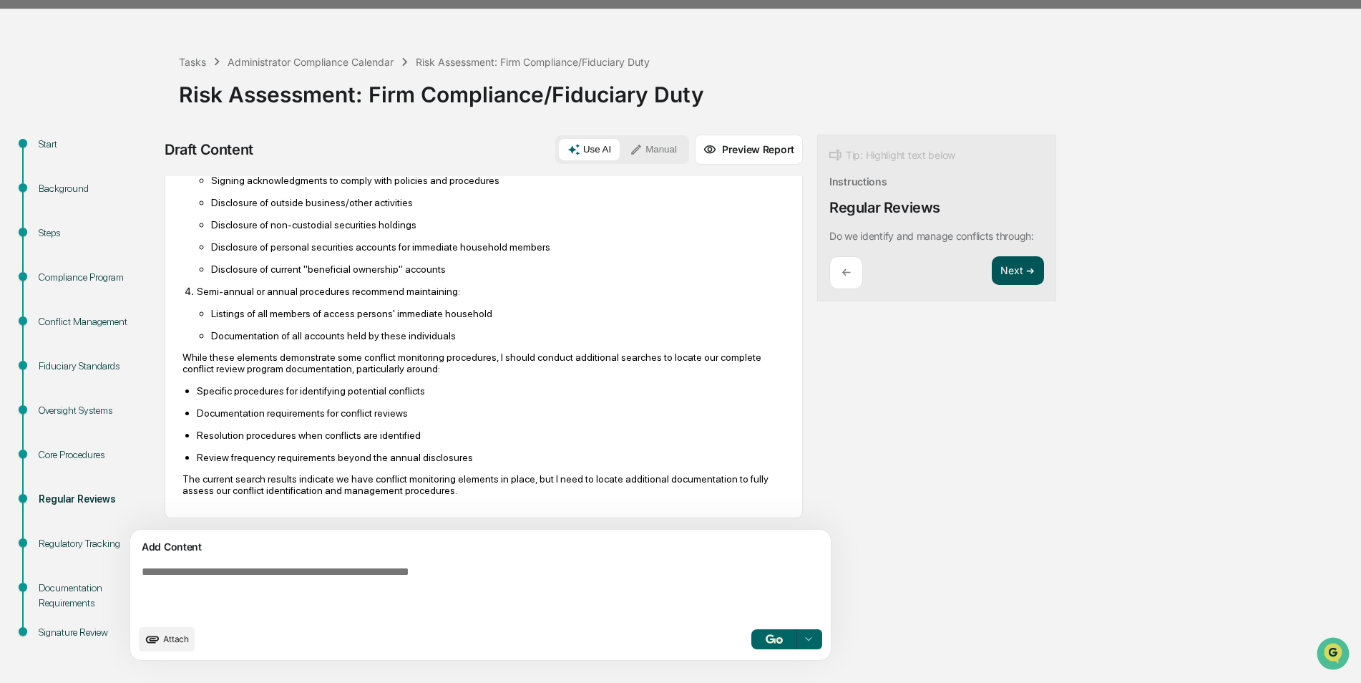
click at [992, 267] on button "Next ➔" at bounding box center [1018, 270] width 52 height 29
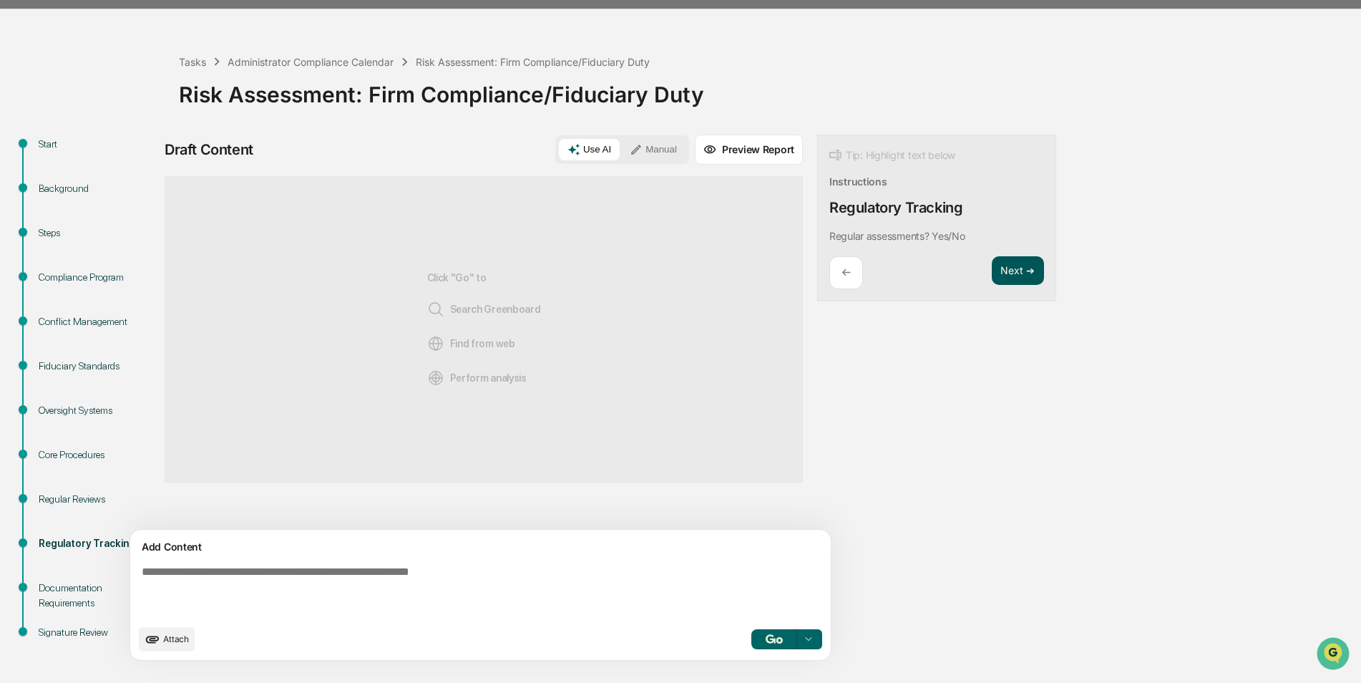
scroll to position [0, 0]
click at [432, 590] on textarea at bounding box center [447, 591] width 623 height 63
type textarea "**********"
